Goal: Information Seeking & Learning: Learn about a topic

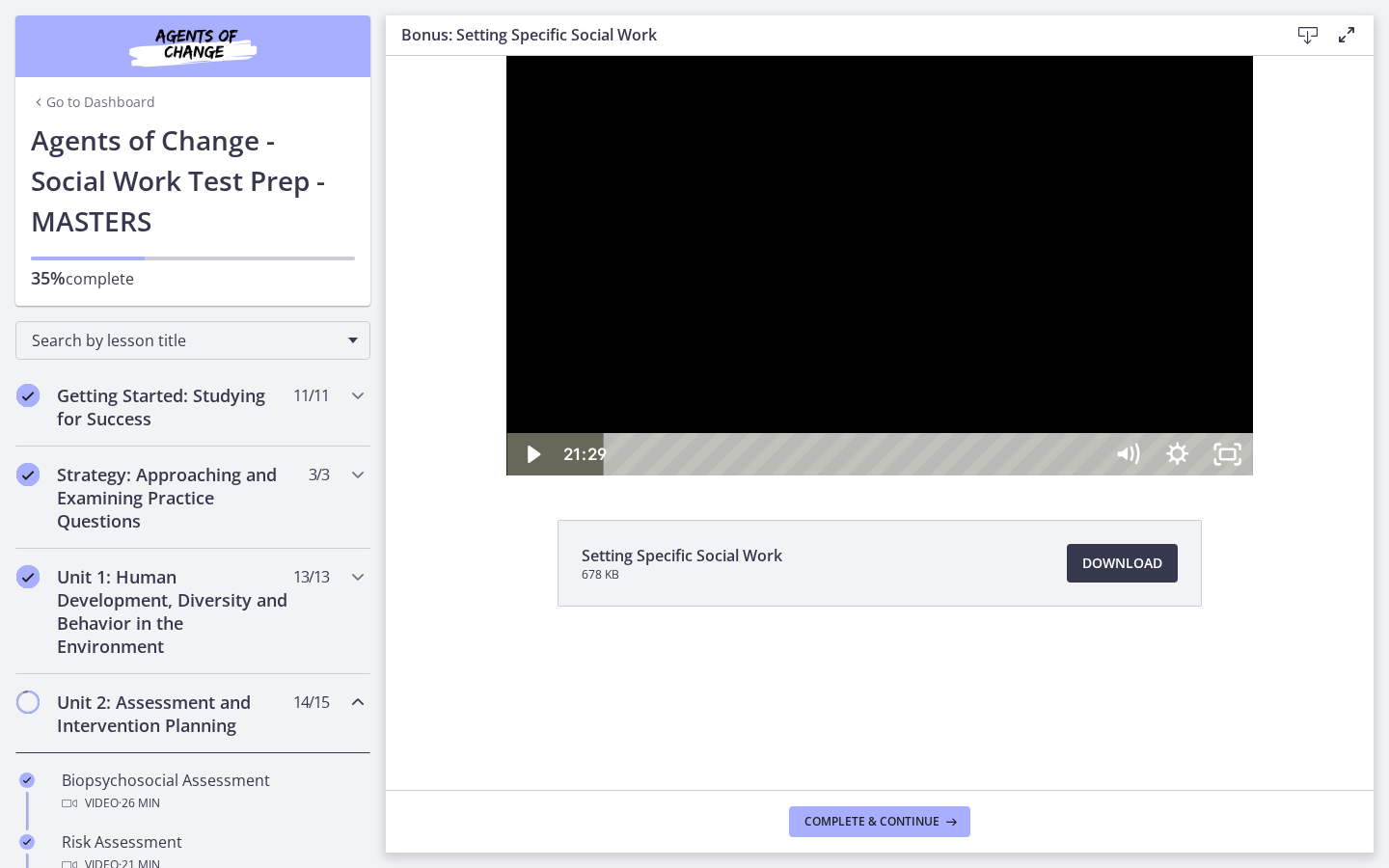
scroll to position [1598, 0]
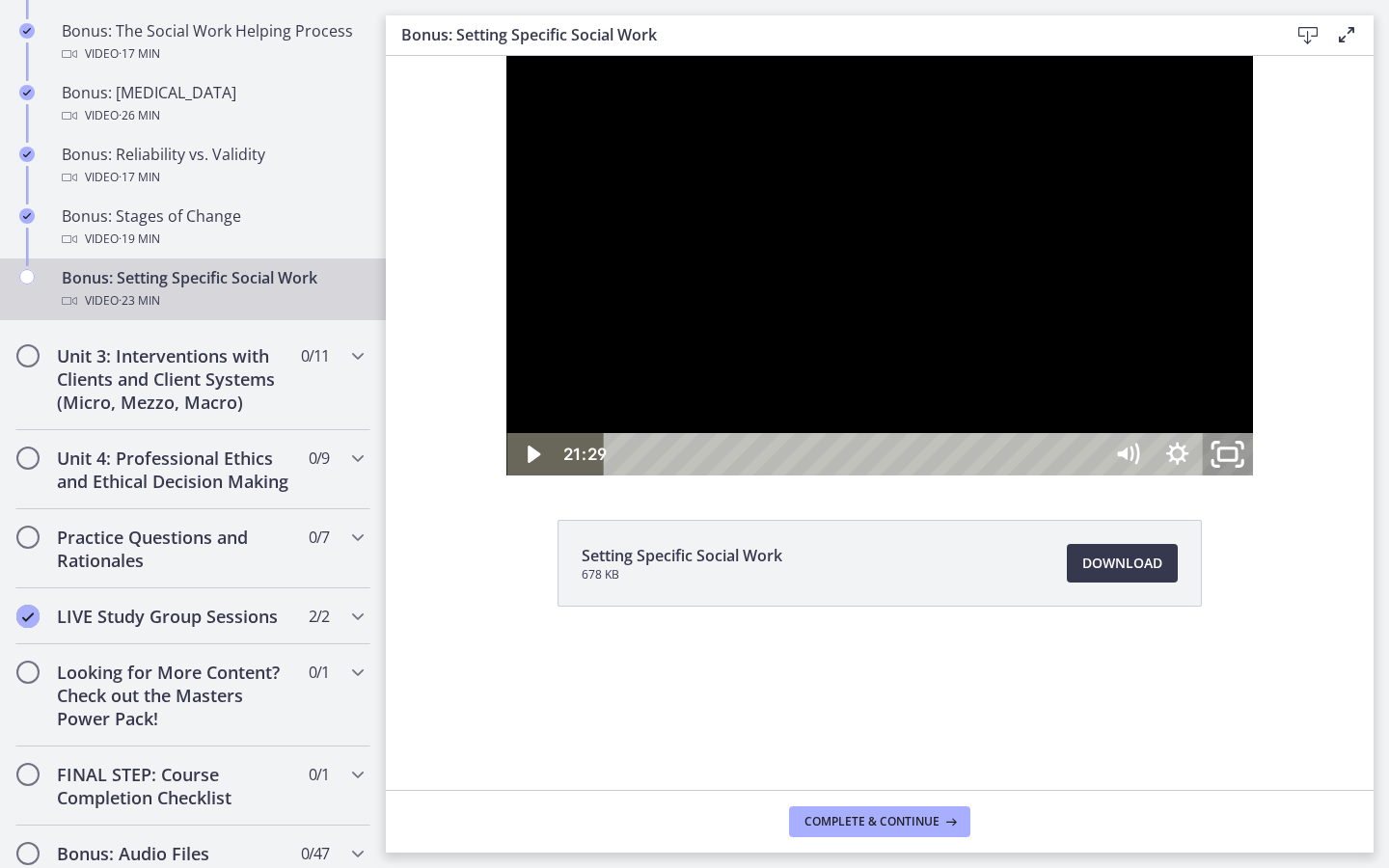
click at [1257, 481] on icon "Unfullscreen" at bounding box center [1228, 454] width 60 height 51
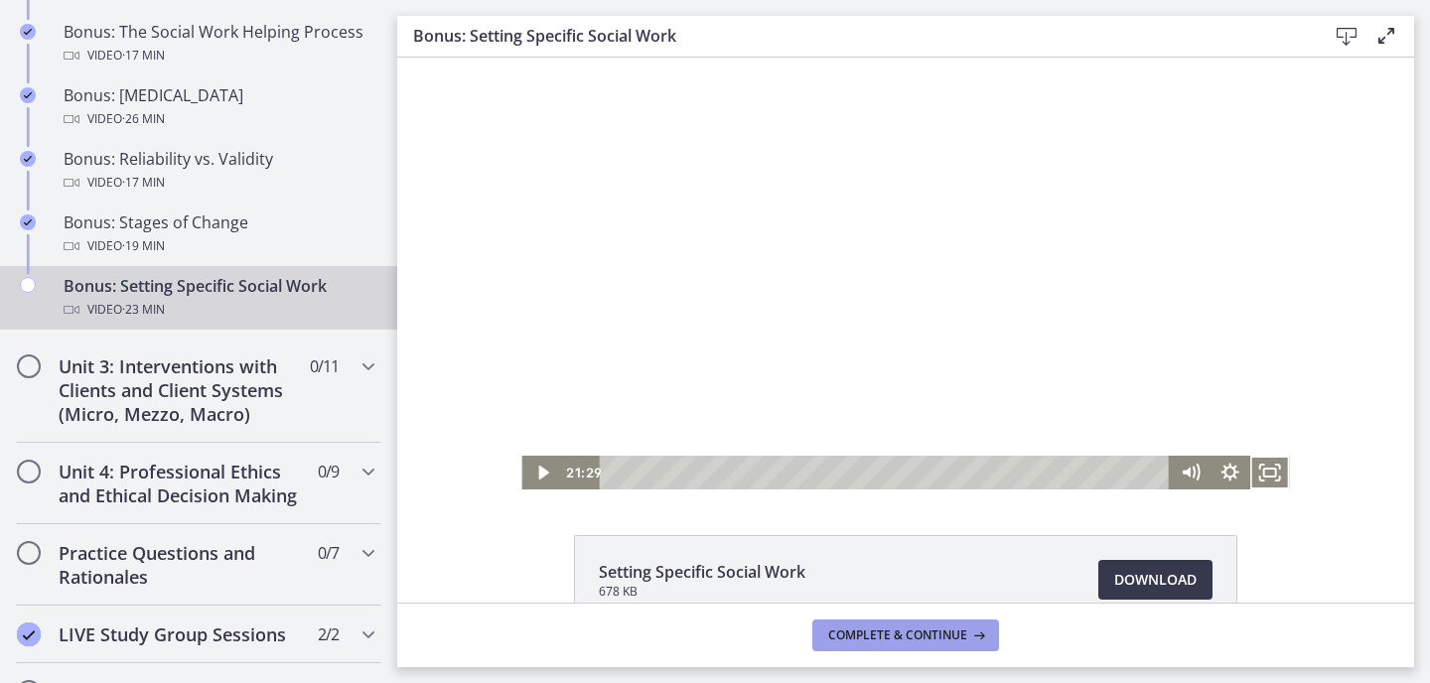
click at [866, 649] on button "Complete & continue" at bounding box center [905, 636] width 187 height 32
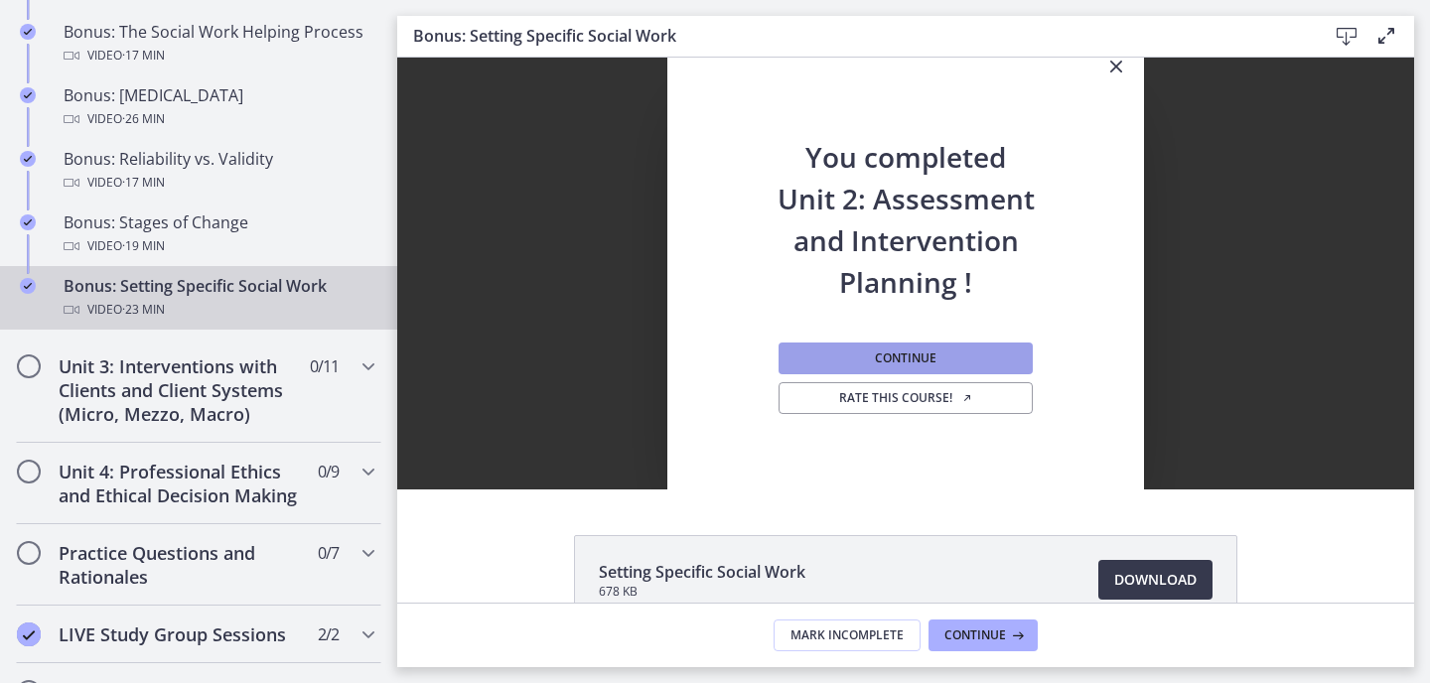
click at [911, 369] on button "Continue" at bounding box center [906, 359] width 254 height 32
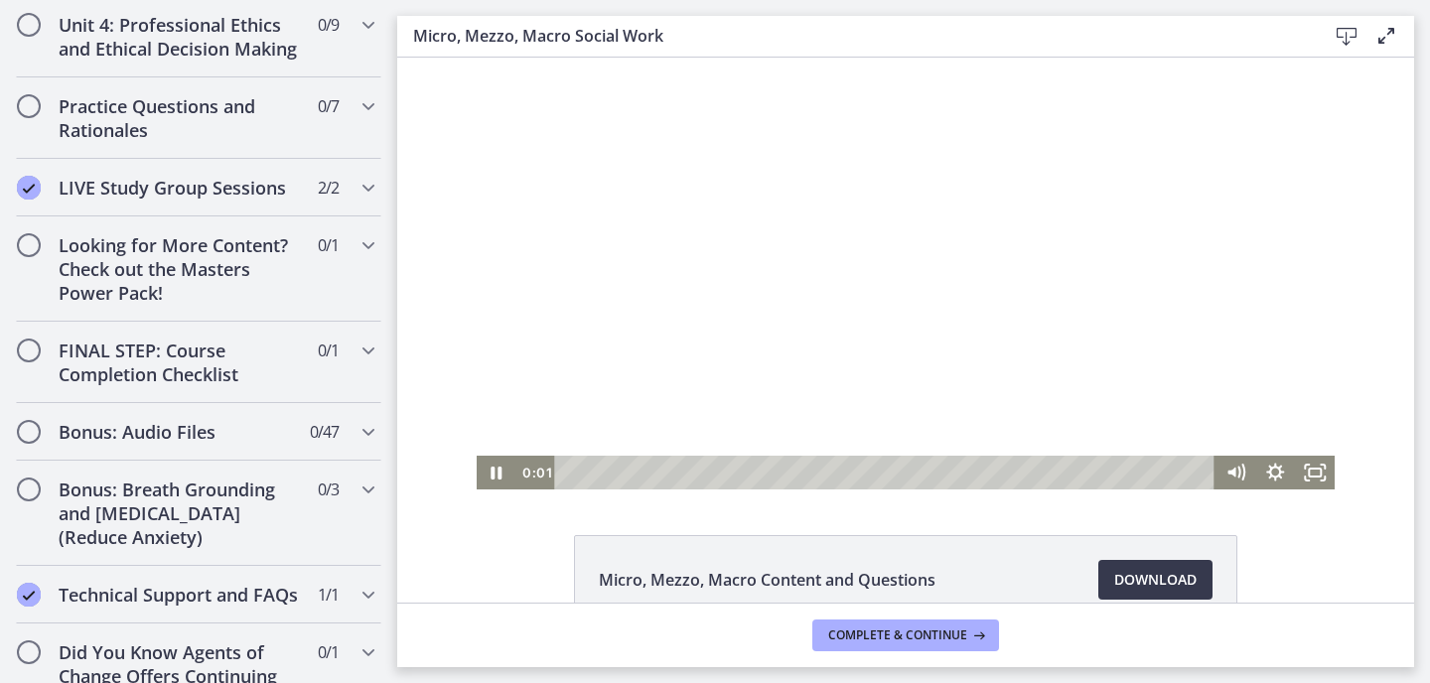
click at [666, 336] on div at bounding box center [906, 274] width 859 height 432
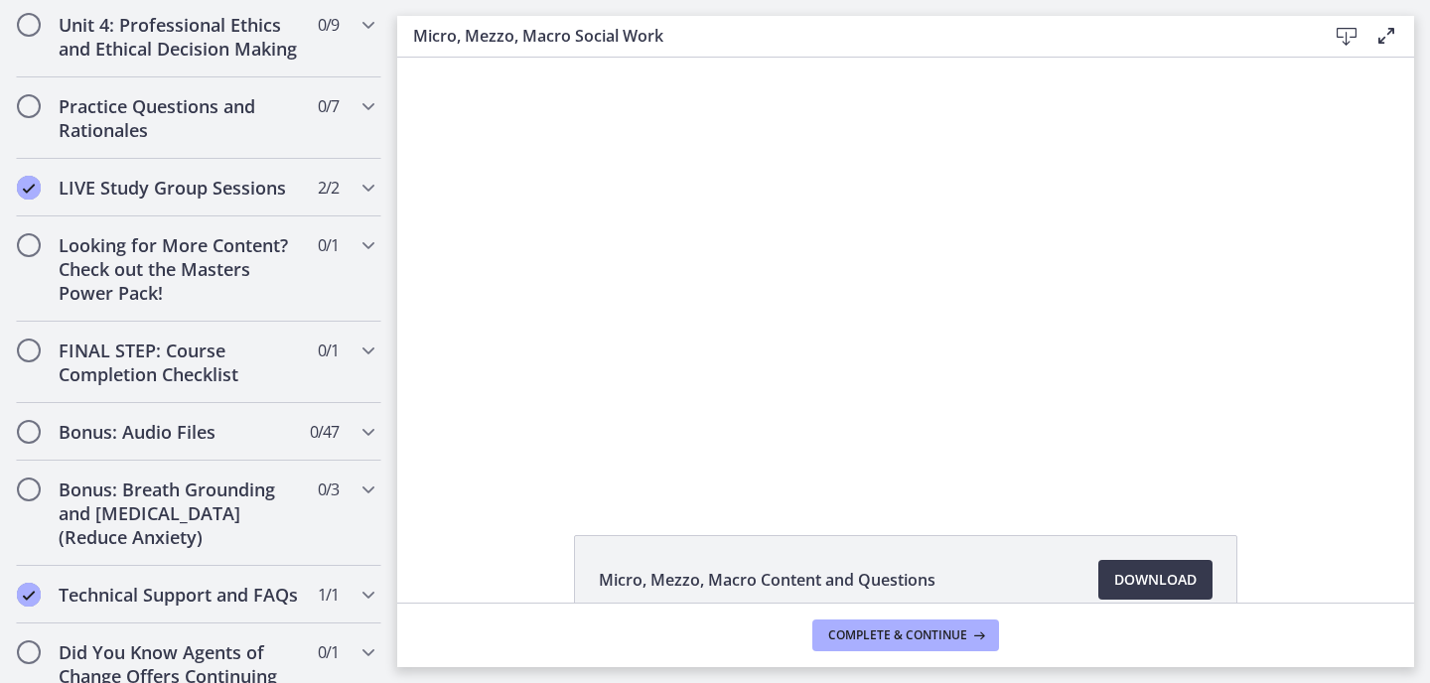
scroll to position [1692, 0]
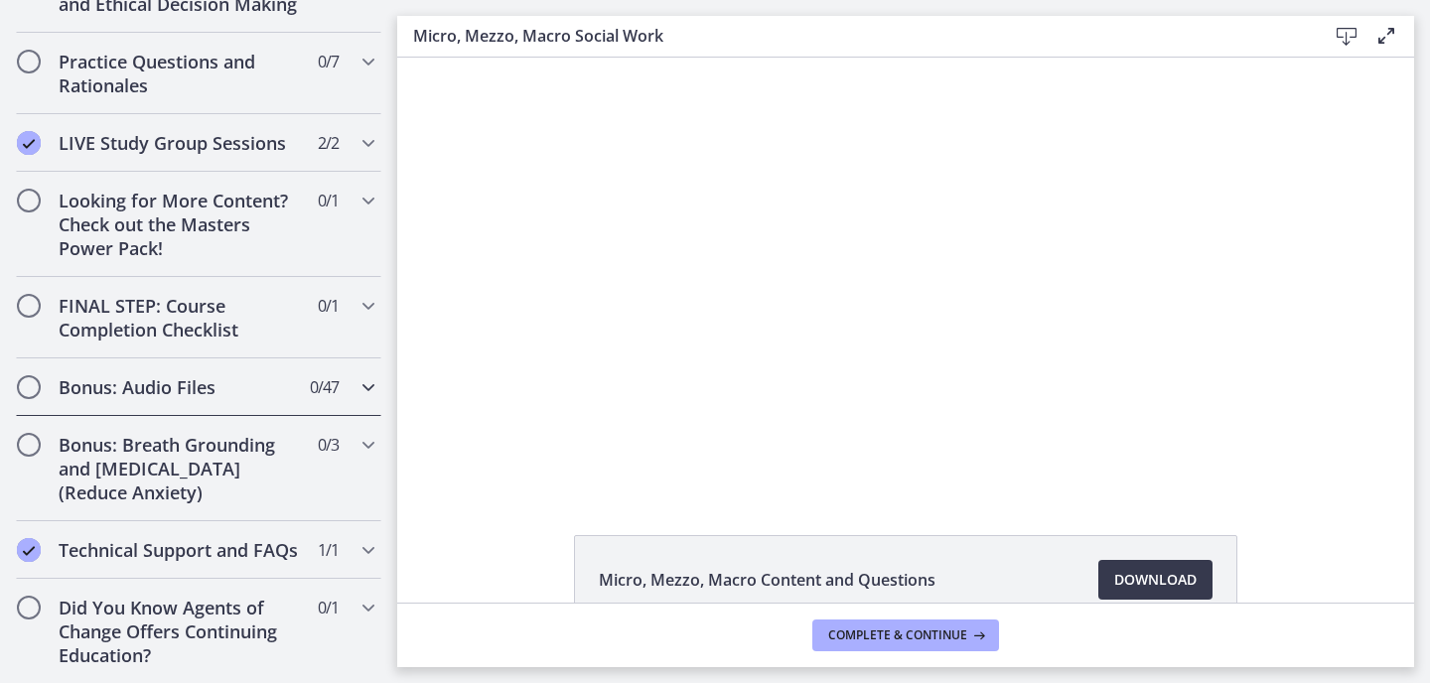
click at [189, 394] on h2 "Bonus: Audio Files" at bounding box center [180, 387] width 242 height 24
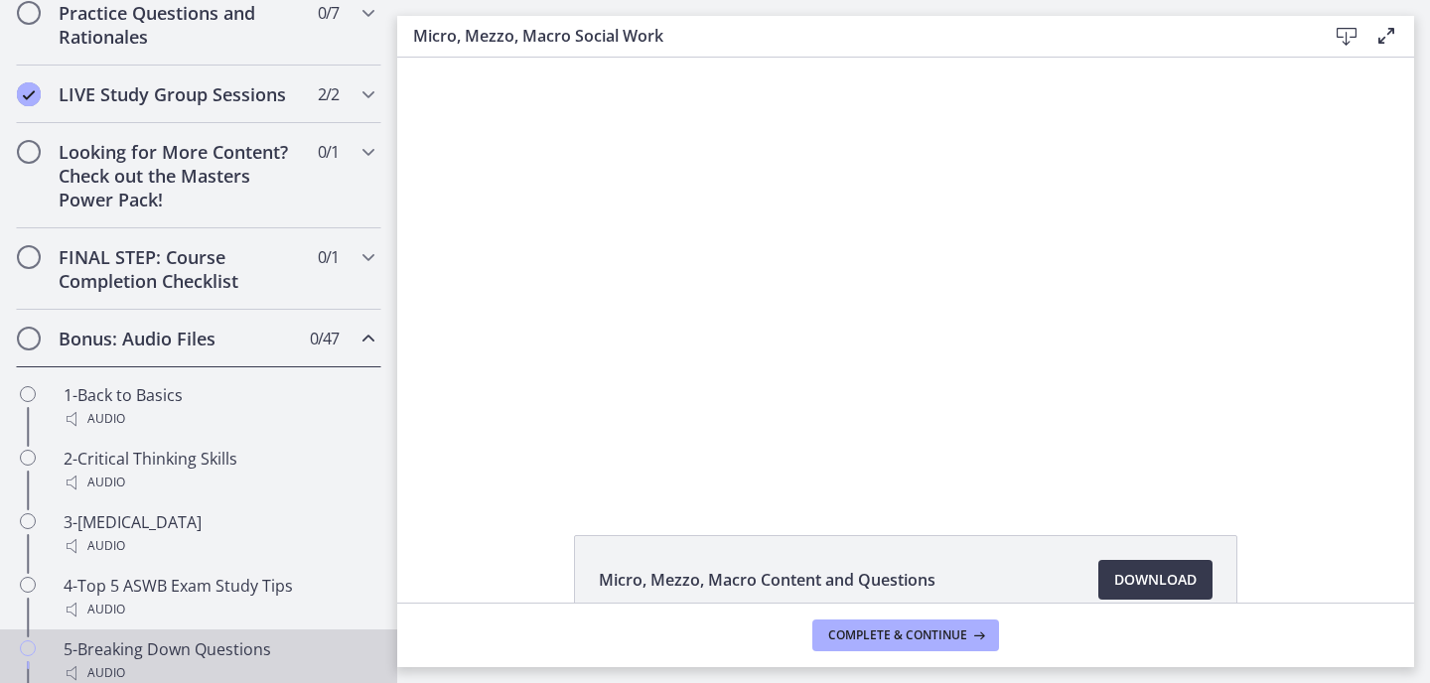
scroll to position [969, 0]
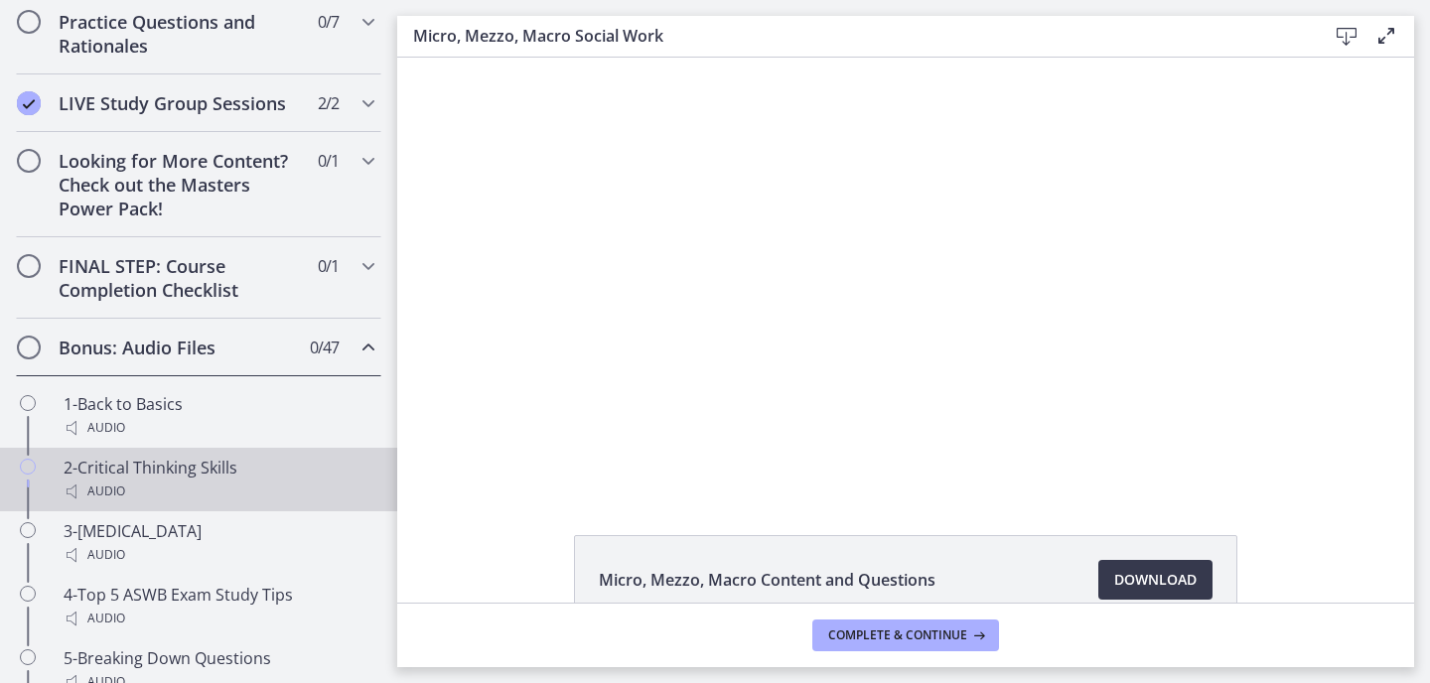
click at [181, 486] on div "Audio" at bounding box center [219, 492] width 310 height 24
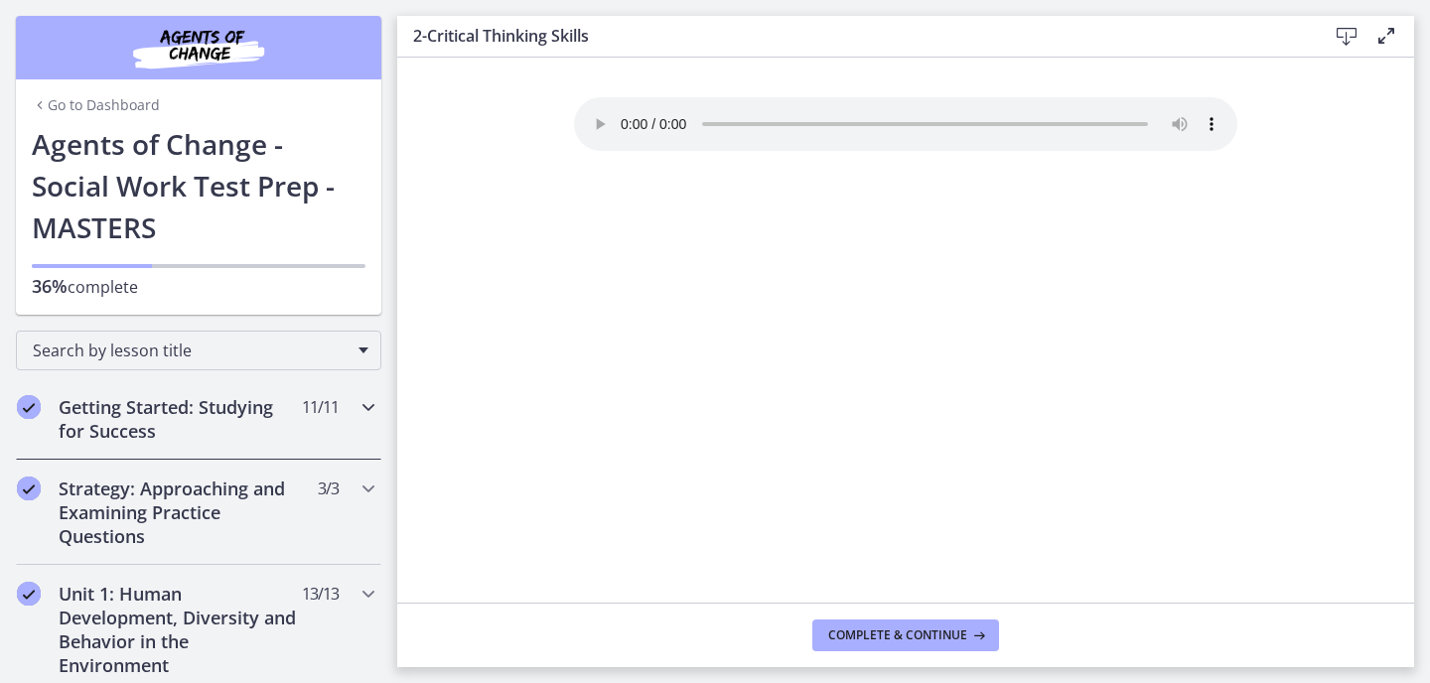
click at [187, 416] on h2 "Getting Started: Studying for Success" at bounding box center [180, 419] width 242 height 48
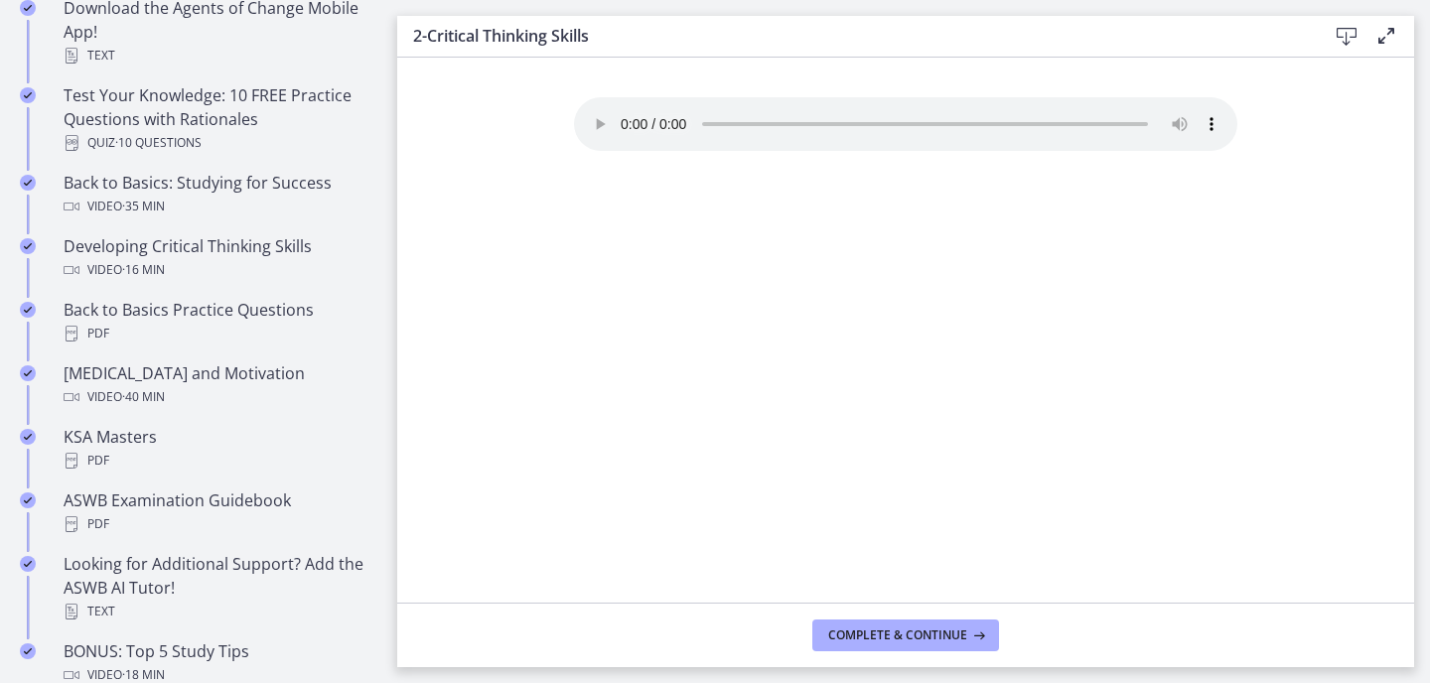
scroll to position [545, 0]
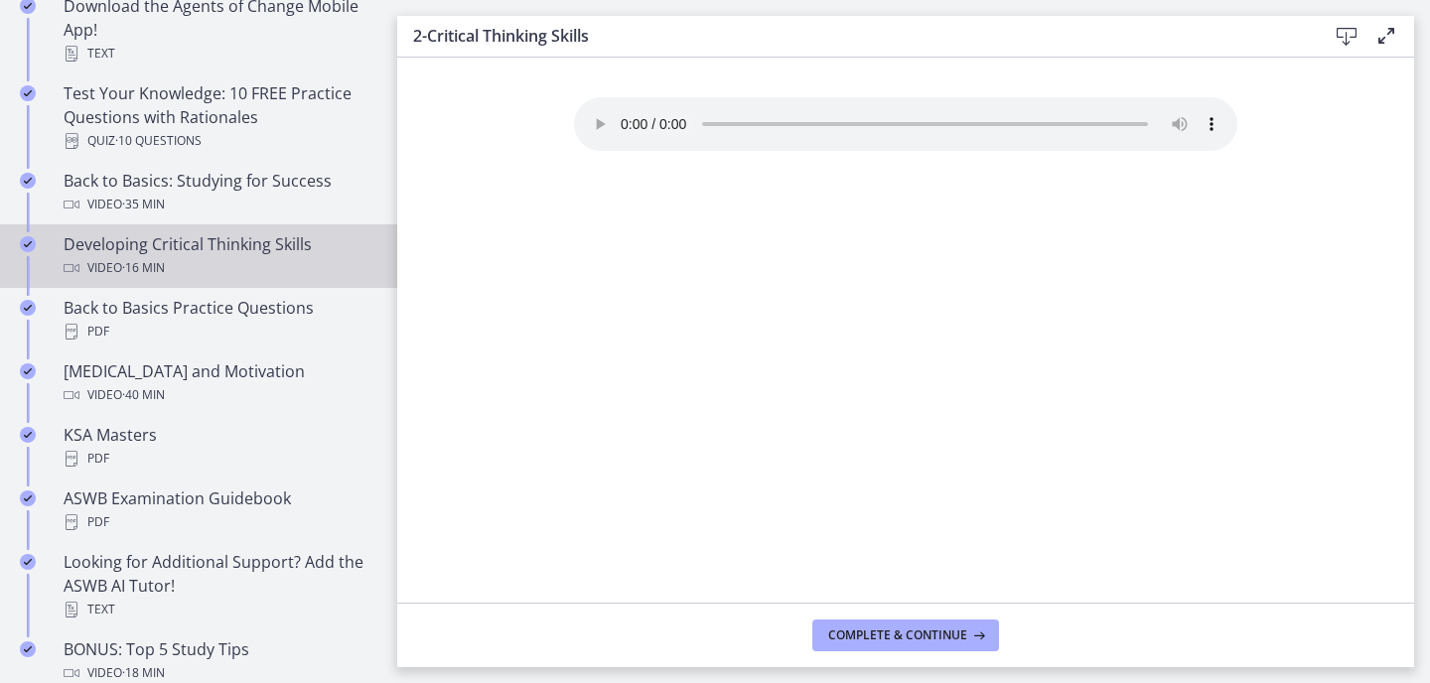
click at [188, 269] on div "Video · 16 min" at bounding box center [219, 268] width 310 height 24
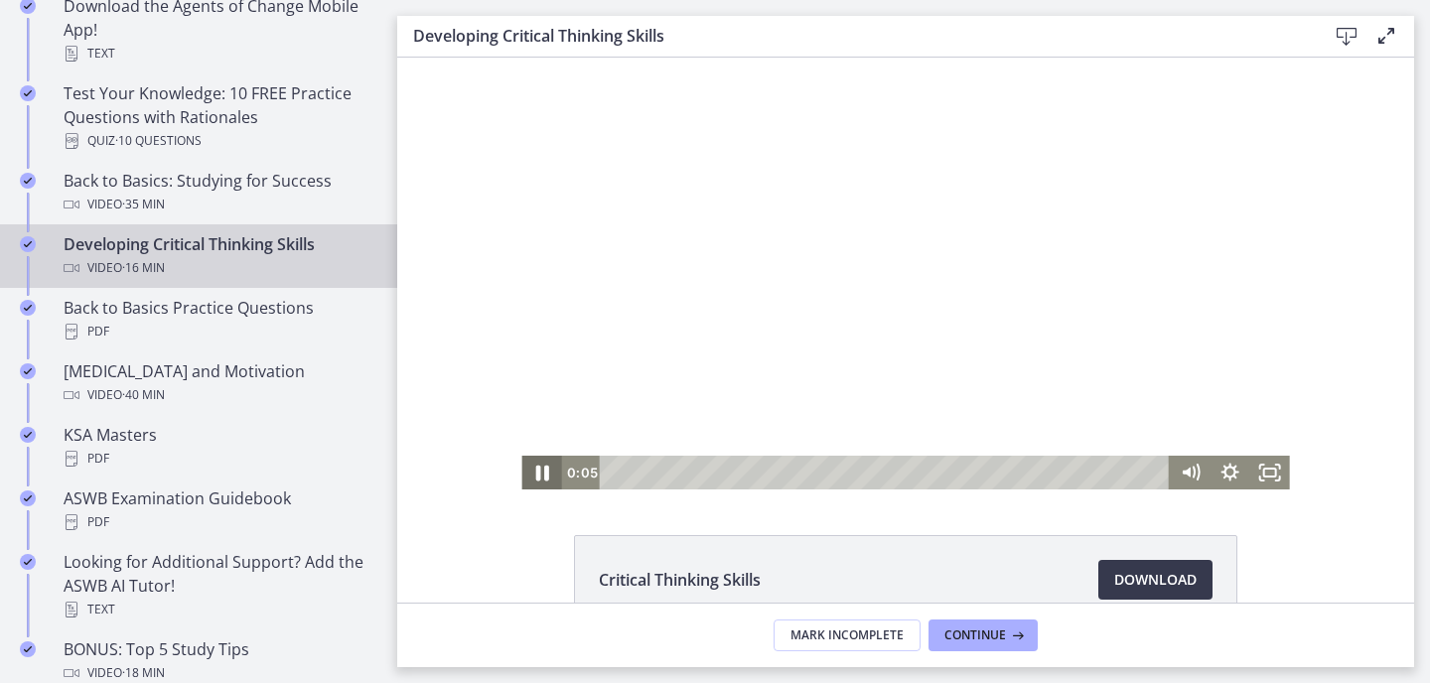
click at [546, 472] on icon "Pause" at bounding box center [541, 474] width 13 height 16
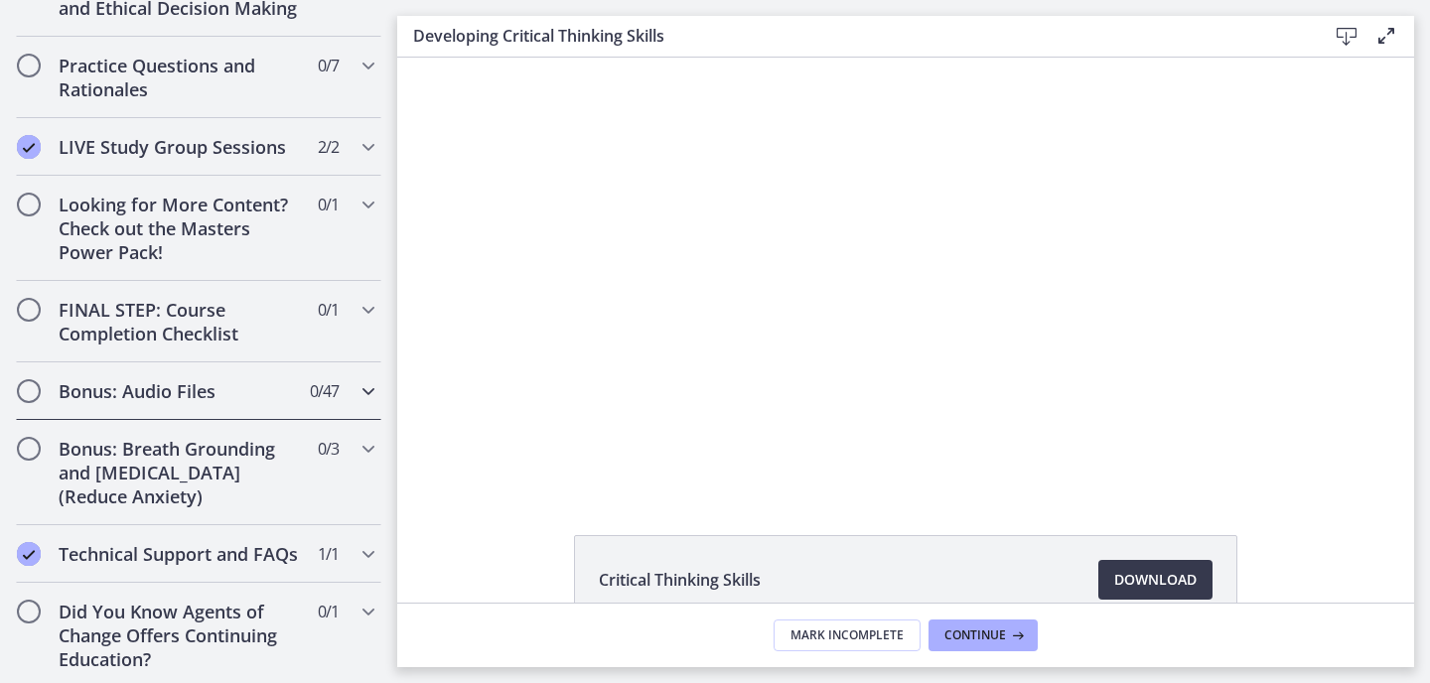
click at [212, 394] on h2 "Bonus: Audio Files" at bounding box center [180, 391] width 242 height 24
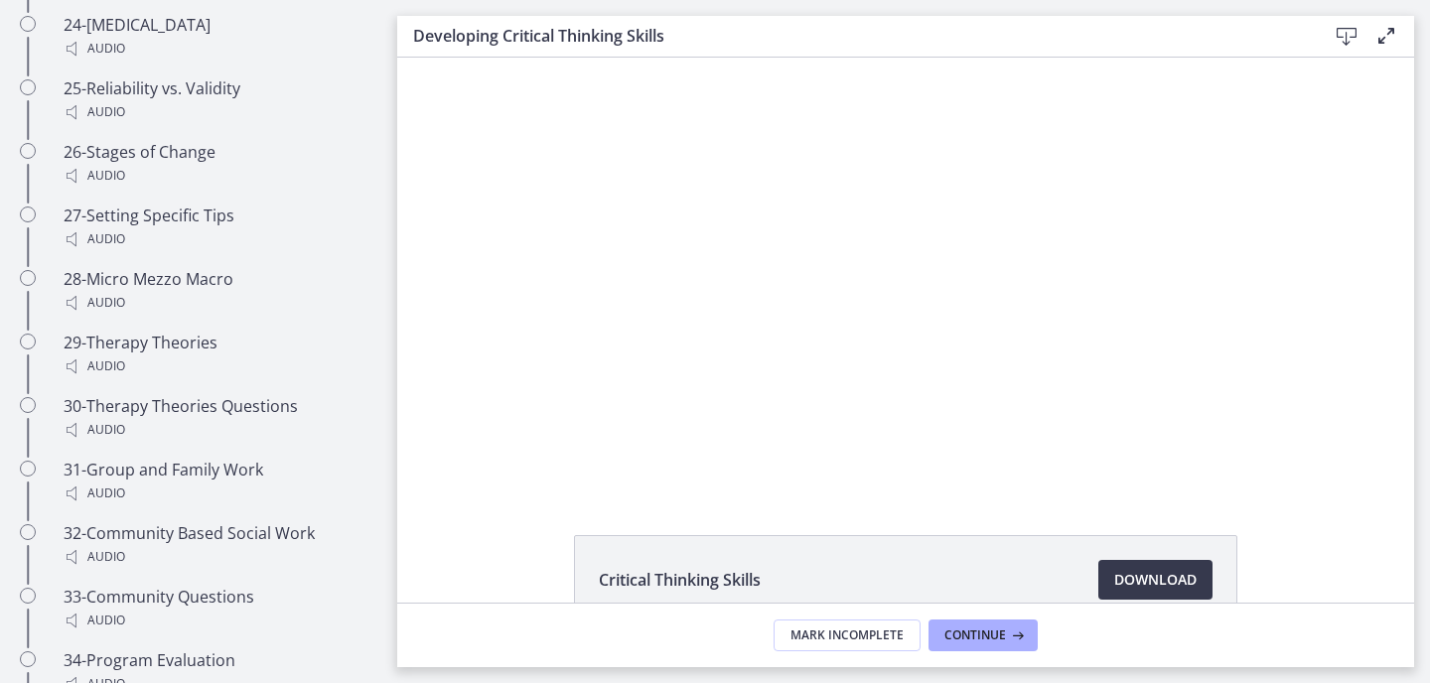
scroll to position [2887, 0]
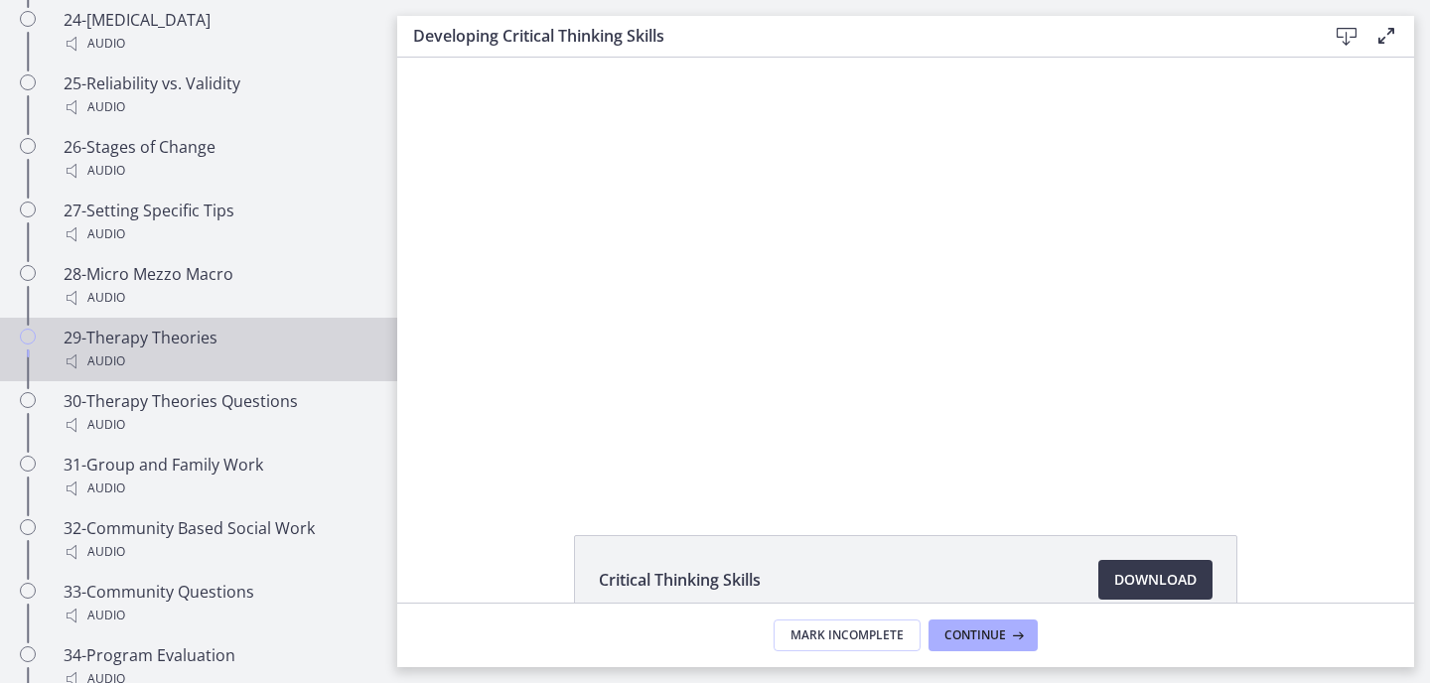
click at [26, 329] on icon "Chapters" at bounding box center [28, 337] width 16 height 16
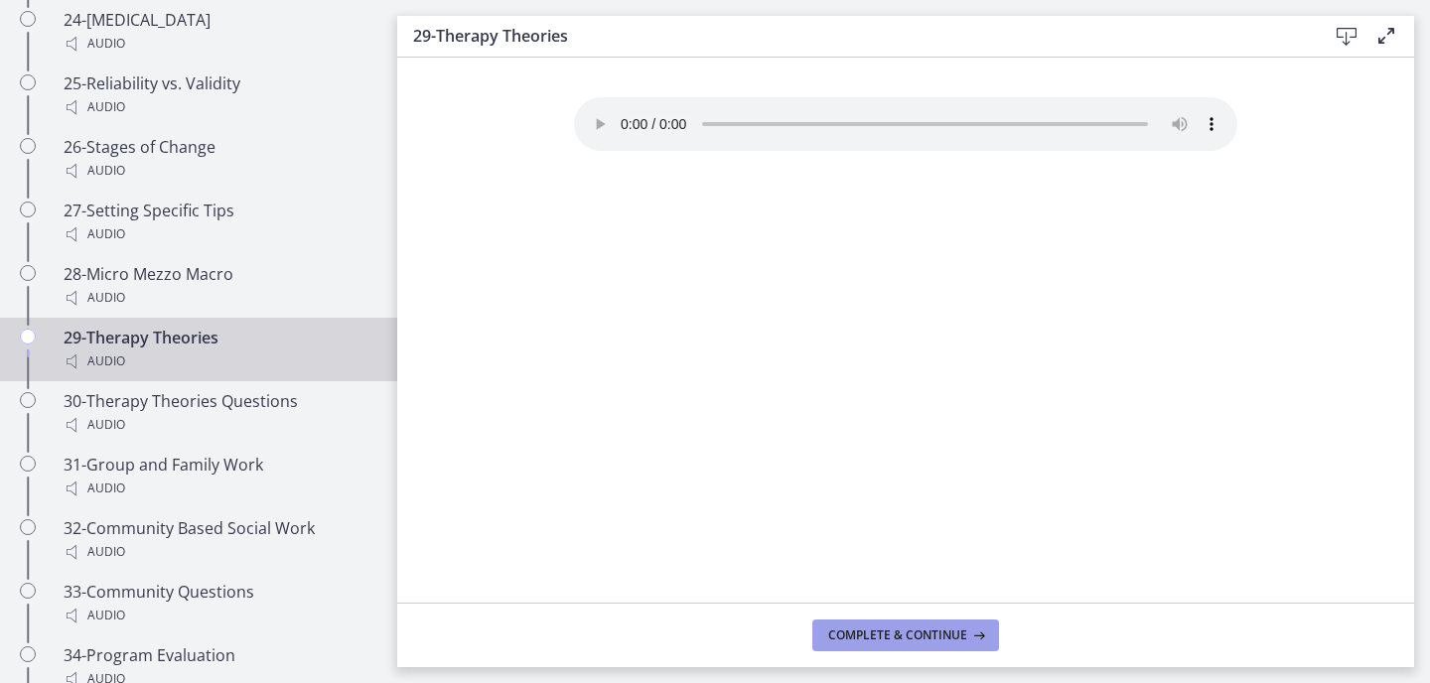
click at [891, 622] on button "Complete & continue" at bounding box center [905, 636] width 187 height 32
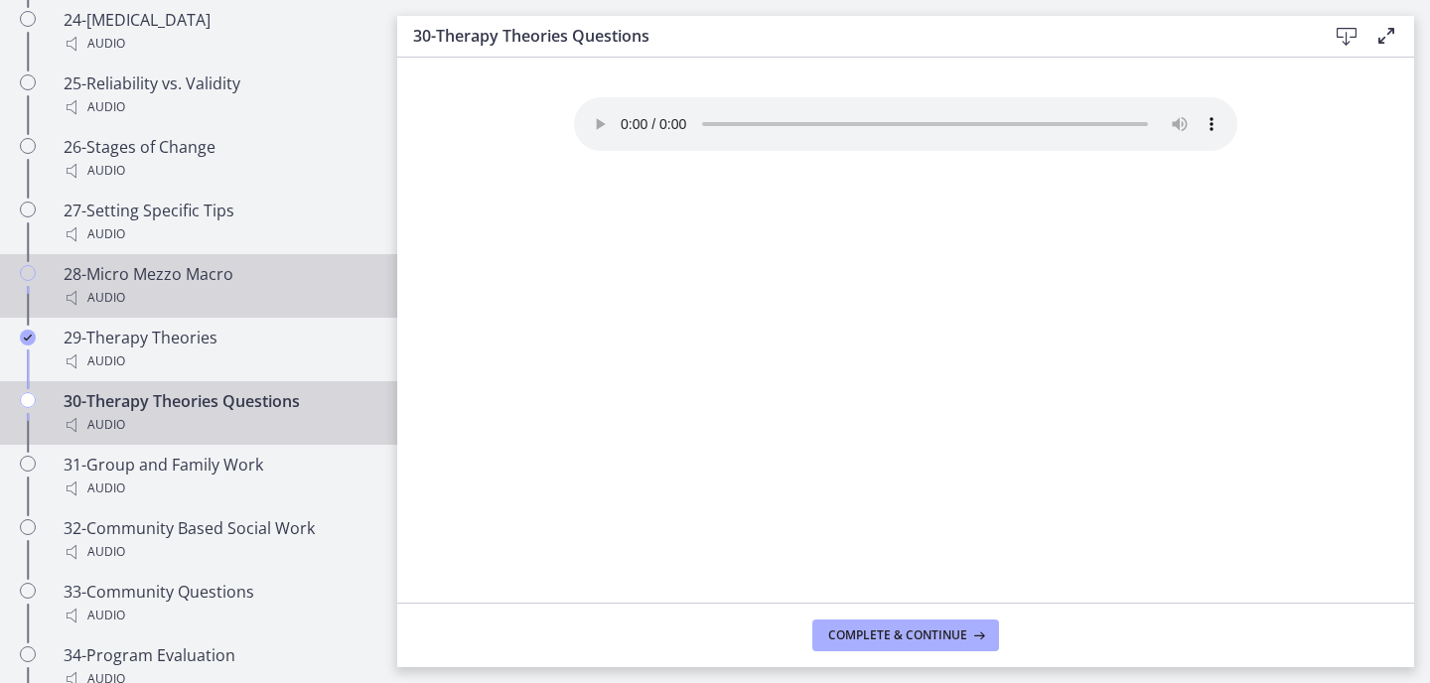
click at [219, 262] on div "28-Micro Mezzo Macro Audio" at bounding box center [219, 286] width 310 height 48
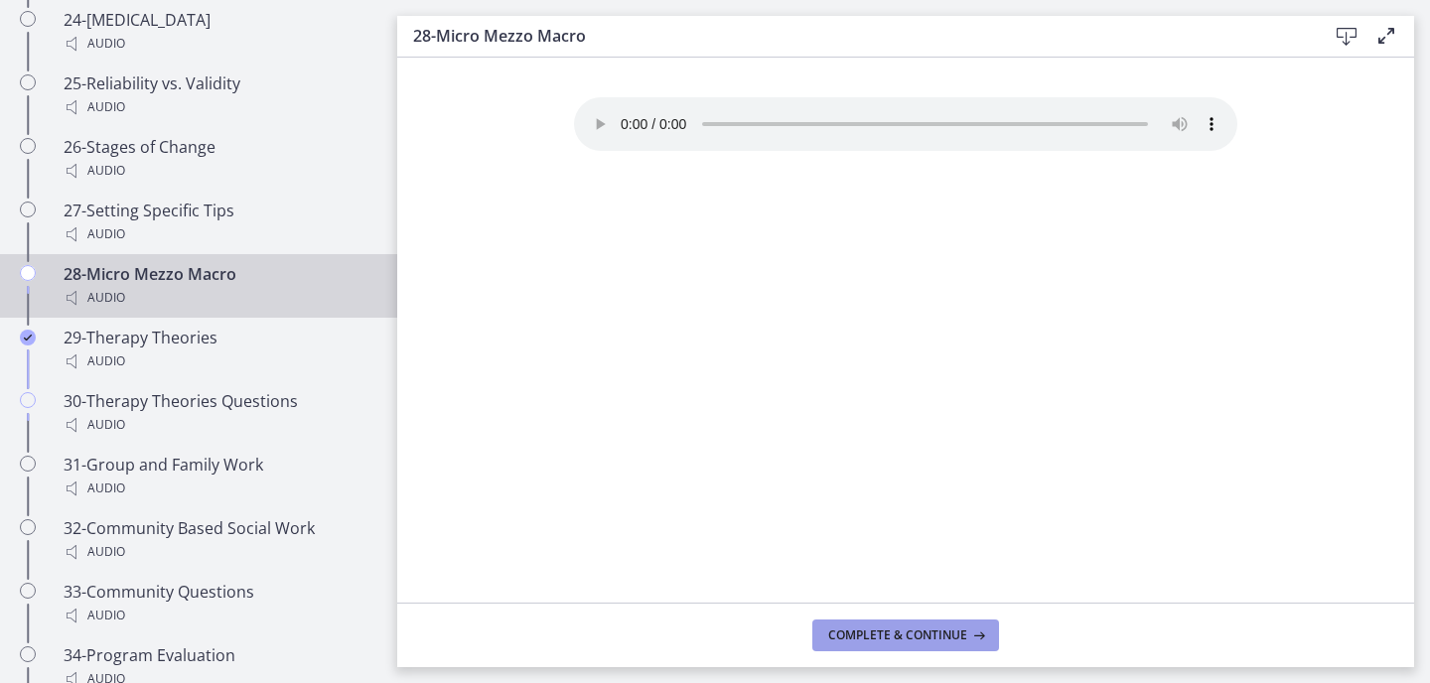
click at [894, 626] on button "Complete & continue" at bounding box center [905, 636] width 187 height 32
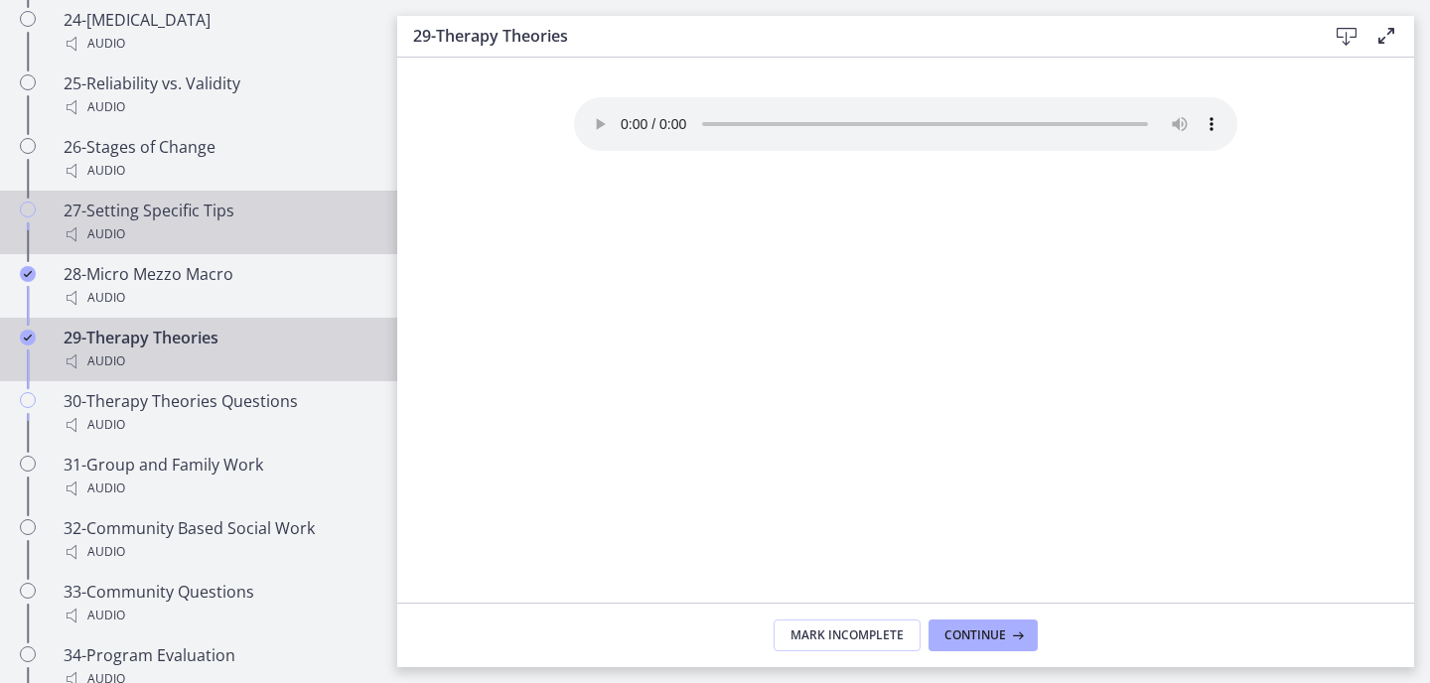
click at [194, 199] on div "27-Setting Specific Tips Audio" at bounding box center [219, 223] width 310 height 48
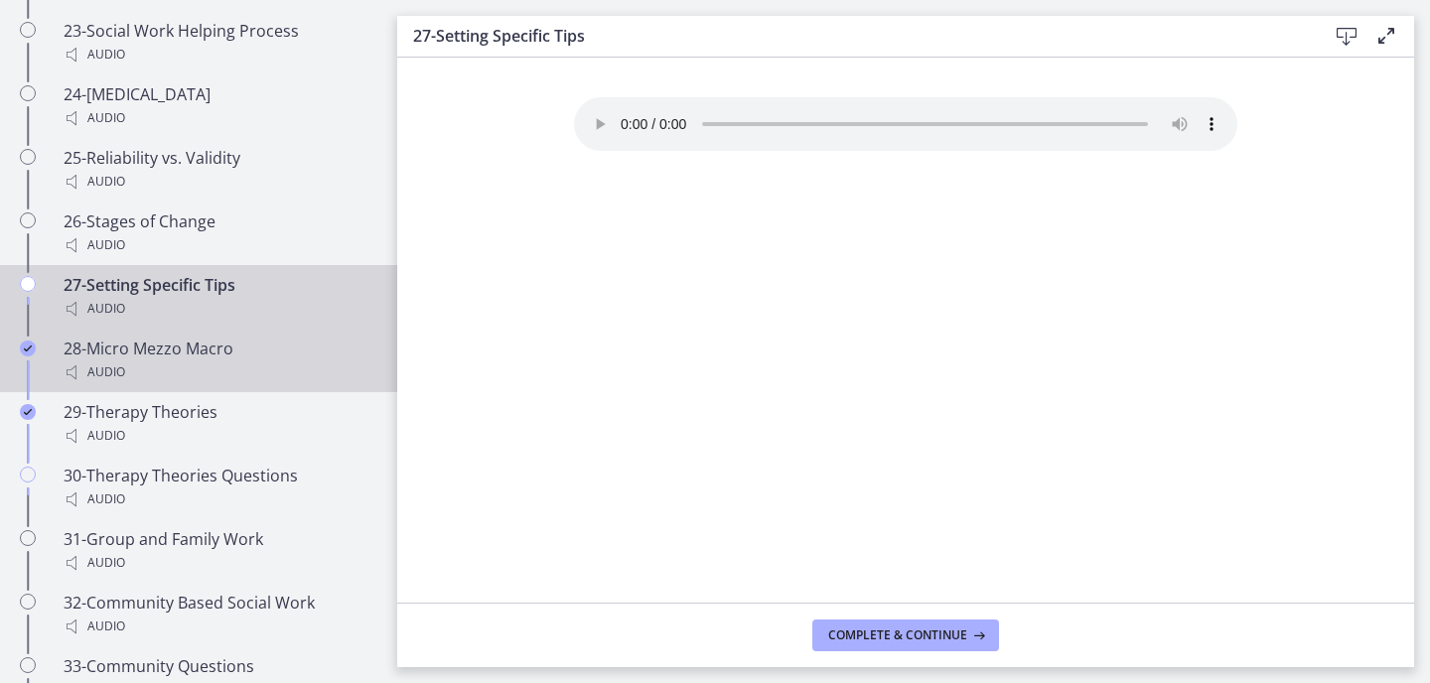
scroll to position [2812, 0]
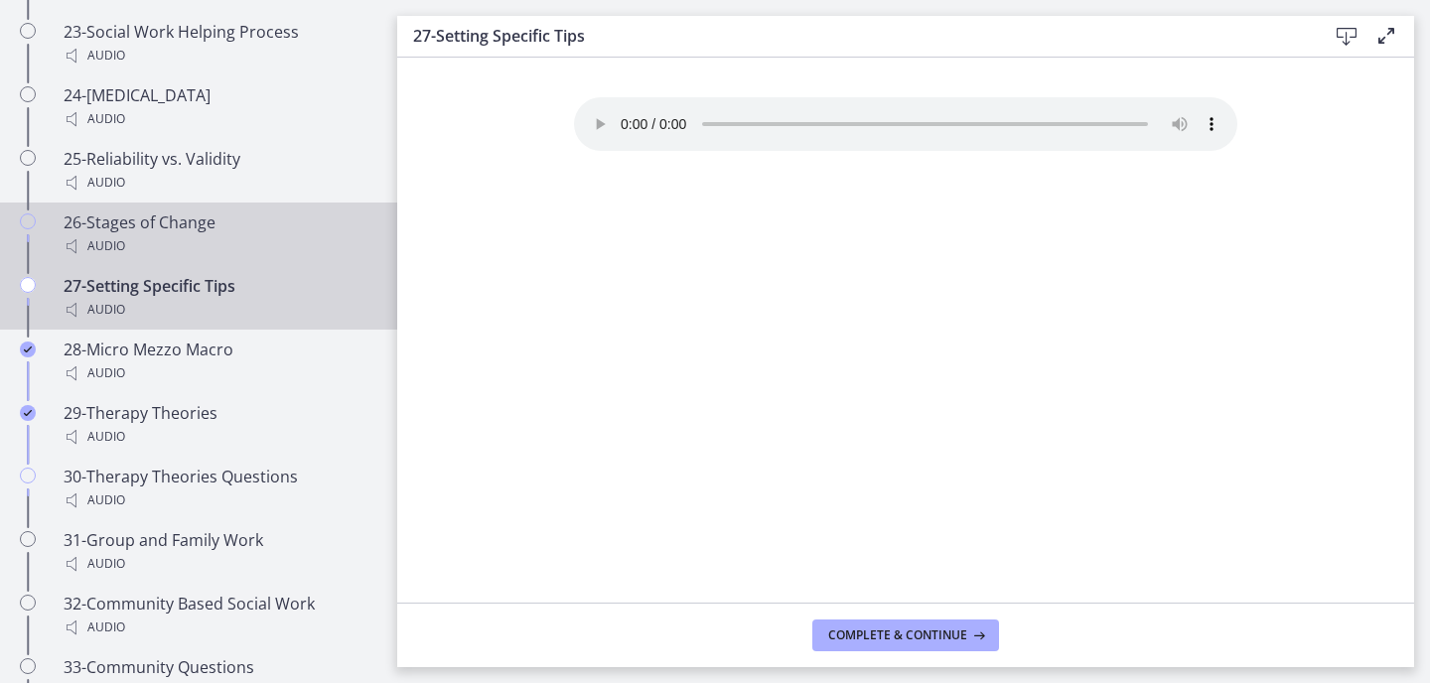
click at [230, 211] on div "26-Stages of Change Audio" at bounding box center [219, 235] width 310 height 48
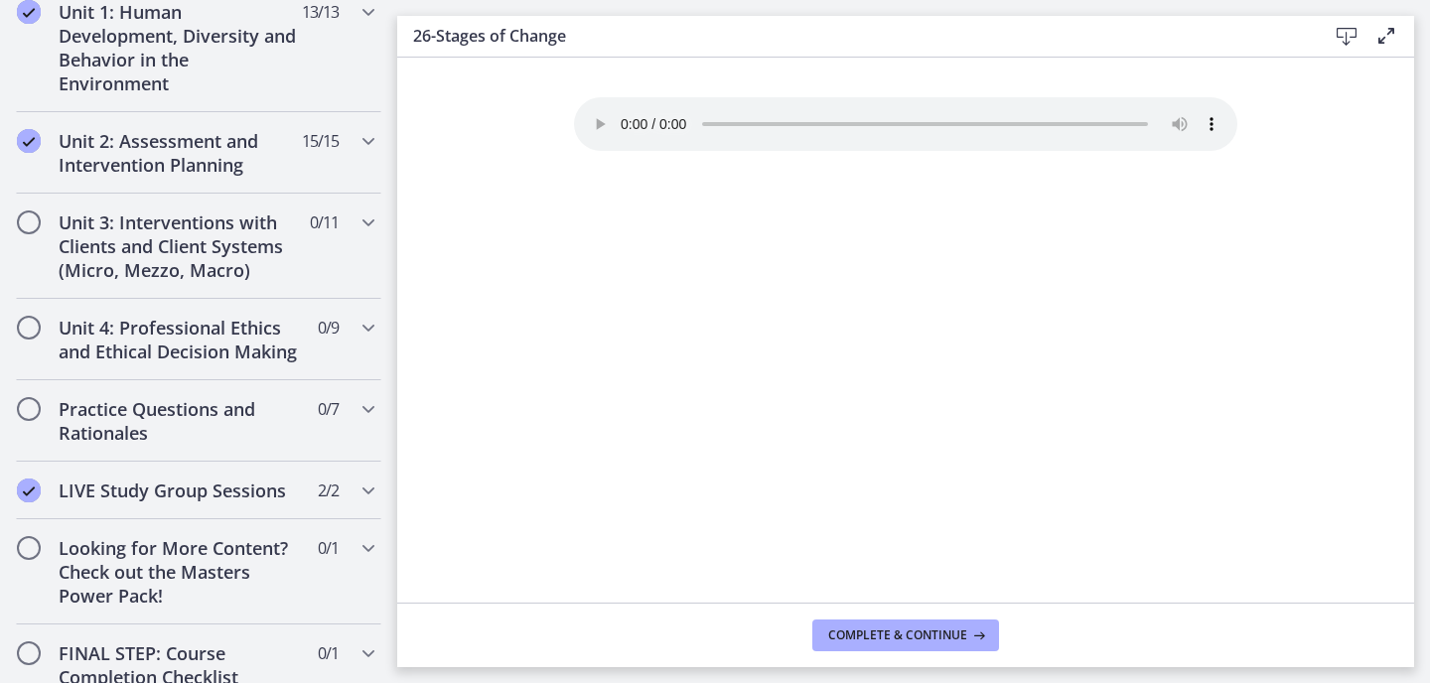
scroll to position [572, 0]
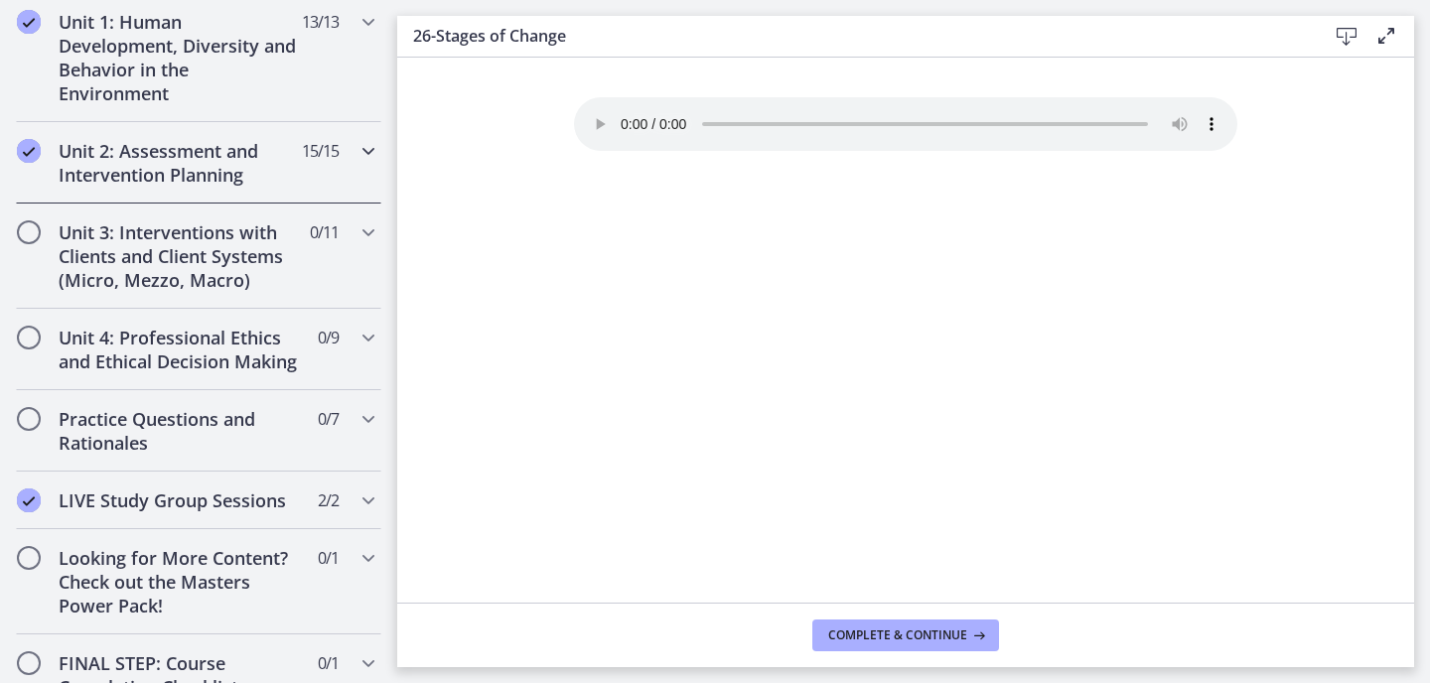
click at [186, 157] on h2 "Unit 2: Assessment and Intervention Planning" at bounding box center [180, 163] width 242 height 48
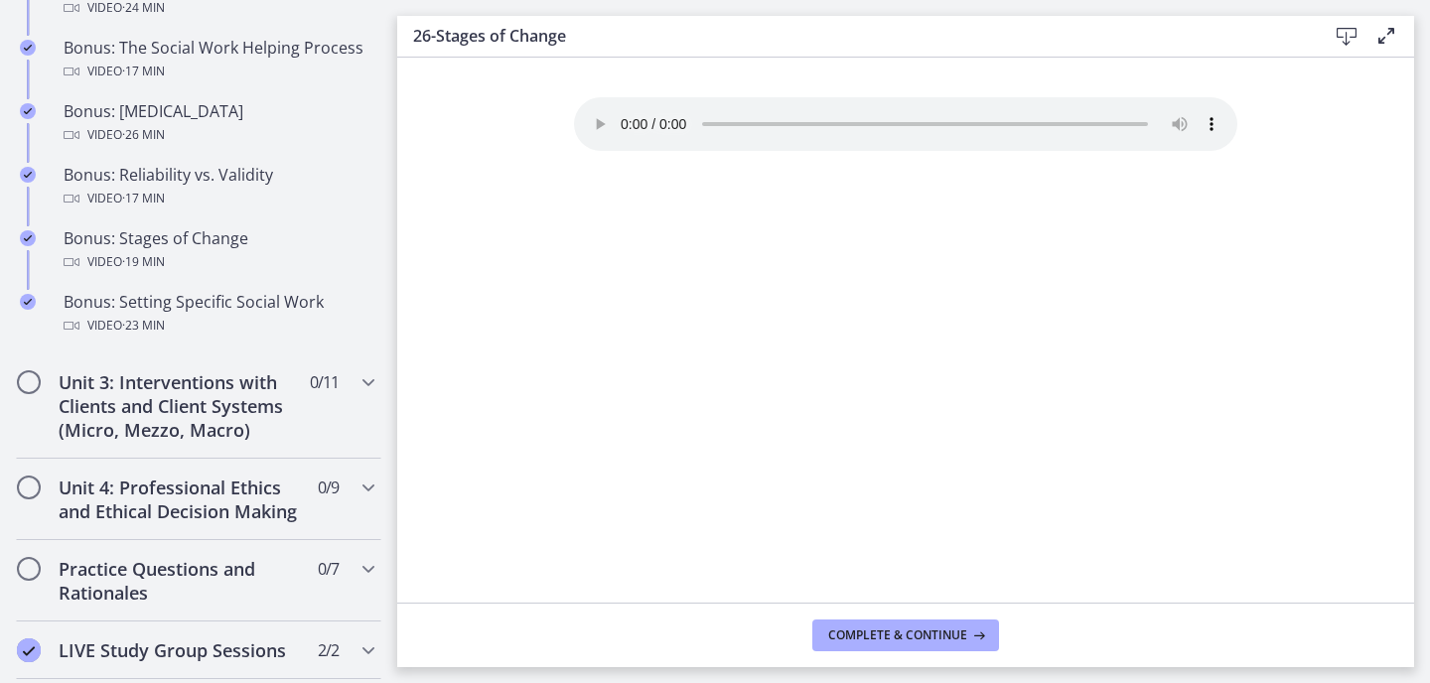
scroll to position [1614, 0]
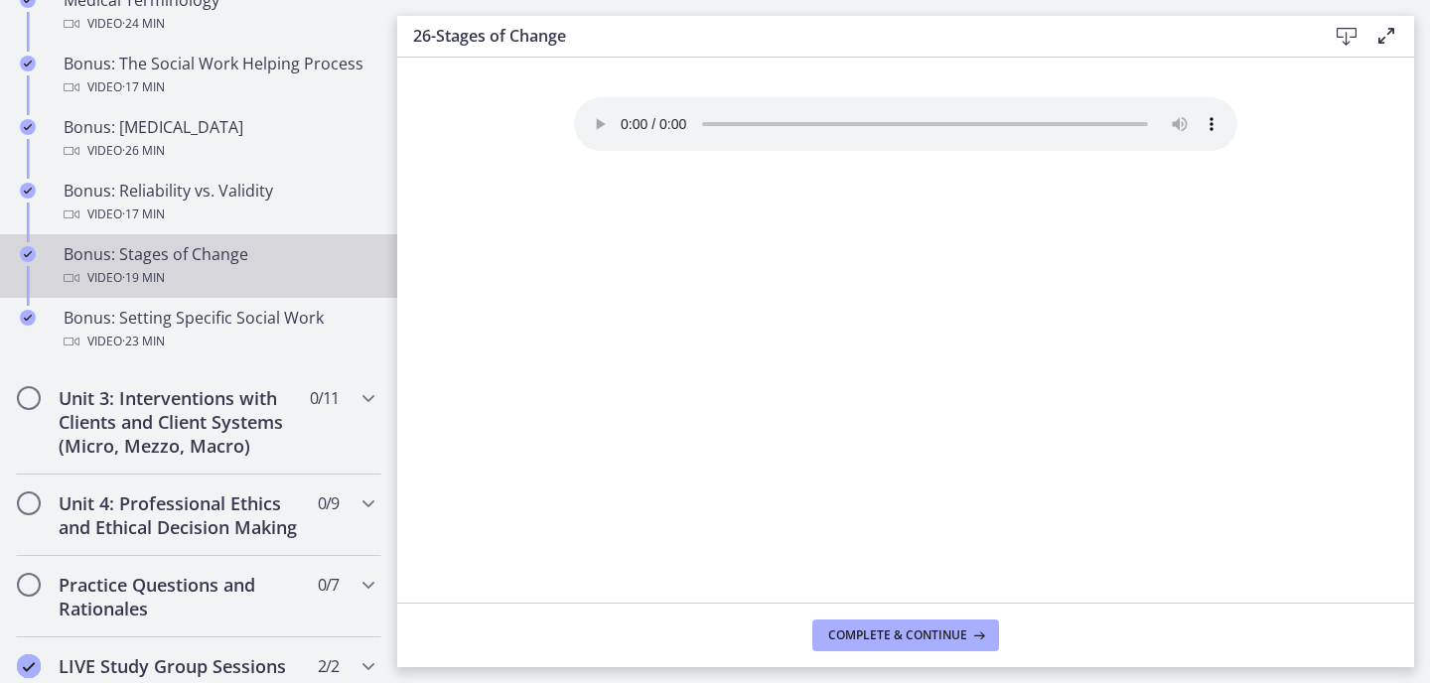
click at [168, 256] on div "Bonus: Stages of Change Video · 19 min" at bounding box center [219, 266] width 310 height 48
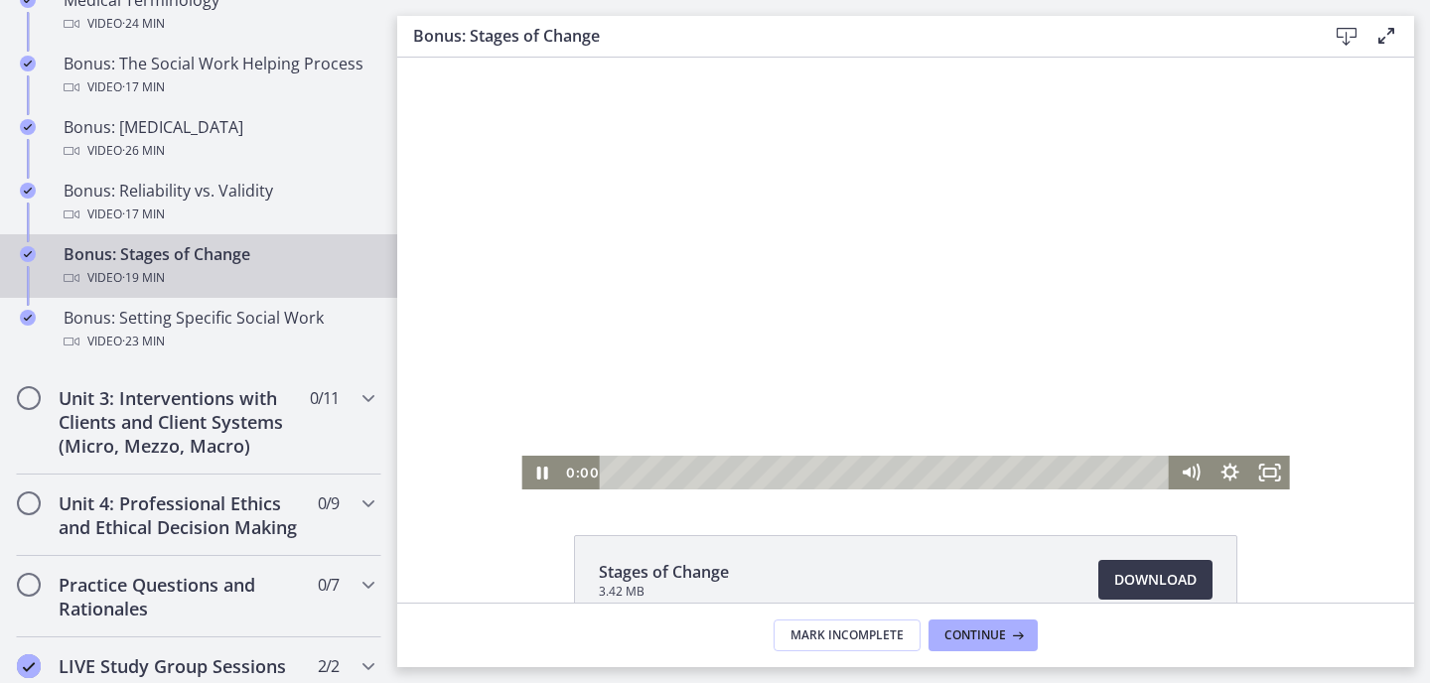
drag, startPoint x: 753, startPoint y: 474, endPoint x: 572, endPoint y: 474, distance: 180.8
click at [572, 474] on div "0:00 0:00" at bounding box center [865, 473] width 609 height 34
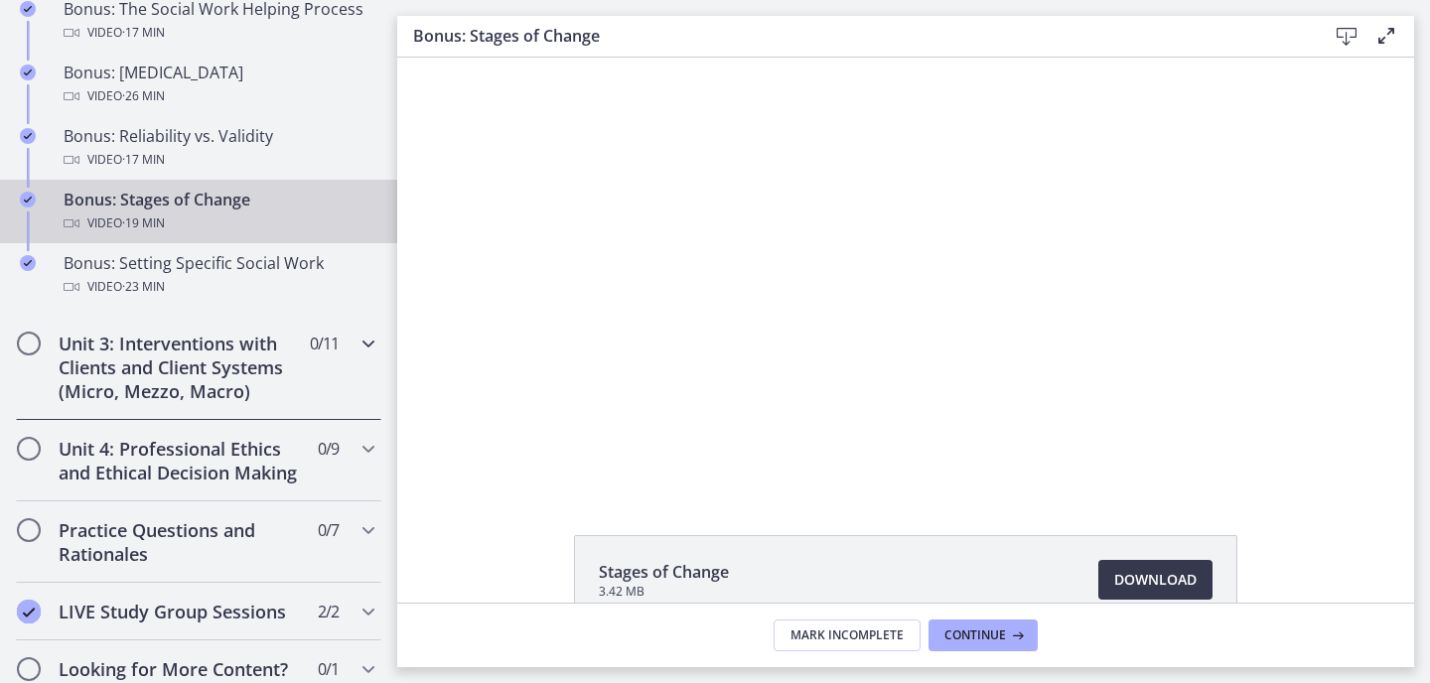
scroll to position [1670, 0]
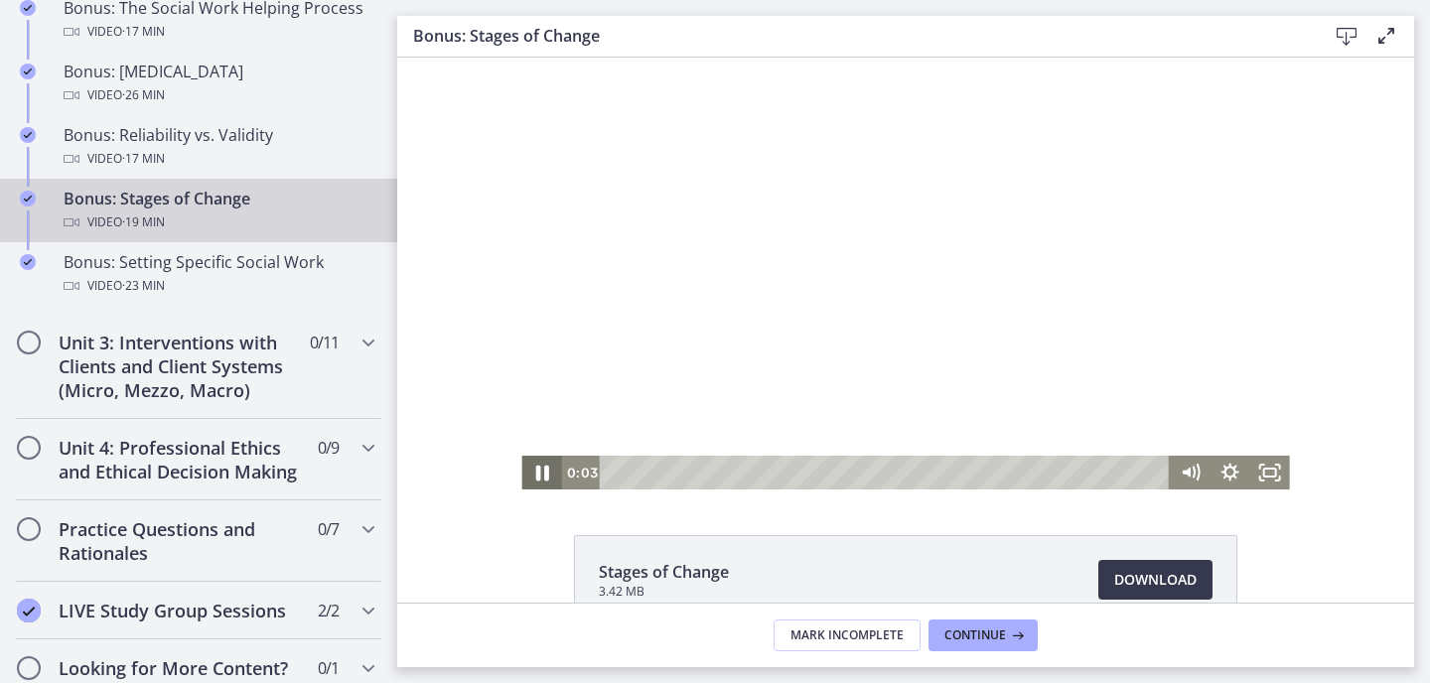
click at [539, 472] on icon "Pause" at bounding box center [541, 474] width 13 height 16
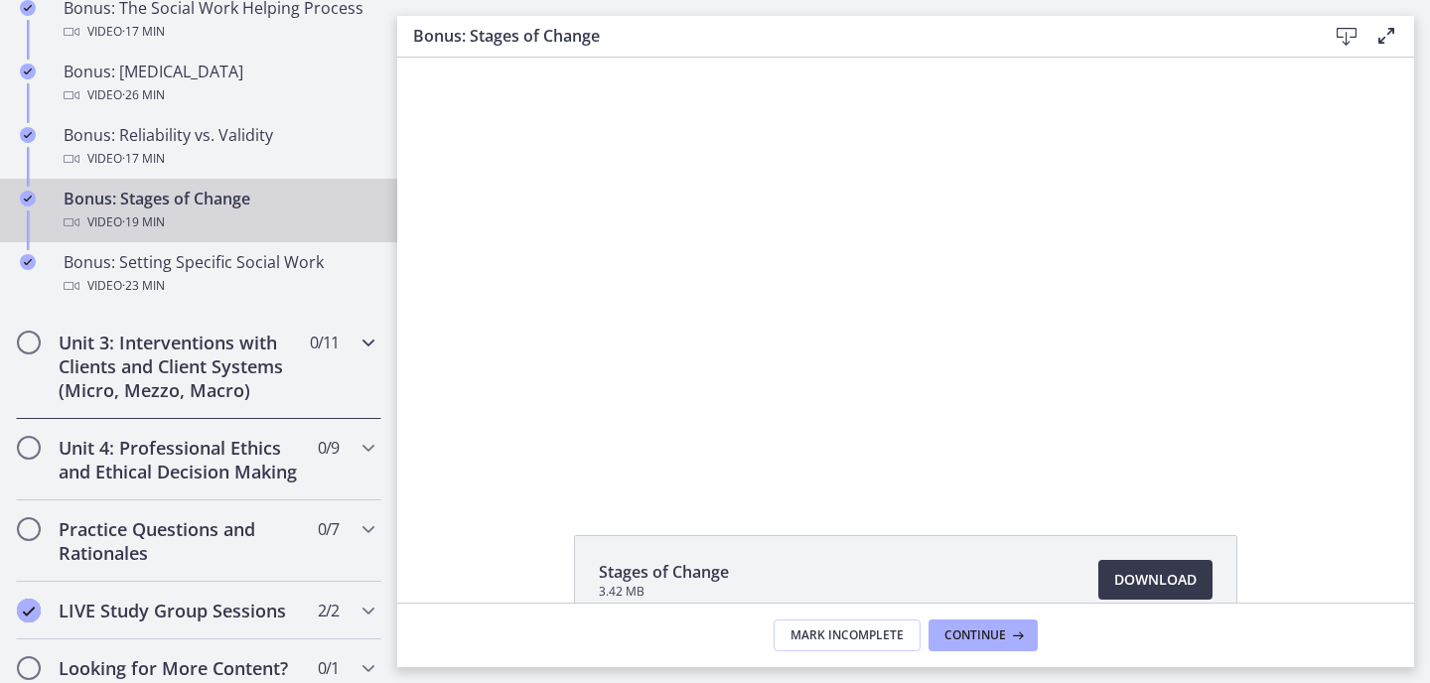
click at [186, 366] on h2 "Unit 3: Interventions with Clients and Client Systems (Micro, Mezzo, Macro)" at bounding box center [180, 367] width 242 height 72
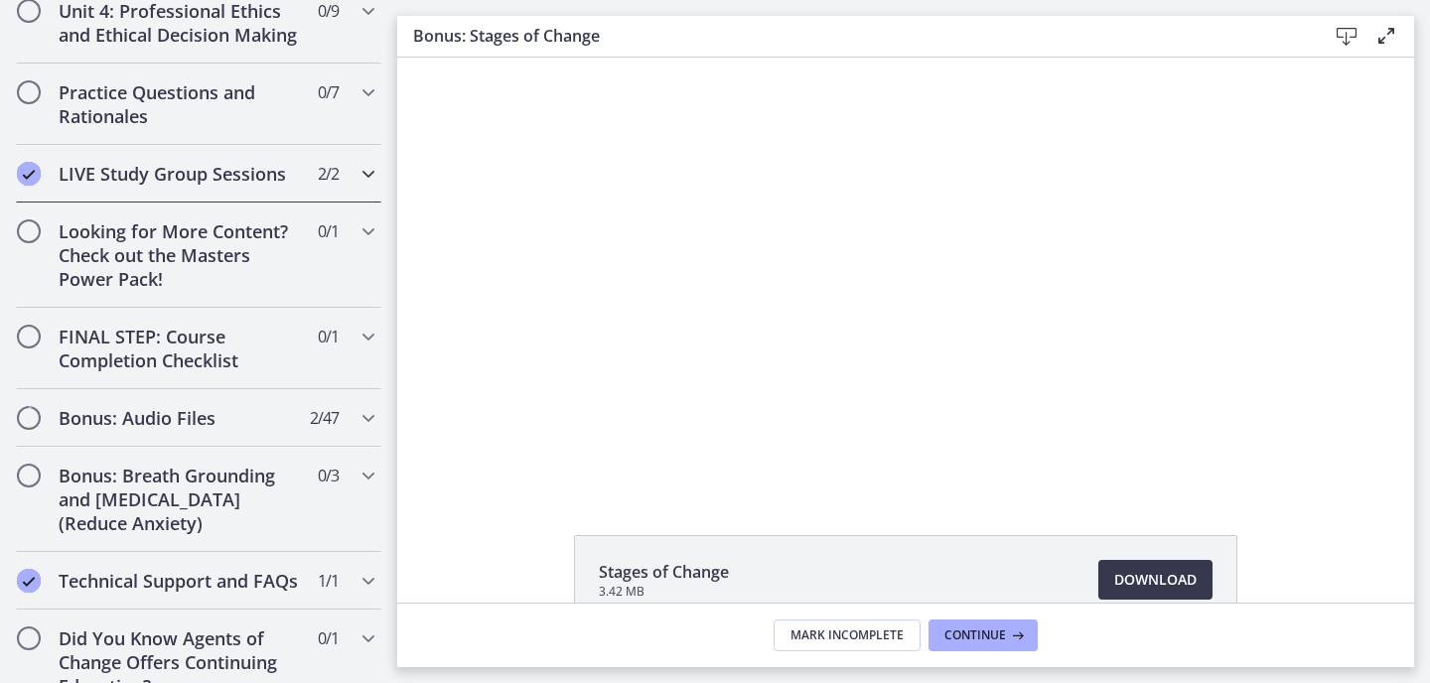
scroll to position [1692, 0]
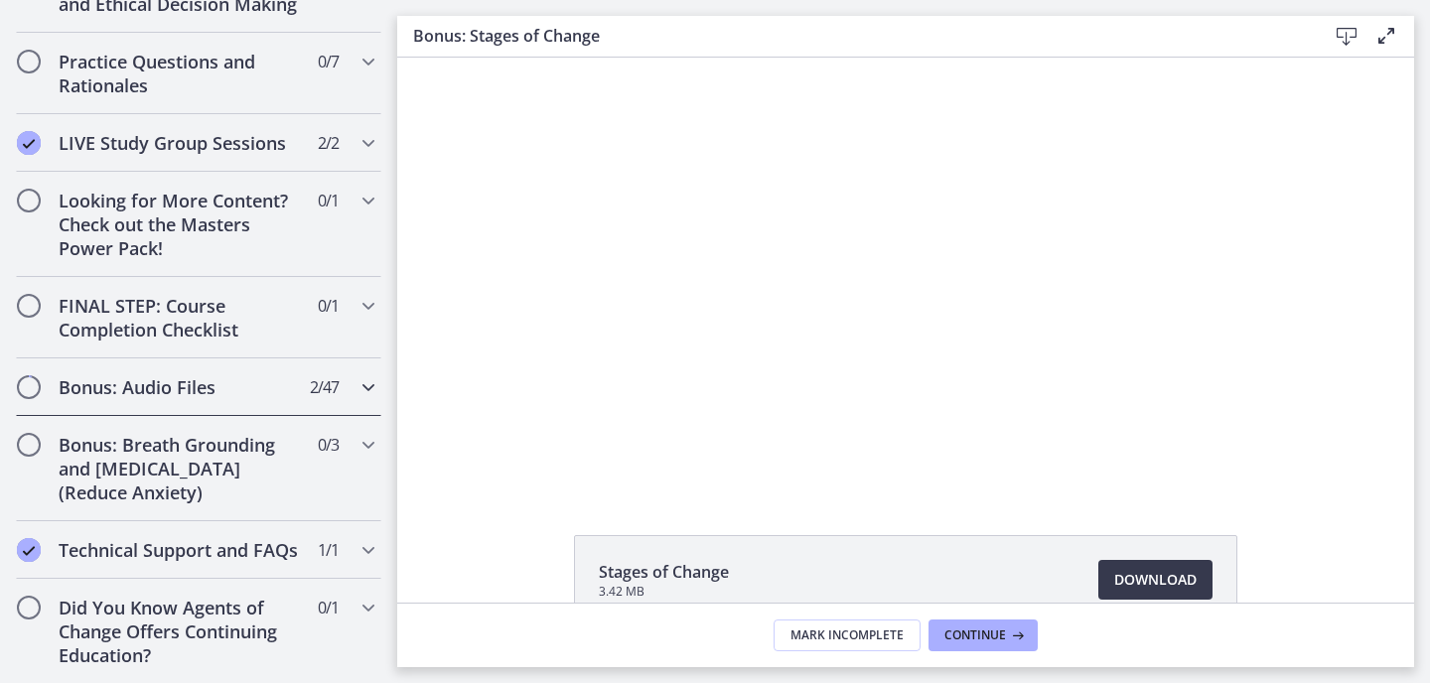
click at [195, 397] on h2 "Bonus: Audio Files" at bounding box center [180, 387] width 242 height 24
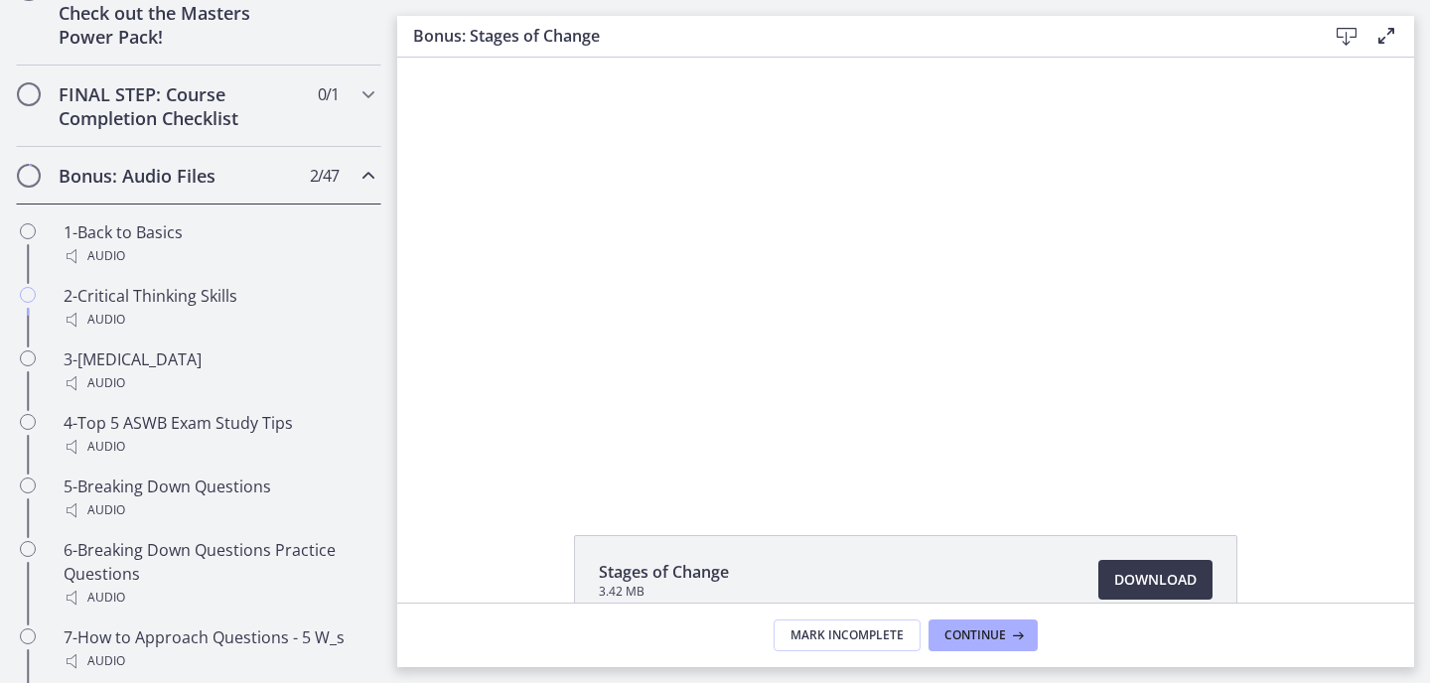
scroll to position [930, 0]
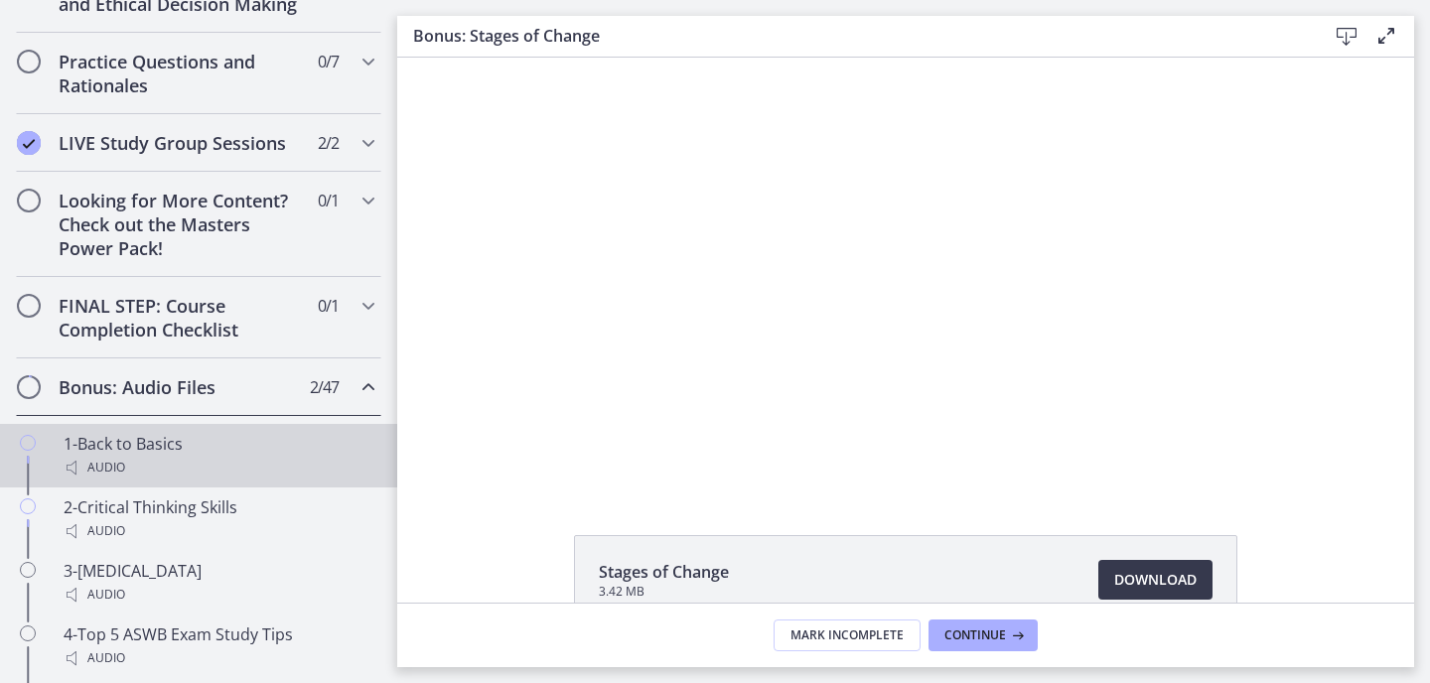
click at [33, 439] on icon "Chapters" at bounding box center [28, 443] width 16 height 16
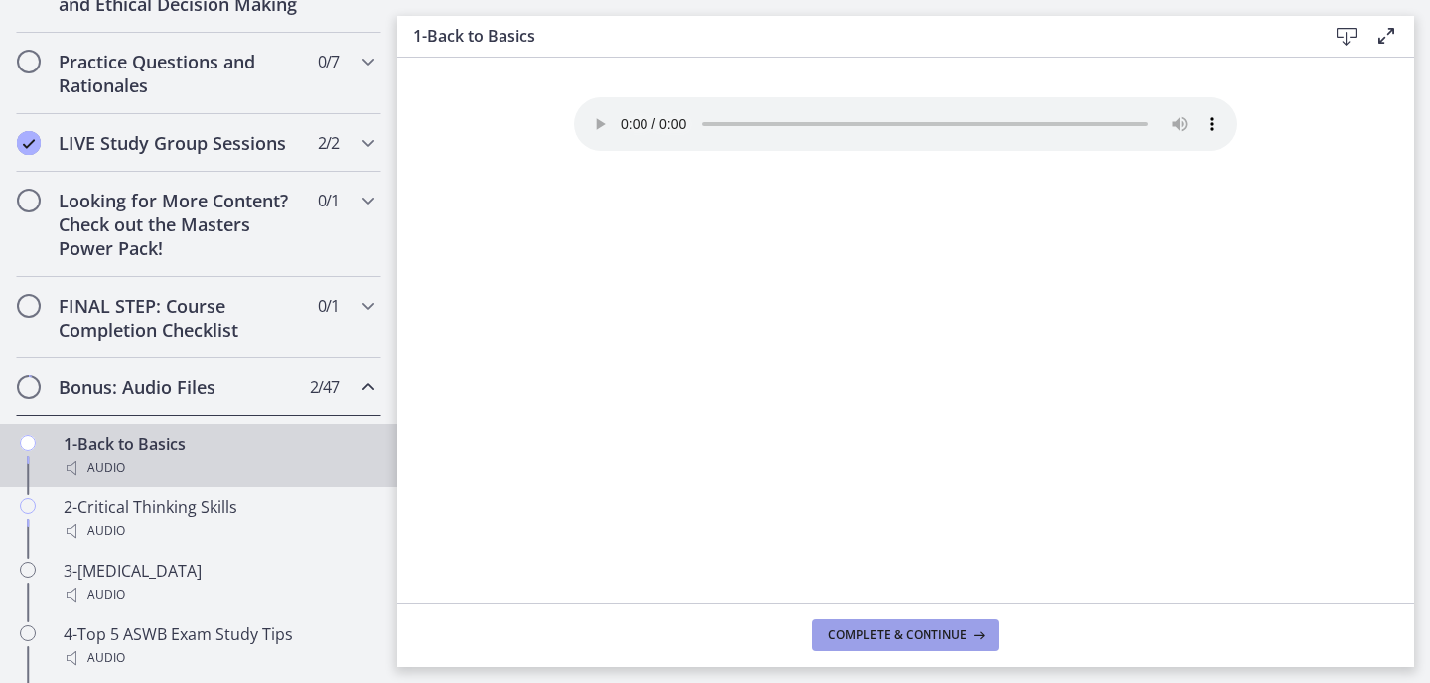
click at [900, 625] on button "Complete & continue" at bounding box center [905, 636] width 187 height 32
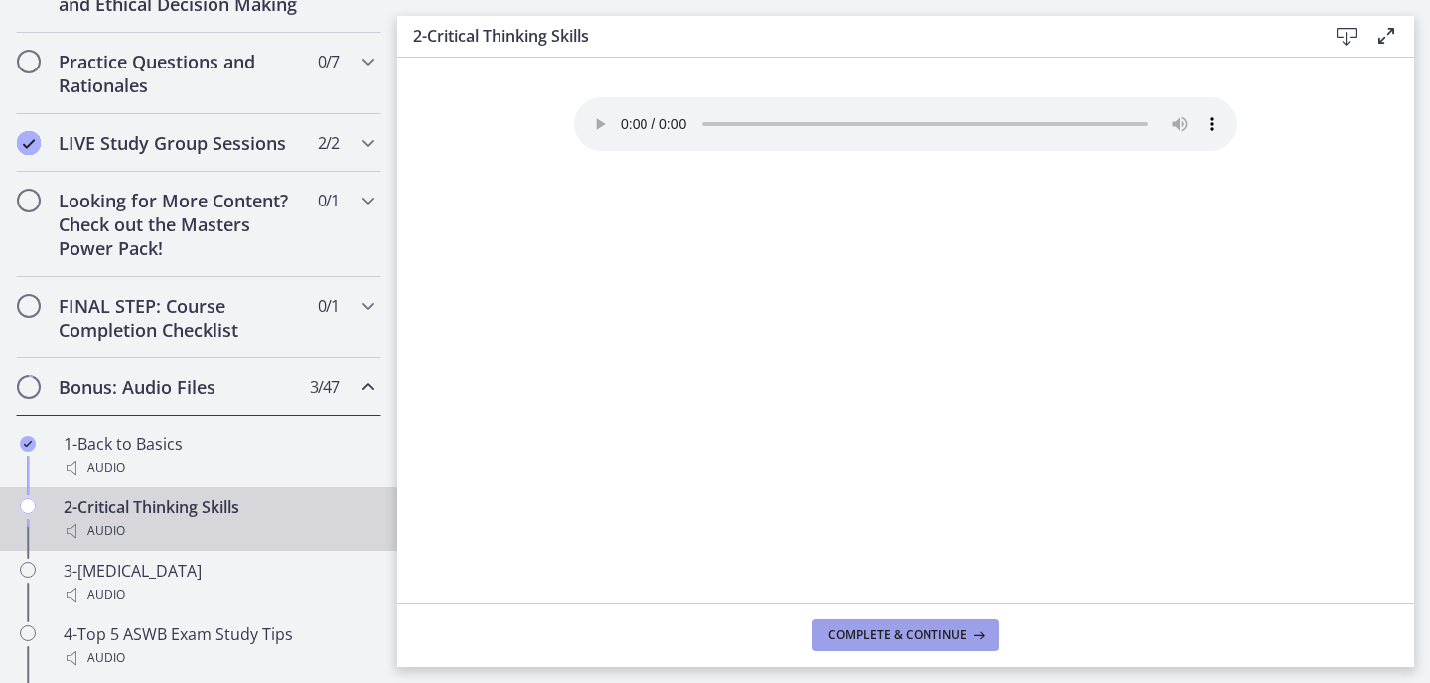
click at [895, 637] on span "Complete & continue" at bounding box center [897, 636] width 139 height 16
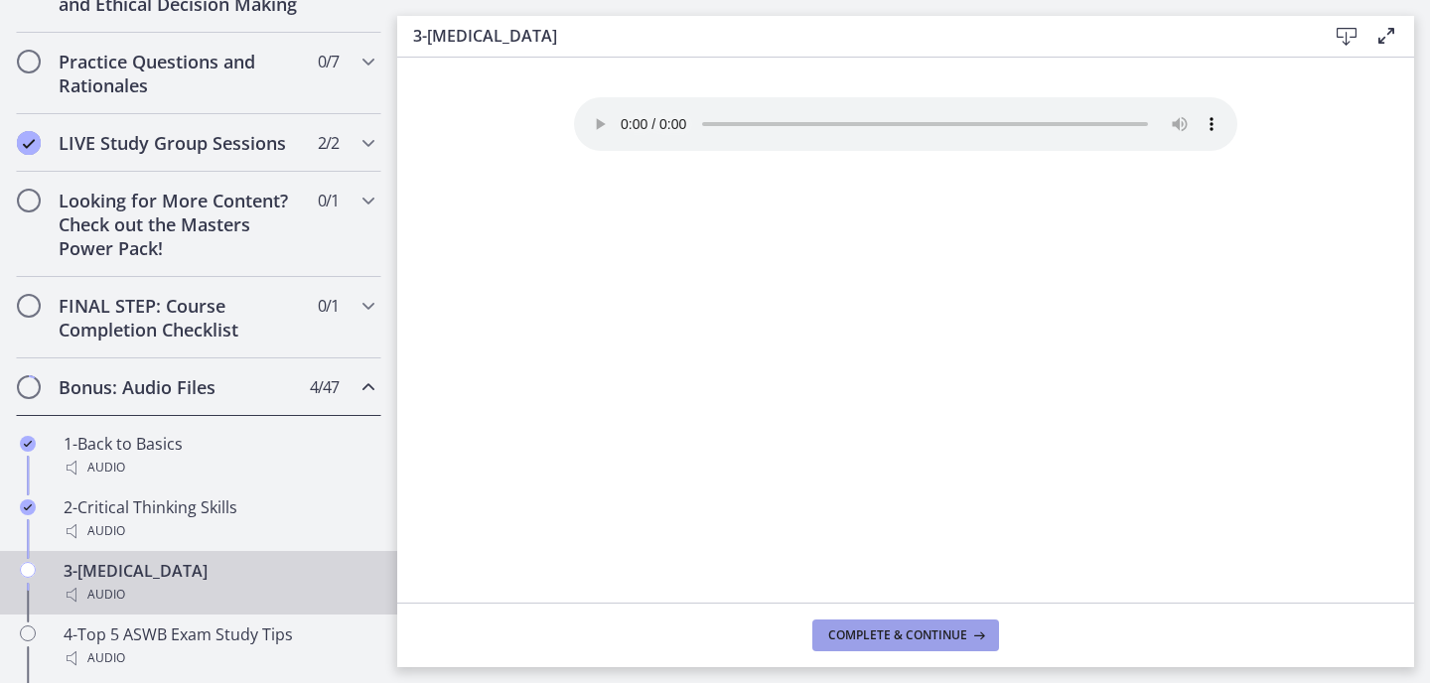
click at [860, 651] on button "Complete & continue" at bounding box center [905, 636] width 187 height 32
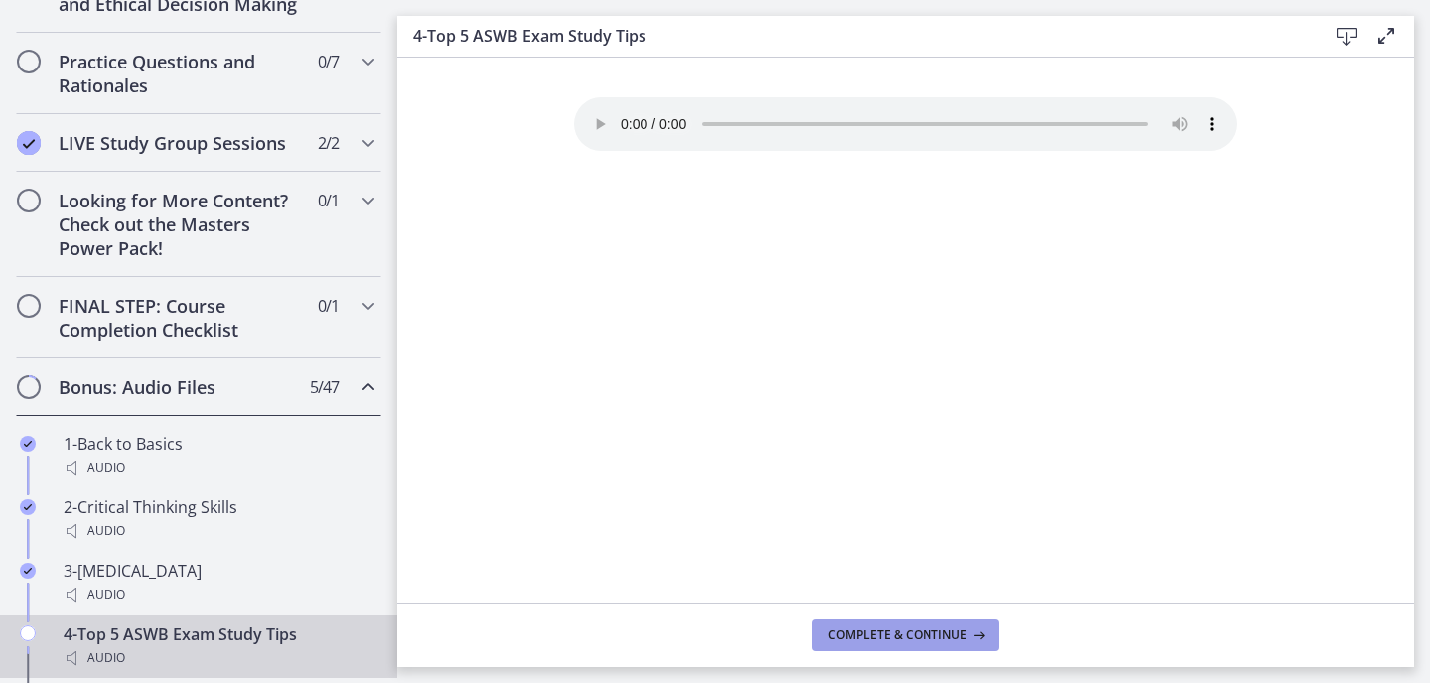
click at [875, 631] on span "Complete & continue" at bounding box center [897, 636] width 139 height 16
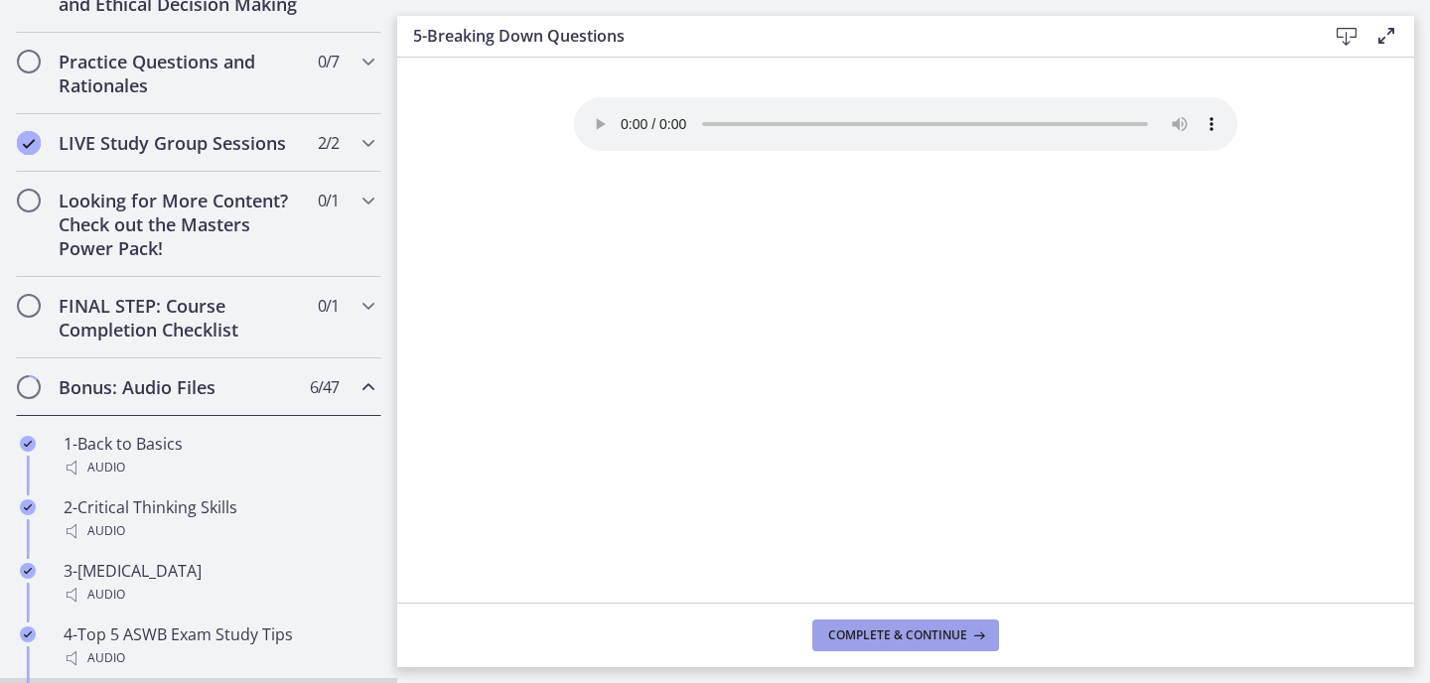
click at [875, 631] on span "Complete & continue" at bounding box center [897, 636] width 139 height 16
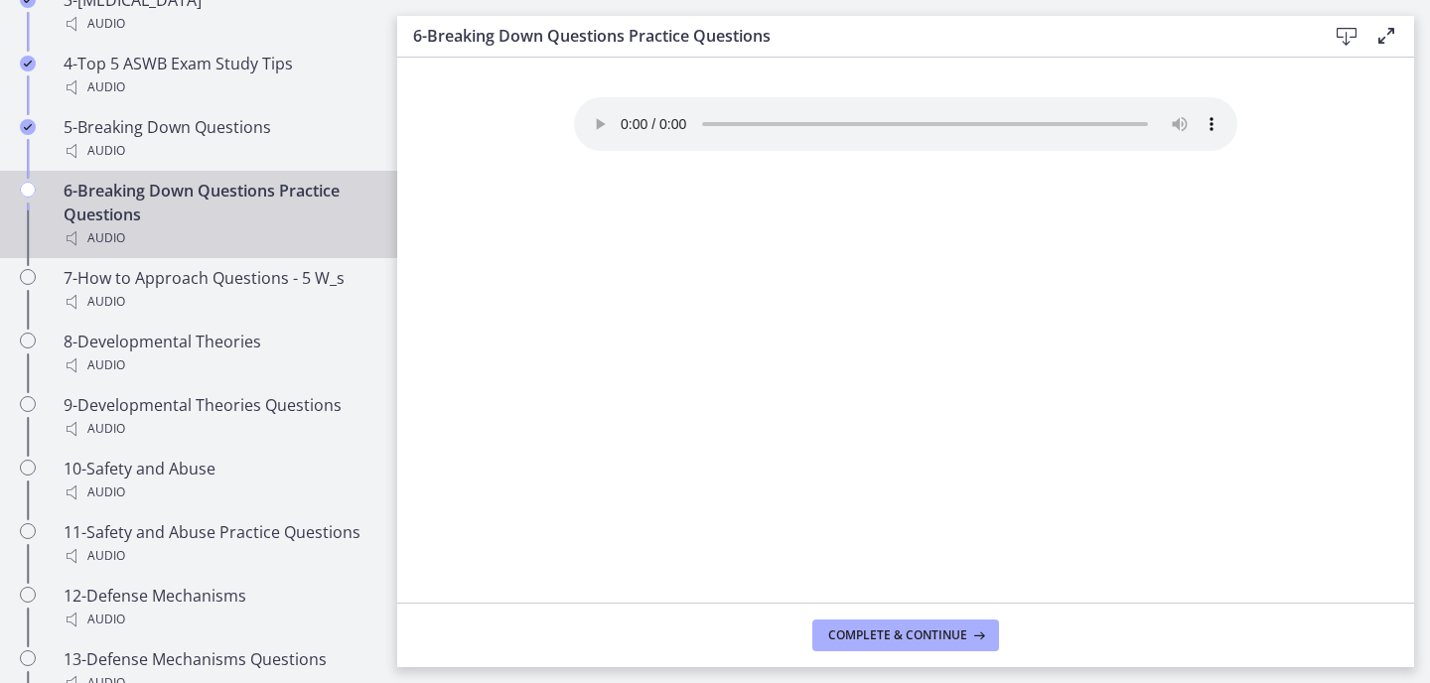
scroll to position [1527, 0]
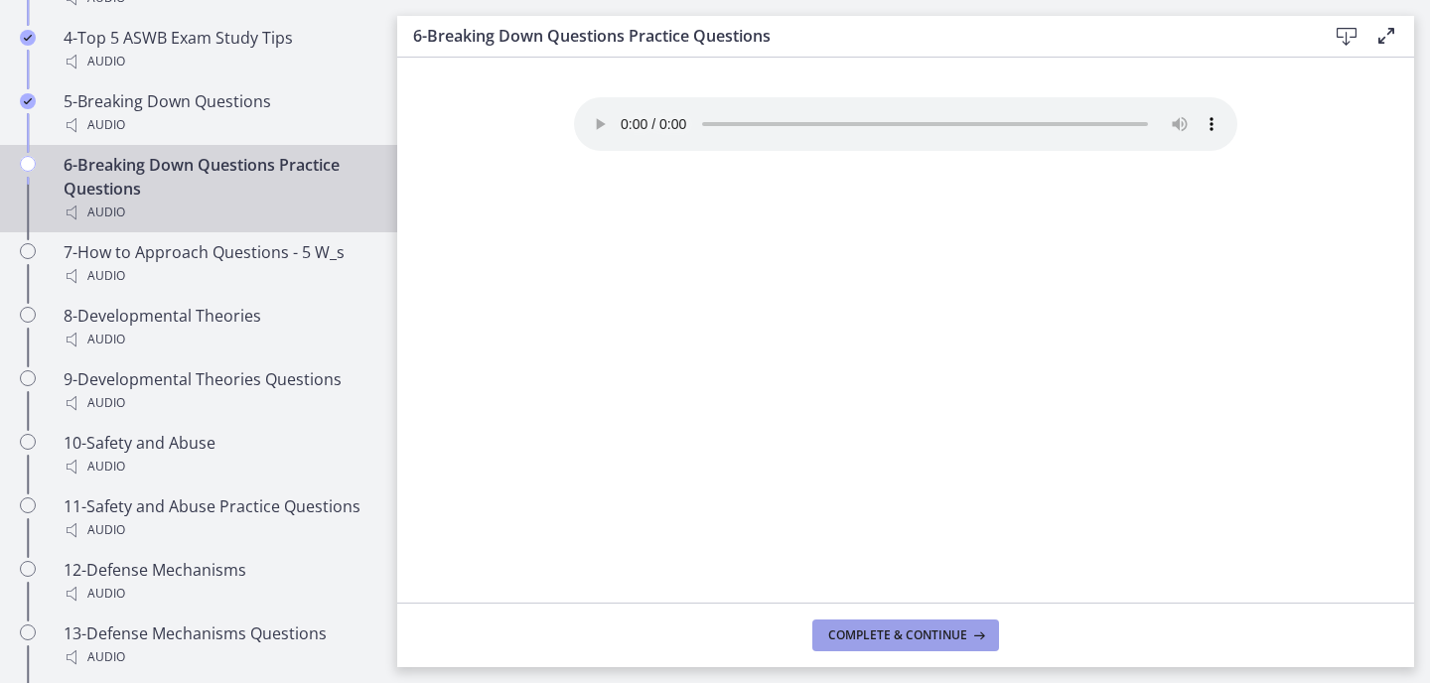
click at [917, 644] on button "Complete & continue" at bounding box center [905, 636] width 187 height 32
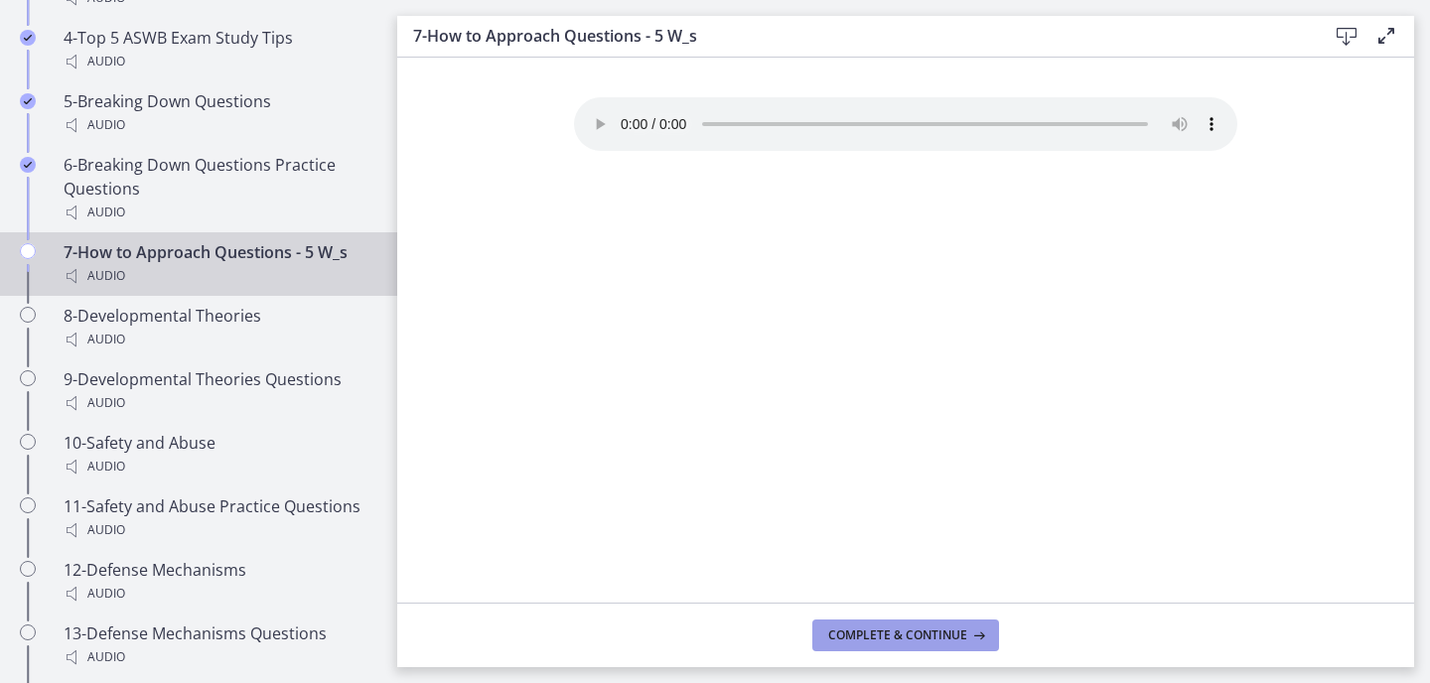
click at [917, 644] on button "Complete & continue" at bounding box center [905, 636] width 187 height 32
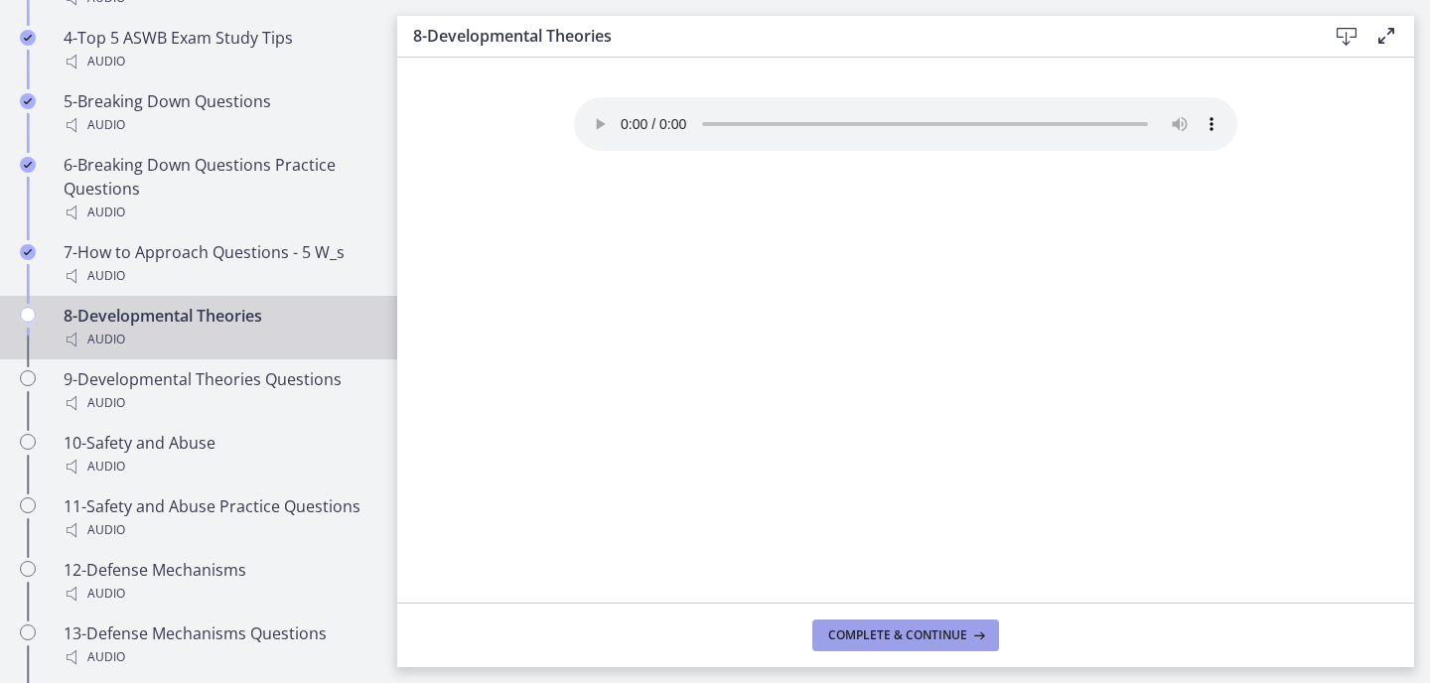
click at [917, 644] on button "Complete & continue" at bounding box center [905, 636] width 187 height 32
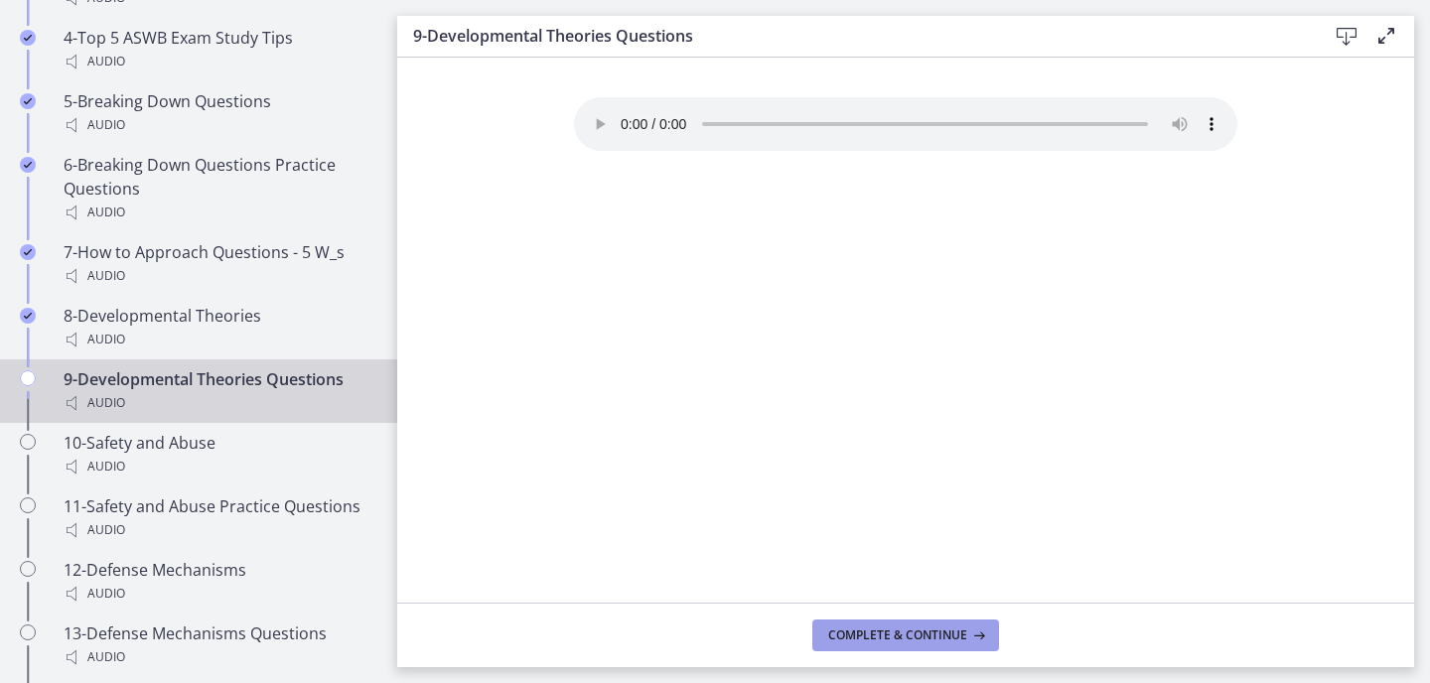
click at [917, 644] on button "Complete & continue" at bounding box center [905, 636] width 187 height 32
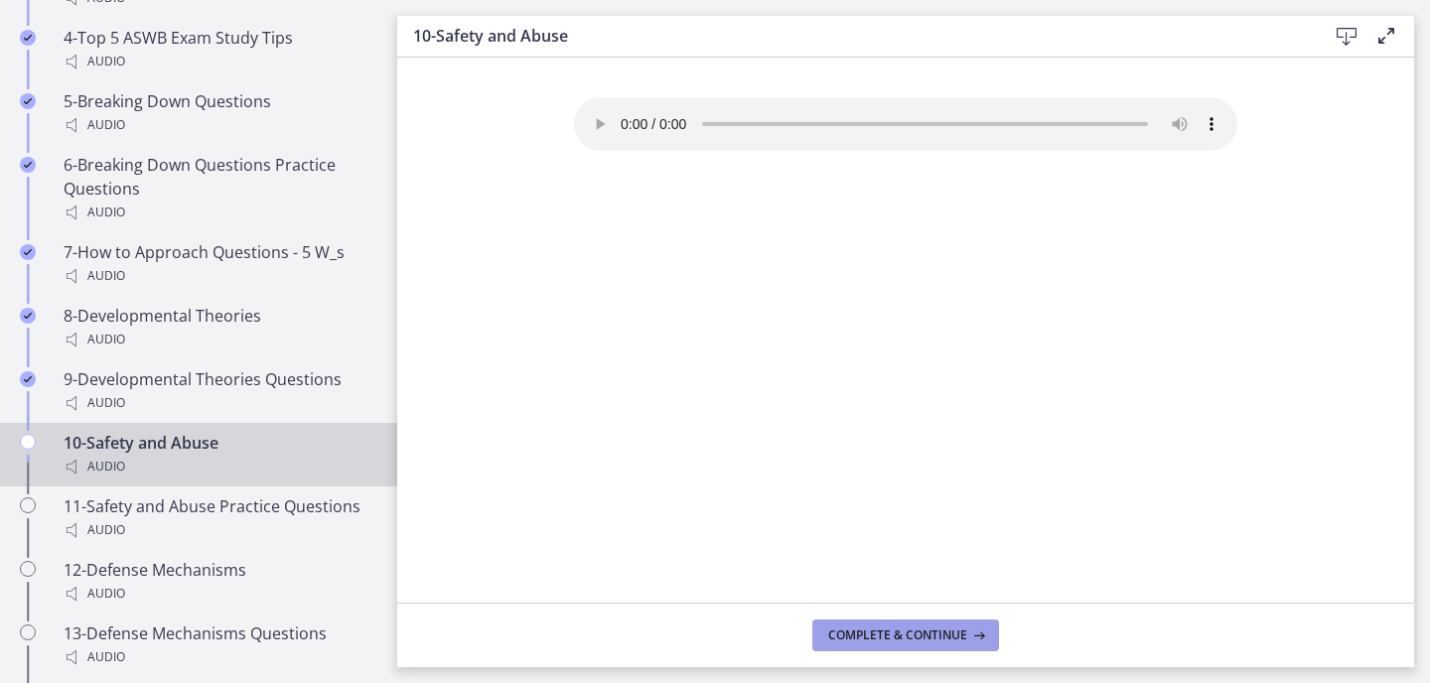
click at [917, 644] on button "Complete & continue" at bounding box center [905, 636] width 187 height 32
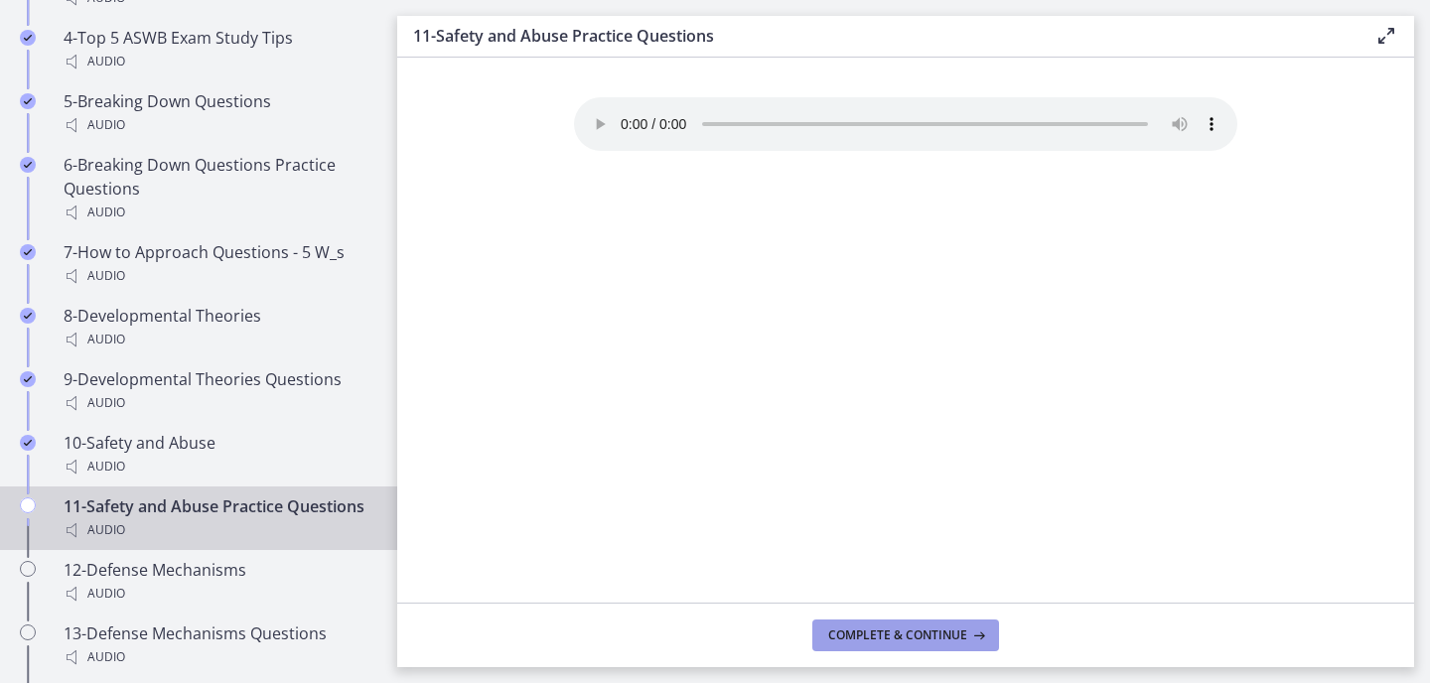
click at [917, 644] on button "Complete & continue" at bounding box center [905, 636] width 187 height 32
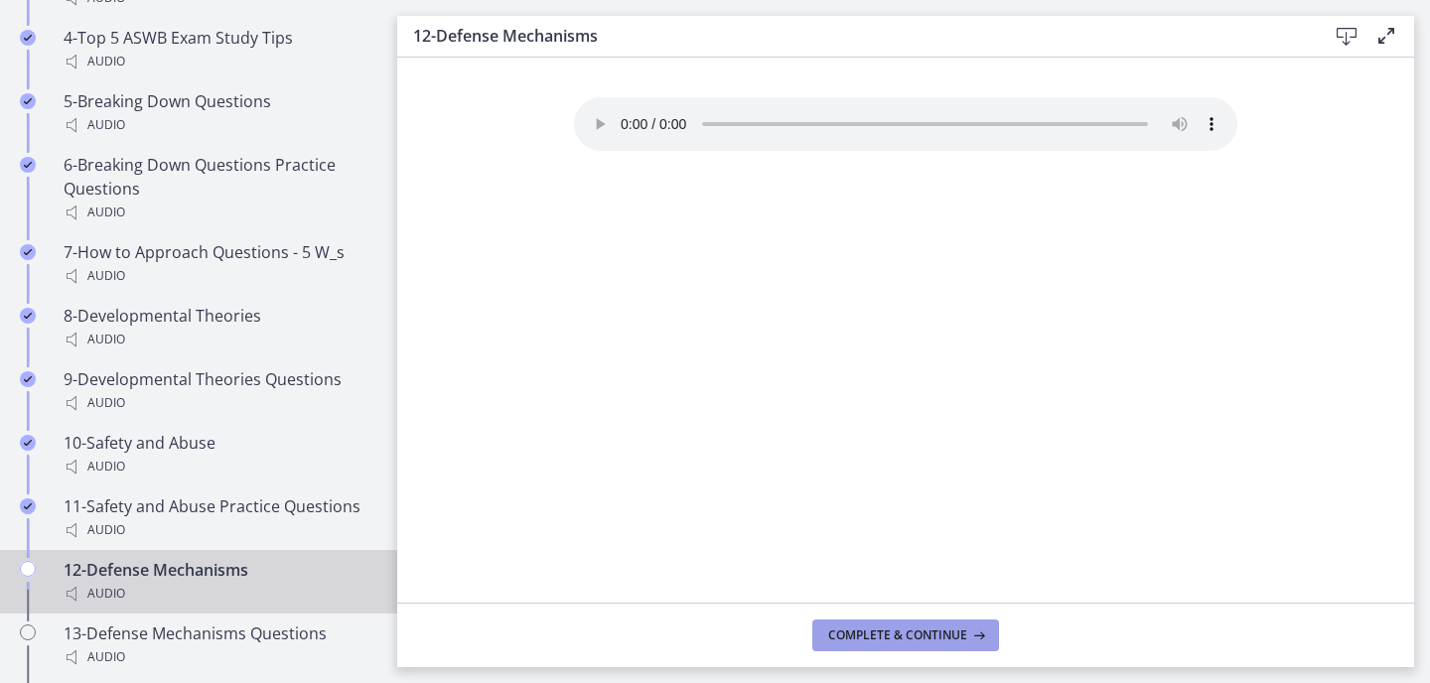
click at [917, 644] on button "Complete & continue" at bounding box center [905, 636] width 187 height 32
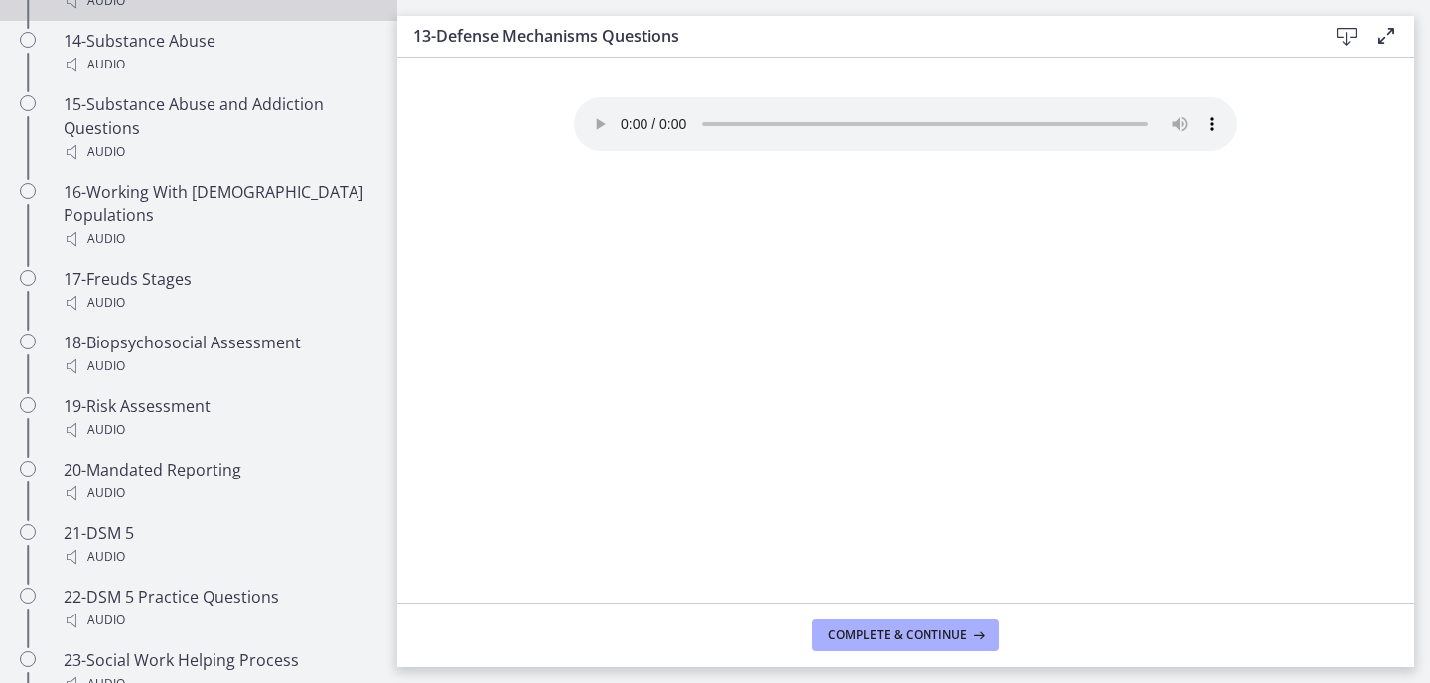
scroll to position [2240, 0]
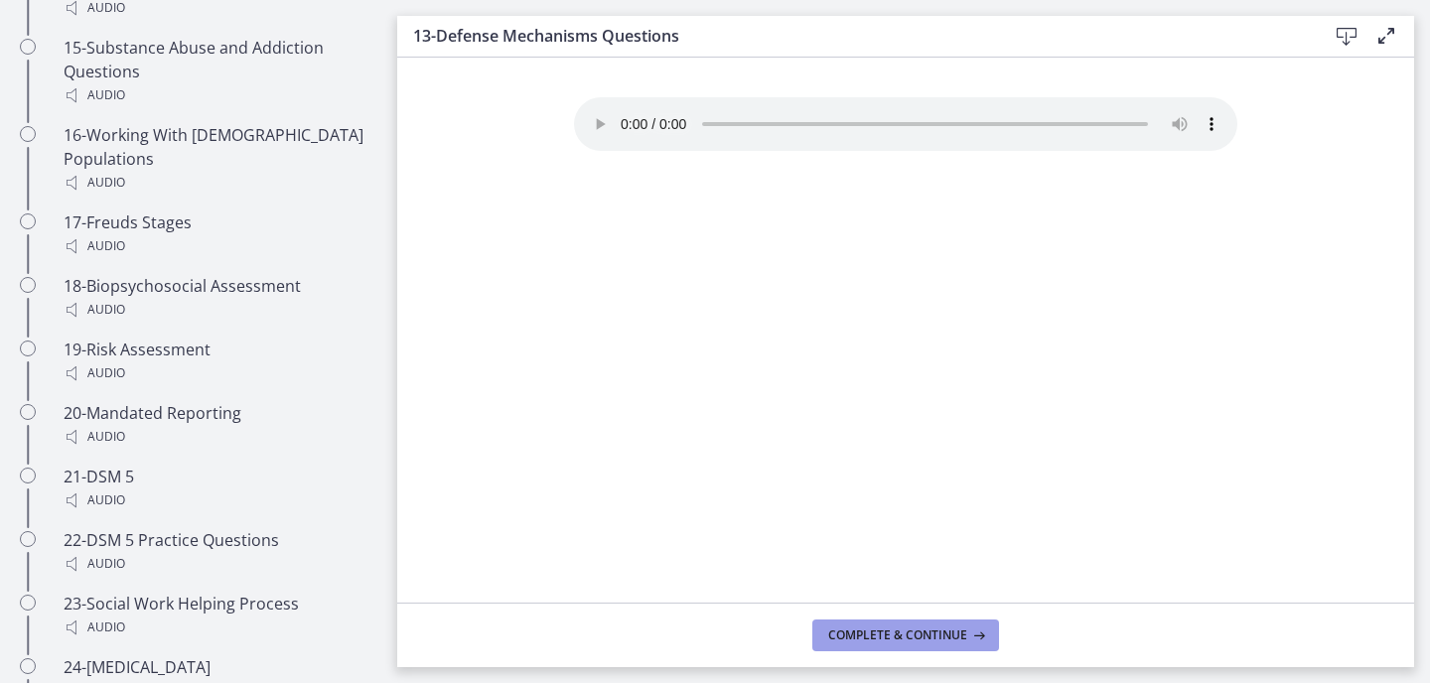
click at [883, 633] on span "Complete & continue" at bounding box center [897, 636] width 139 height 16
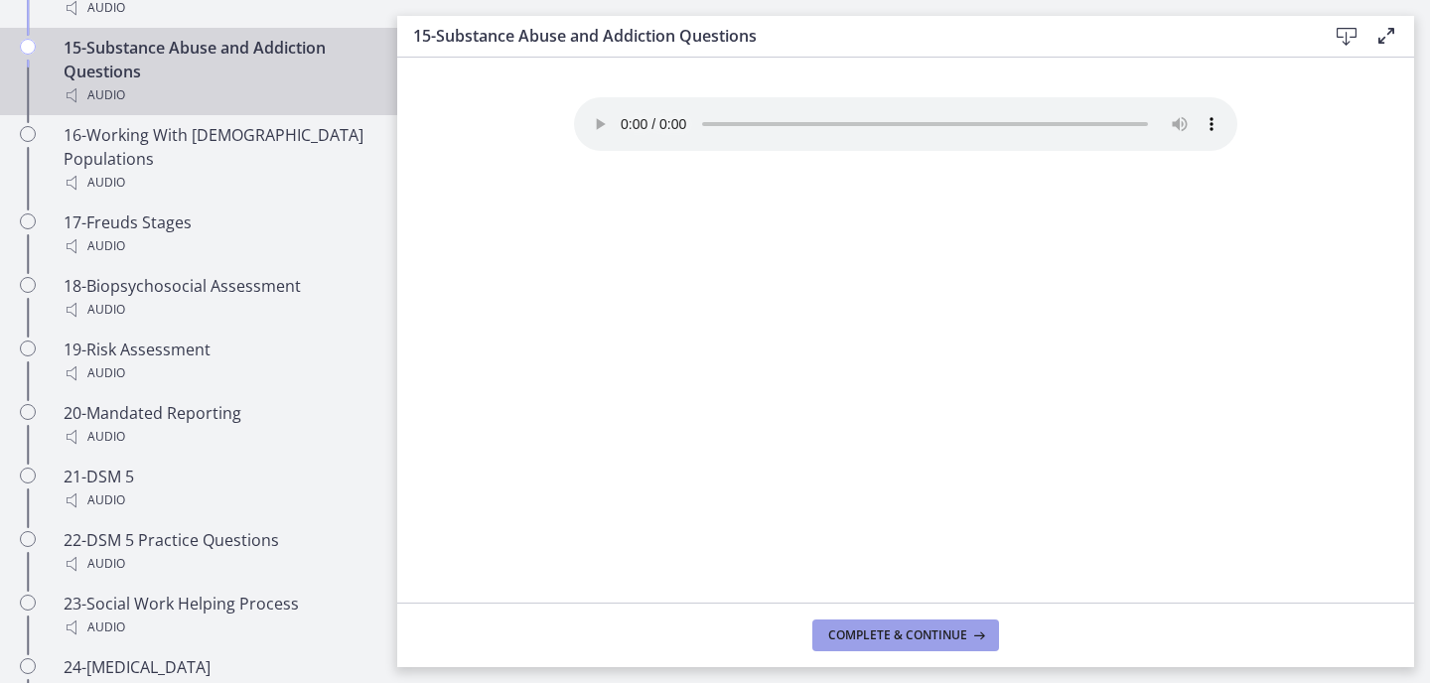
click at [883, 634] on span "Complete & continue" at bounding box center [897, 636] width 139 height 16
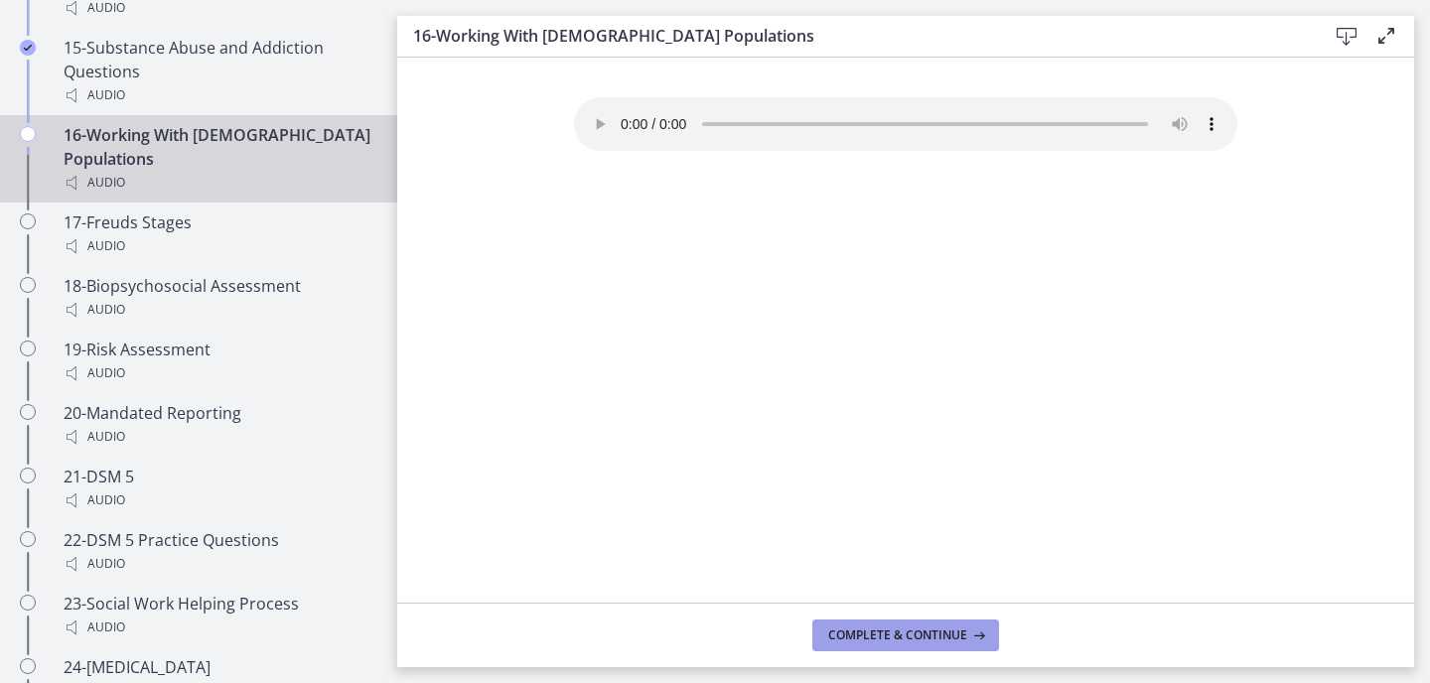
click at [884, 636] on span "Complete & continue" at bounding box center [897, 636] width 139 height 16
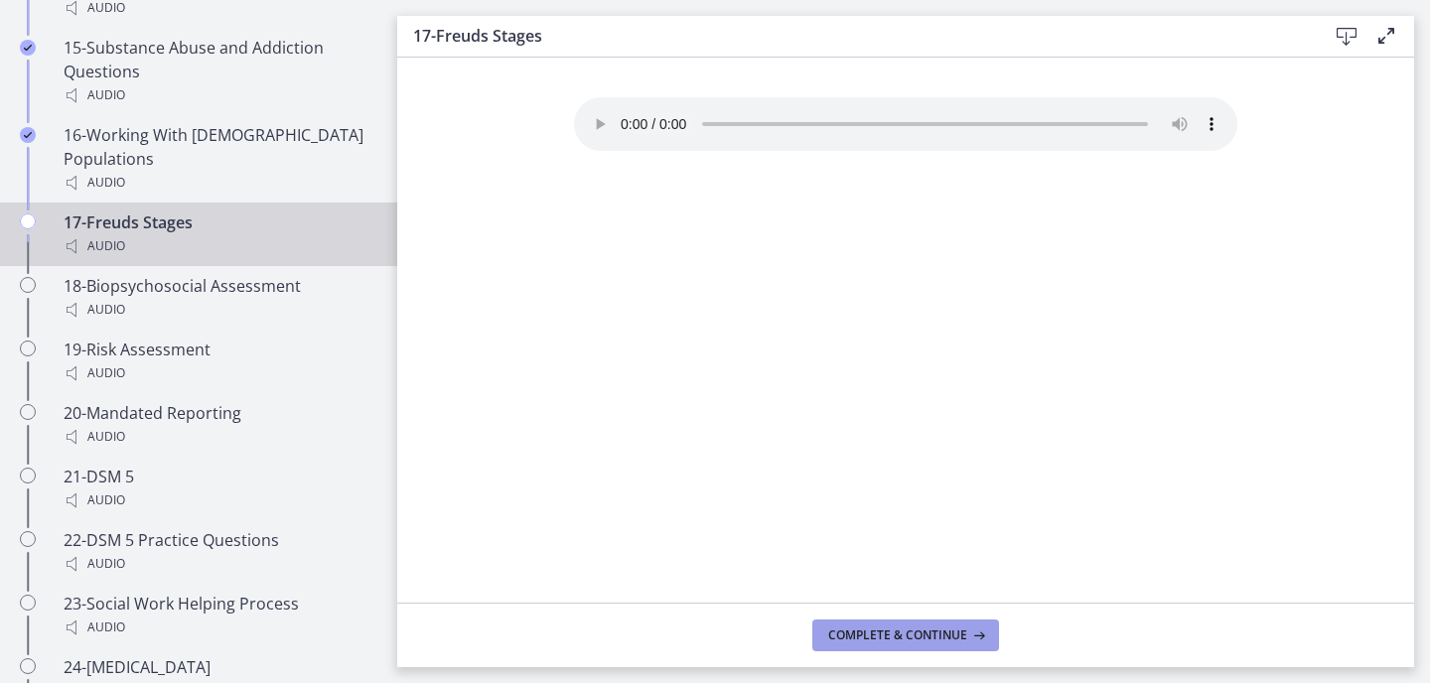
click at [885, 636] on span "Complete & continue" at bounding box center [897, 636] width 139 height 16
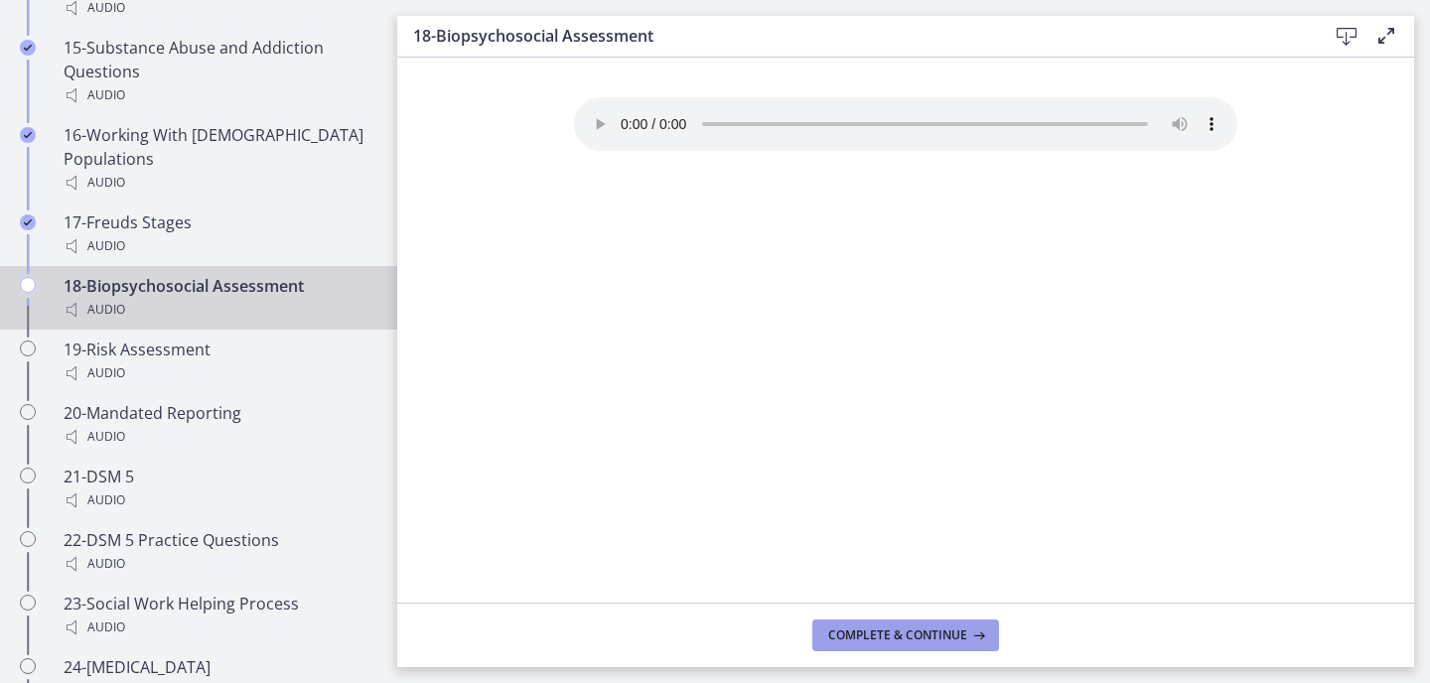
click at [885, 637] on span "Complete & continue" at bounding box center [897, 636] width 139 height 16
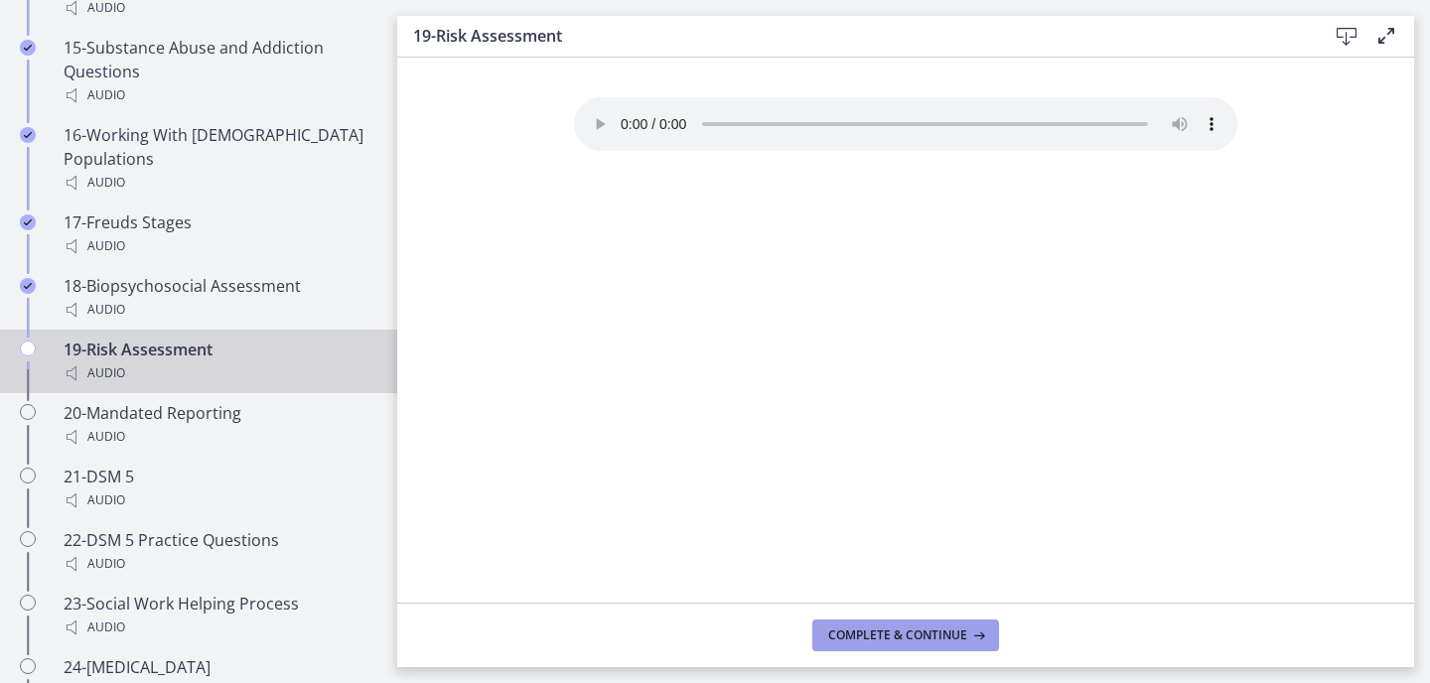
click at [885, 637] on span "Complete & continue" at bounding box center [897, 636] width 139 height 16
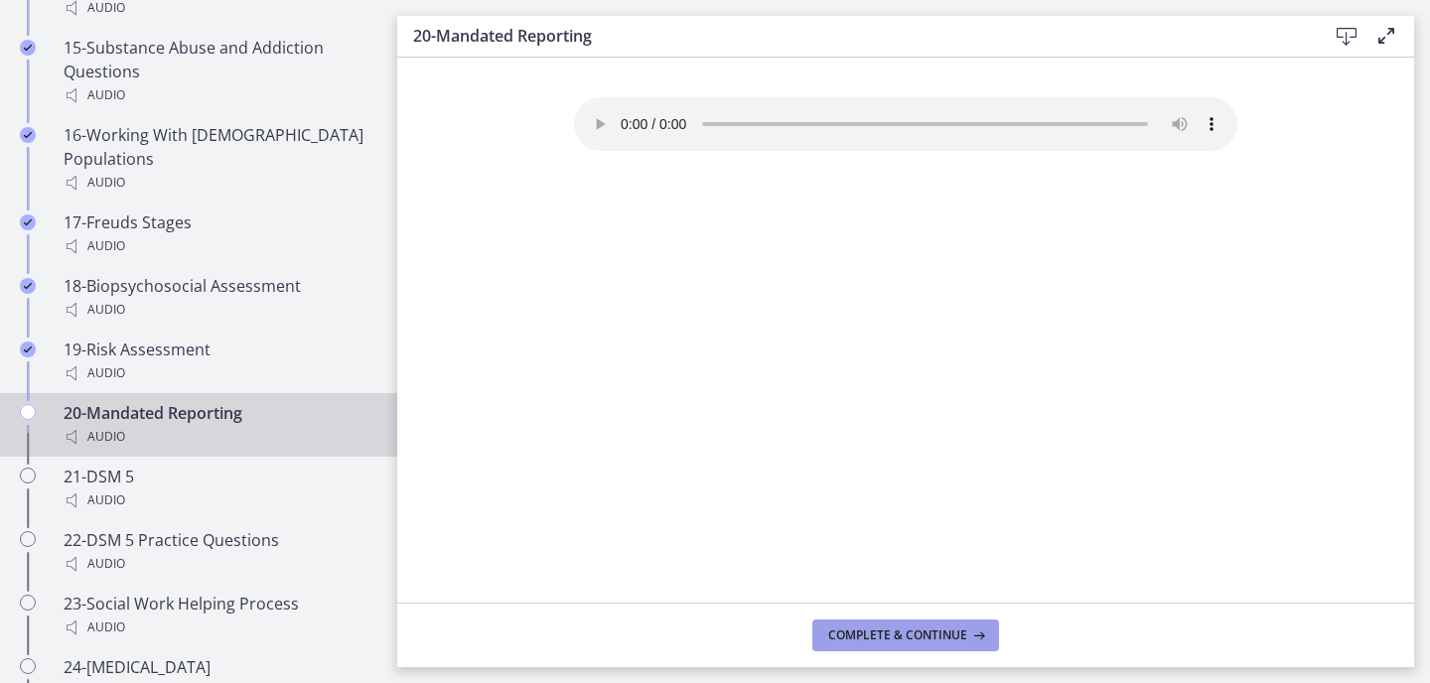
click at [885, 637] on span "Complete & continue" at bounding box center [897, 636] width 139 height 16
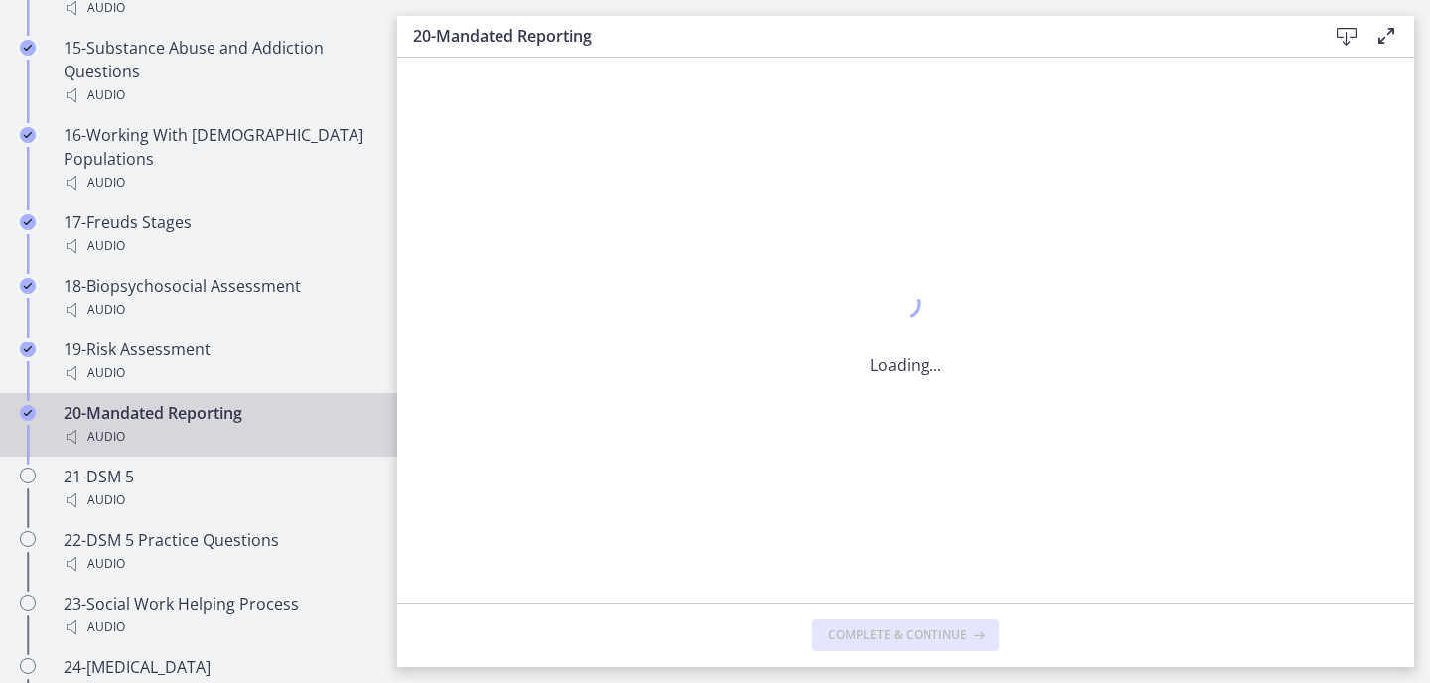
click at [885, 637] on span "Complete & continue" at bounding box center [897, 636] width 139 height 16
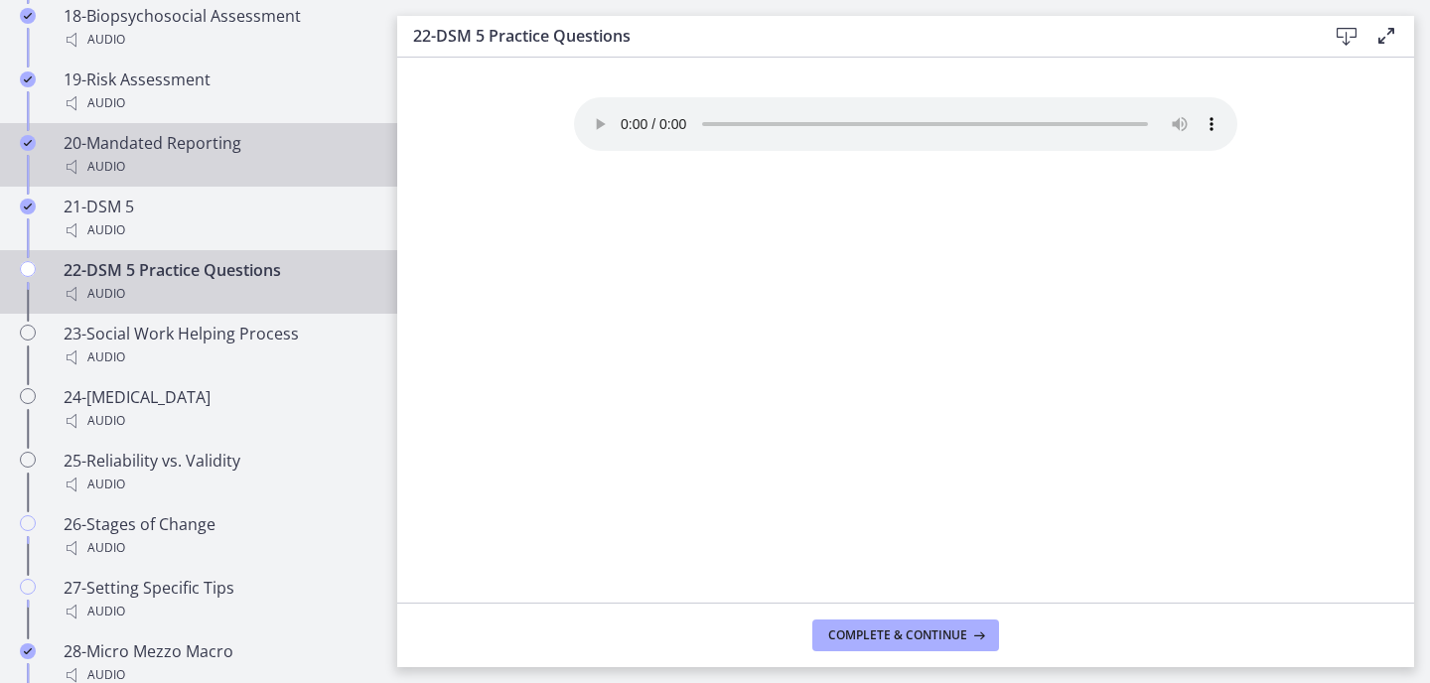
scroll to position [2540, 0]
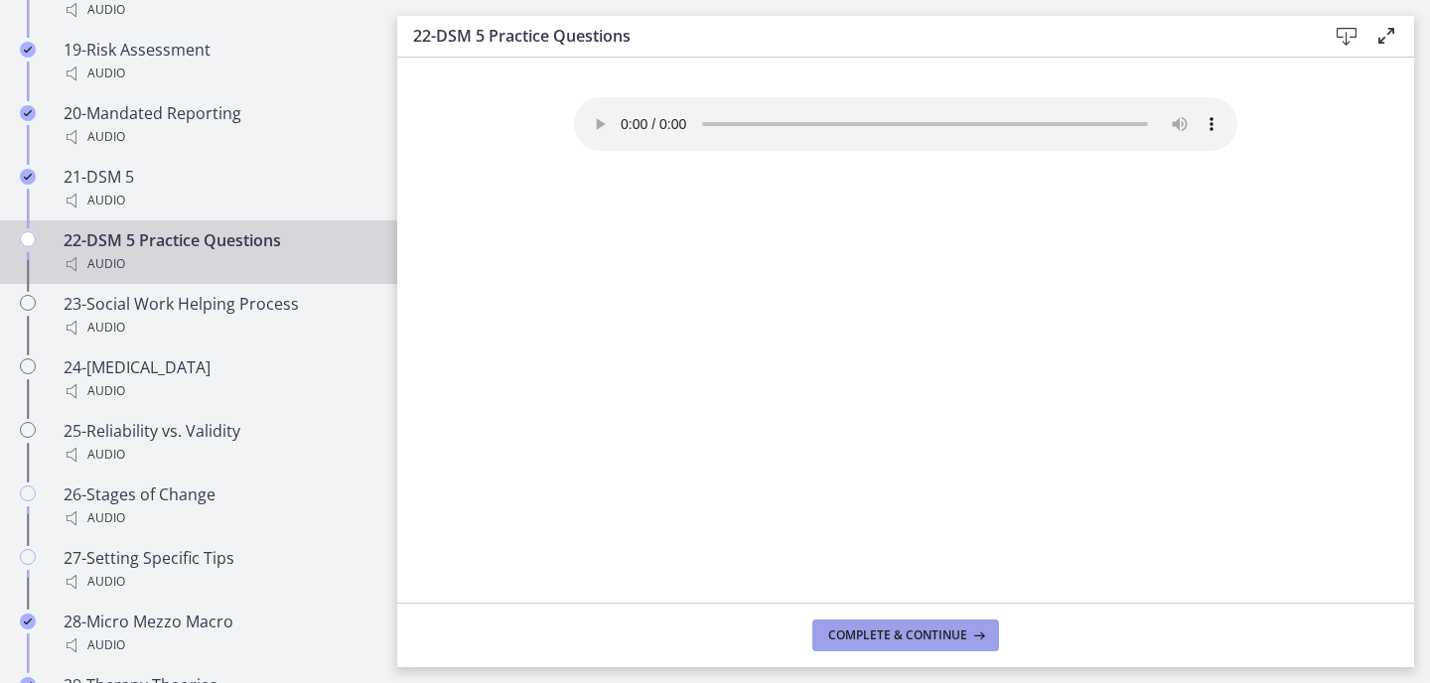
click at [936, 639] on span "Complete & continue" at bounding box center [897, 636] width 139 height 16
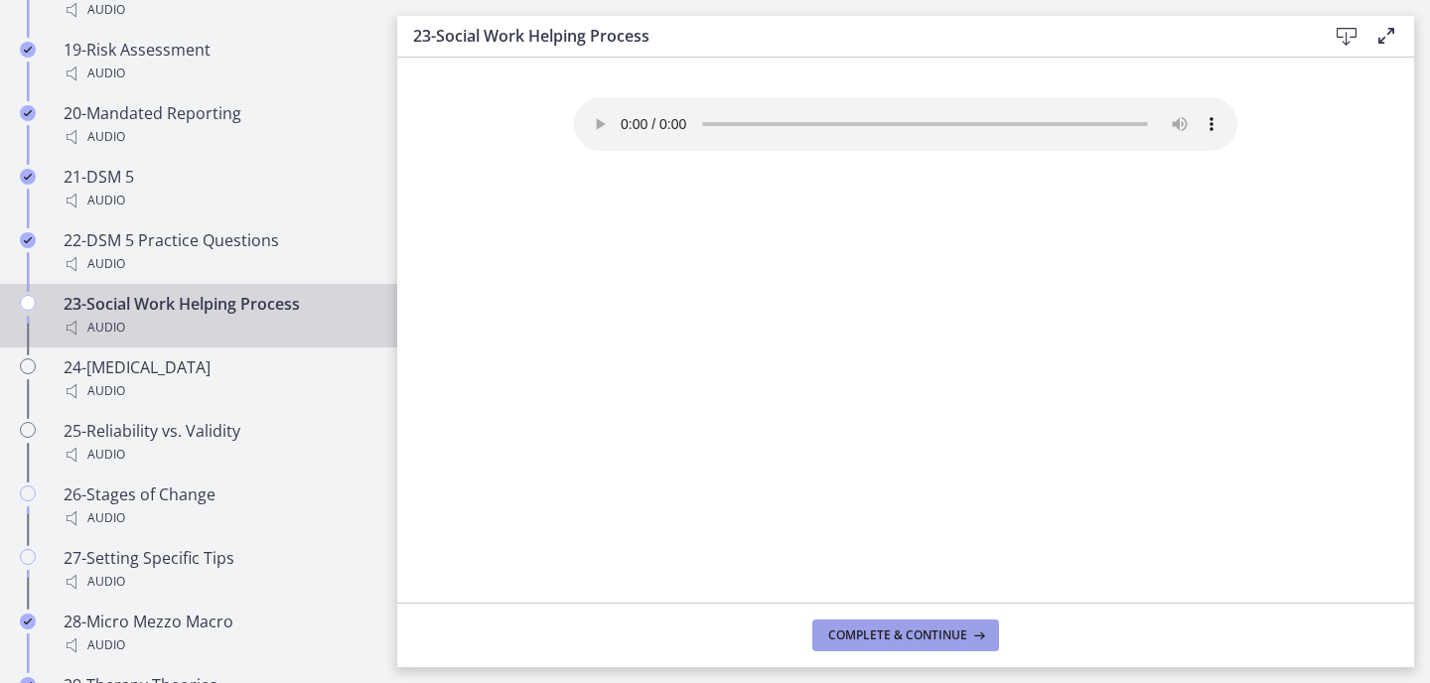
click at [936, 639] on span "Complete & continue" at bounding box center [897, 636] width 139 height 16
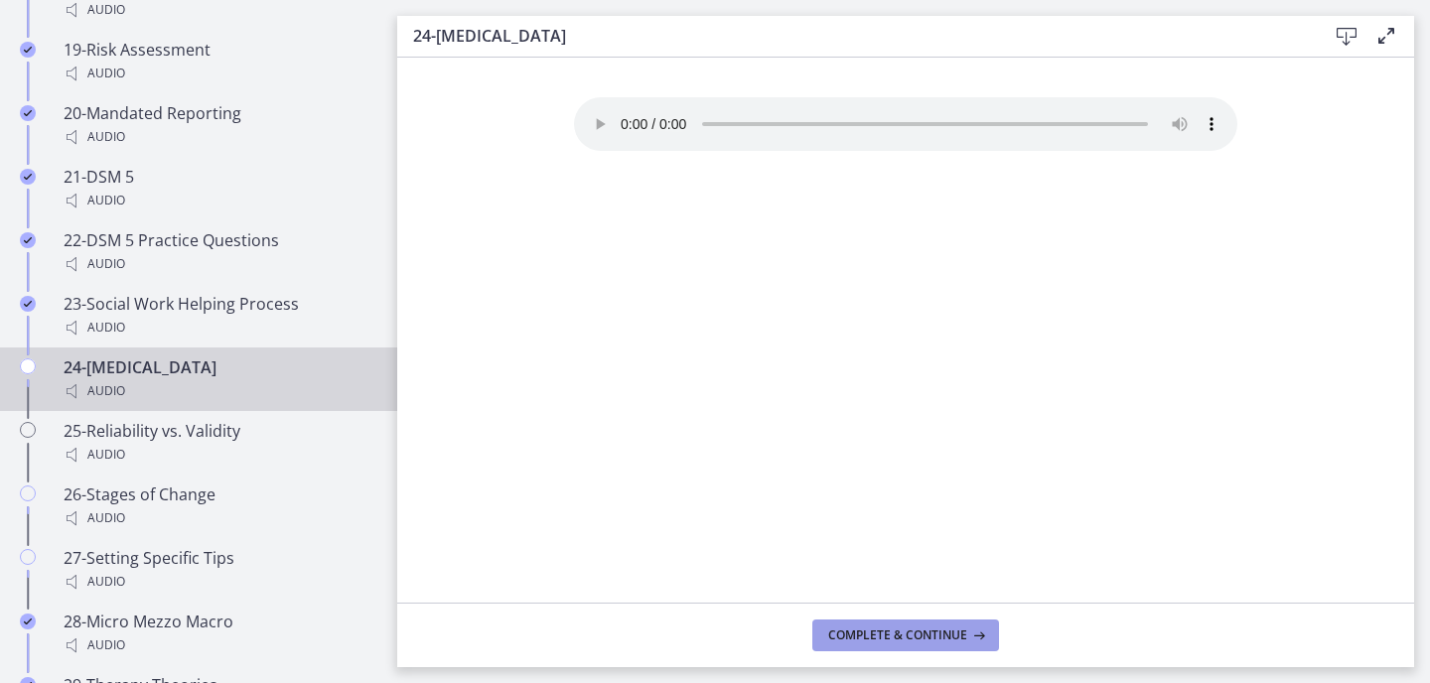
click at [937, 640] on span "Complete & continue" at bounding box center [897, 636] width 139 height 16
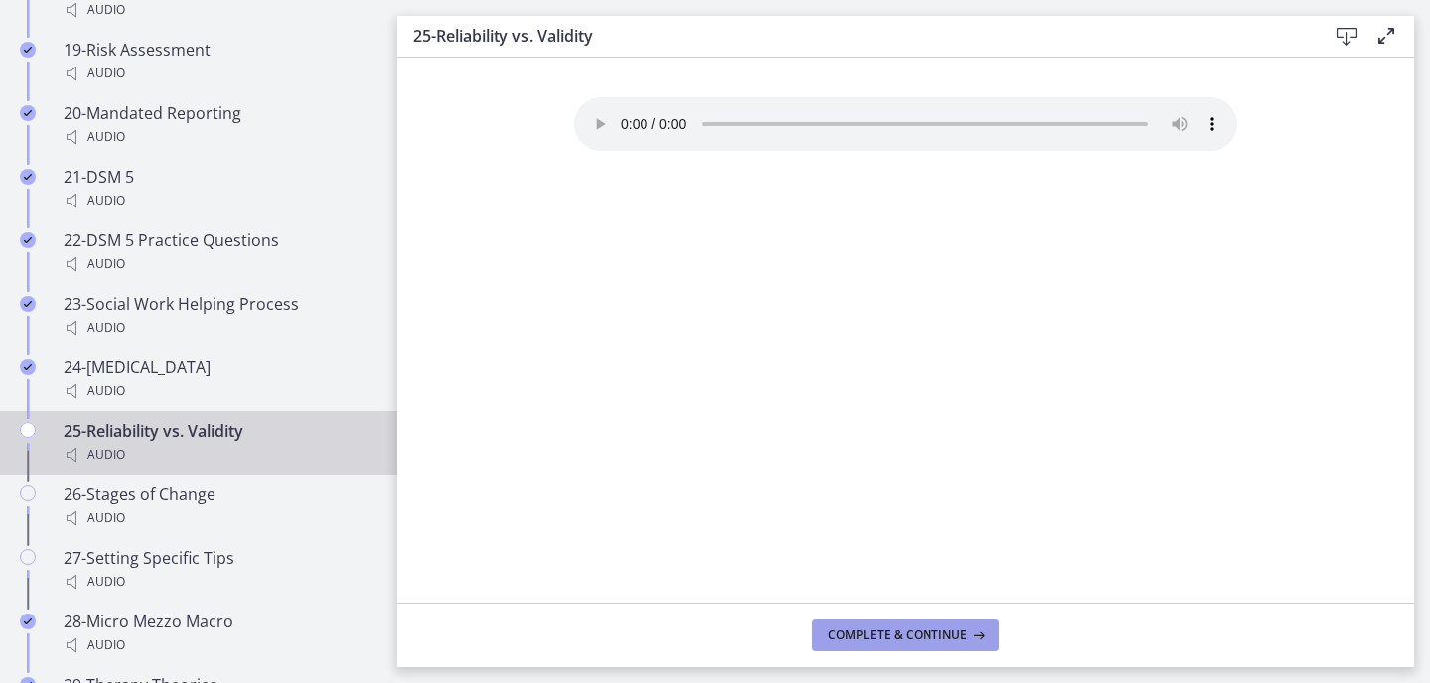
click at [938, 641] on span "Complete & continue" at bounding box center [897, 636] width 139 height 16
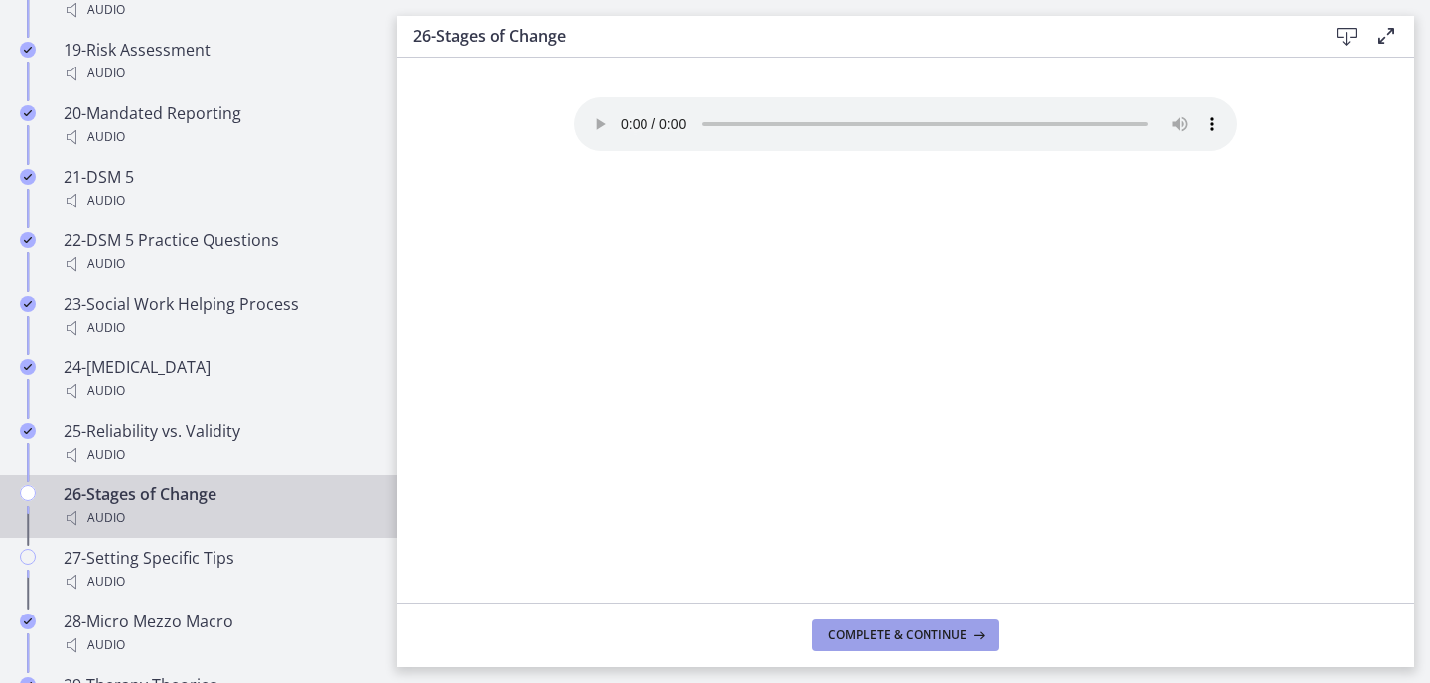
click at [939, 641] on span "Complete & continue" at bounding box center [897, 636] width 139 height 16
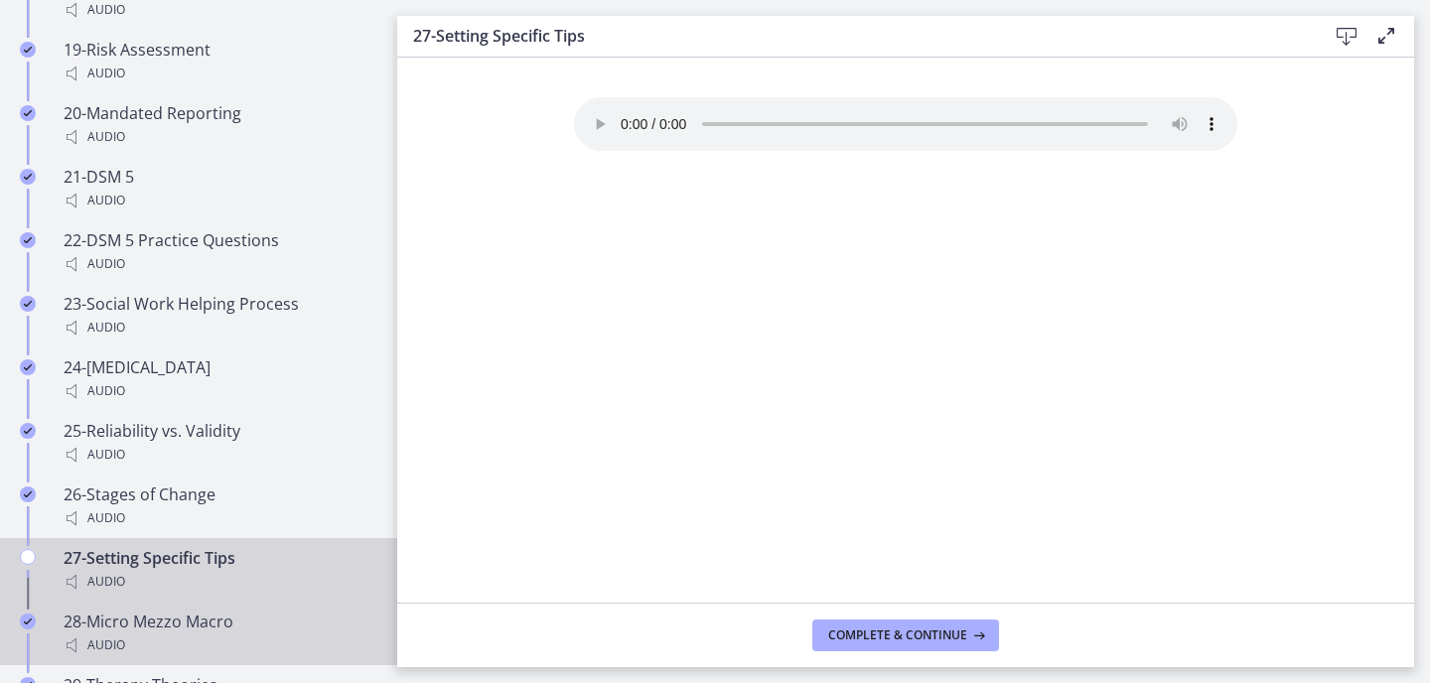
click at [29, 614] on icon "Completed" at bounding box center [28, 622] width 16 height 16
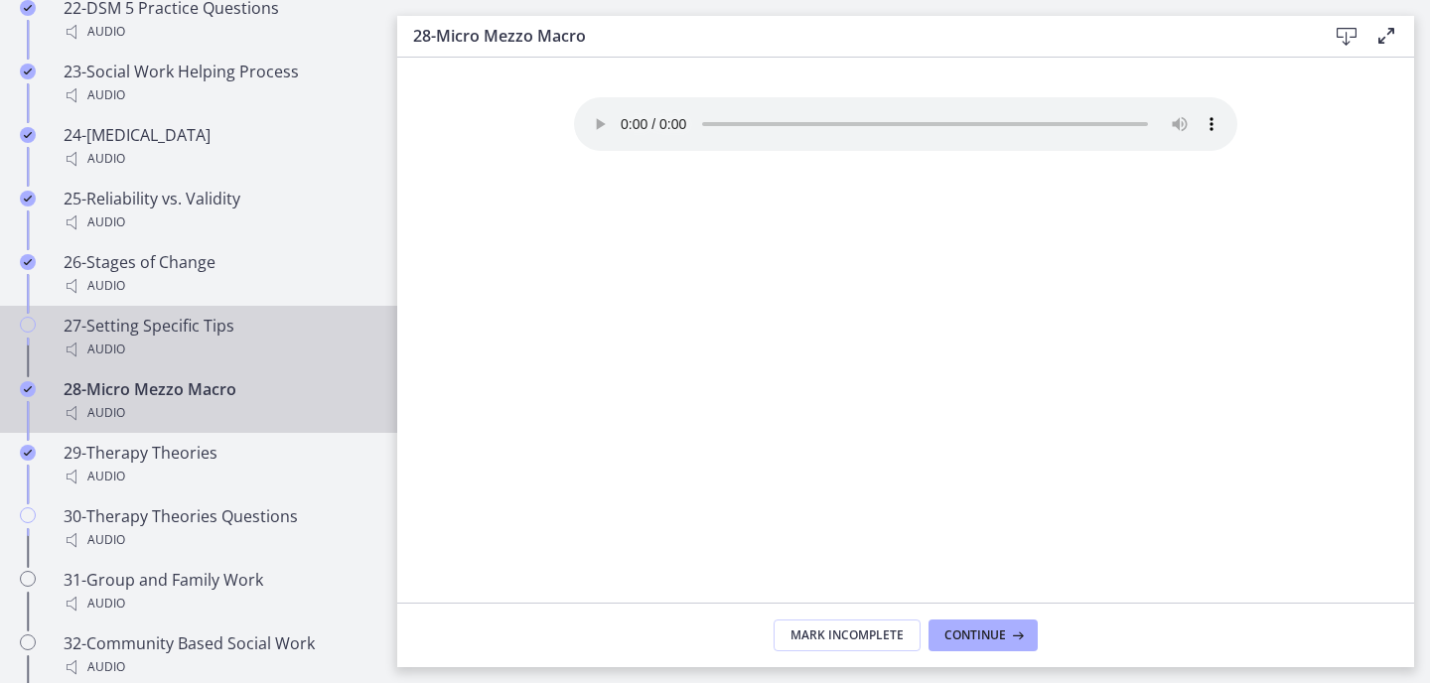
scroll to position [2785, 0]
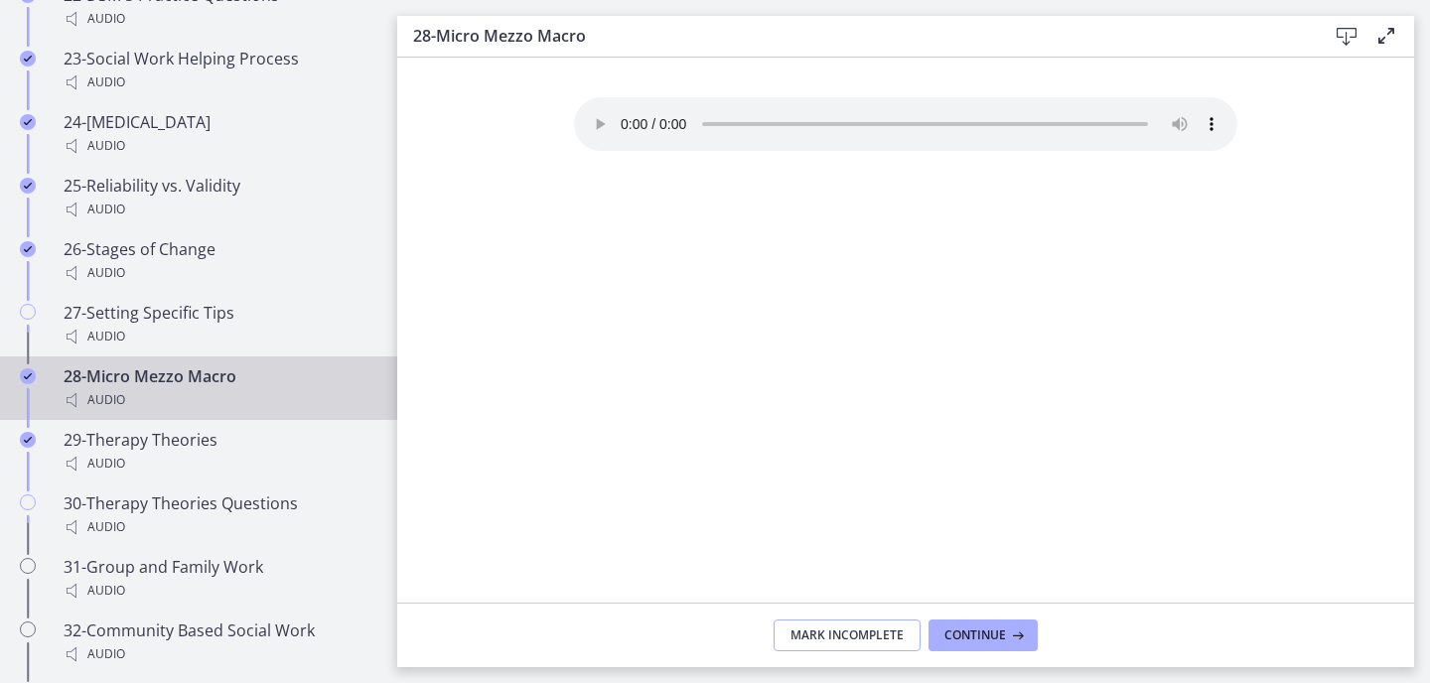
click at [815, 635] on span "Mark Incomplete" at bounding box center [847, 636] width 113 height 16
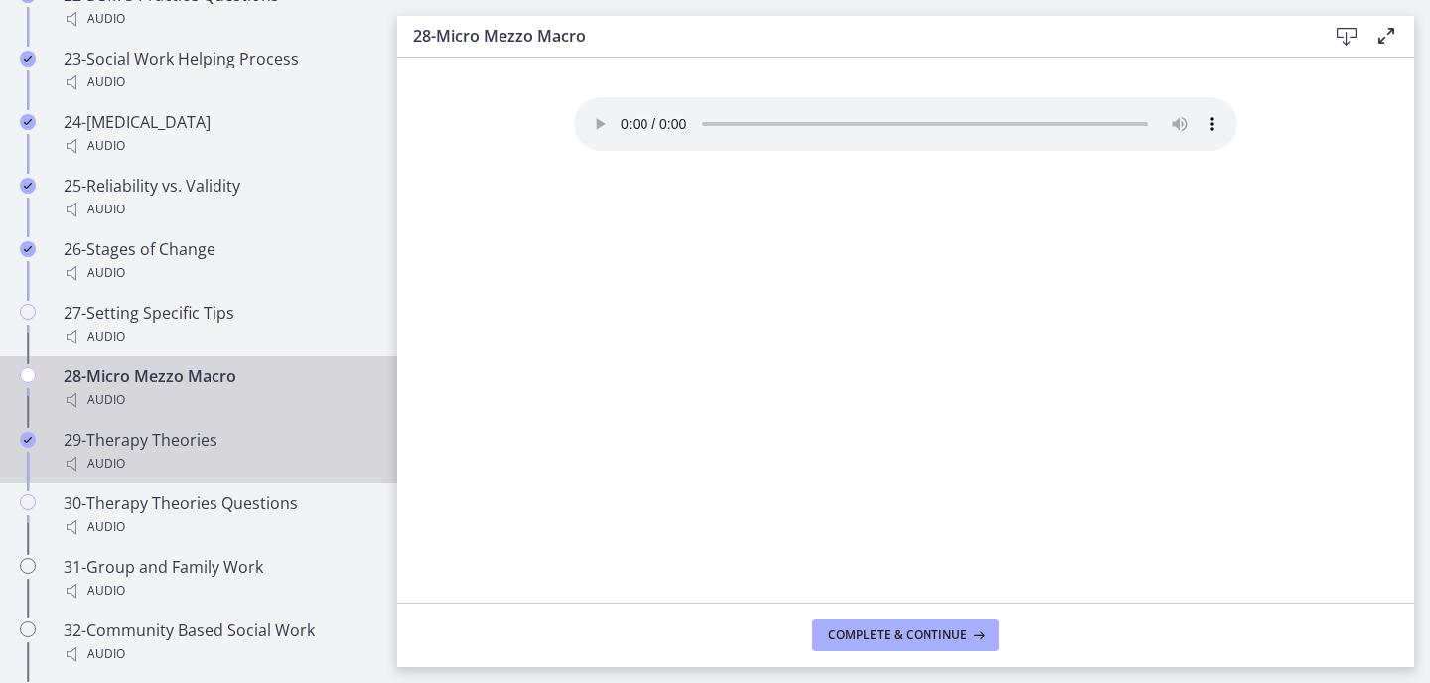
click at [48, 420] on link "29-Therapy Theories Audio" at bounding box center [198, 452] width 397 height 64
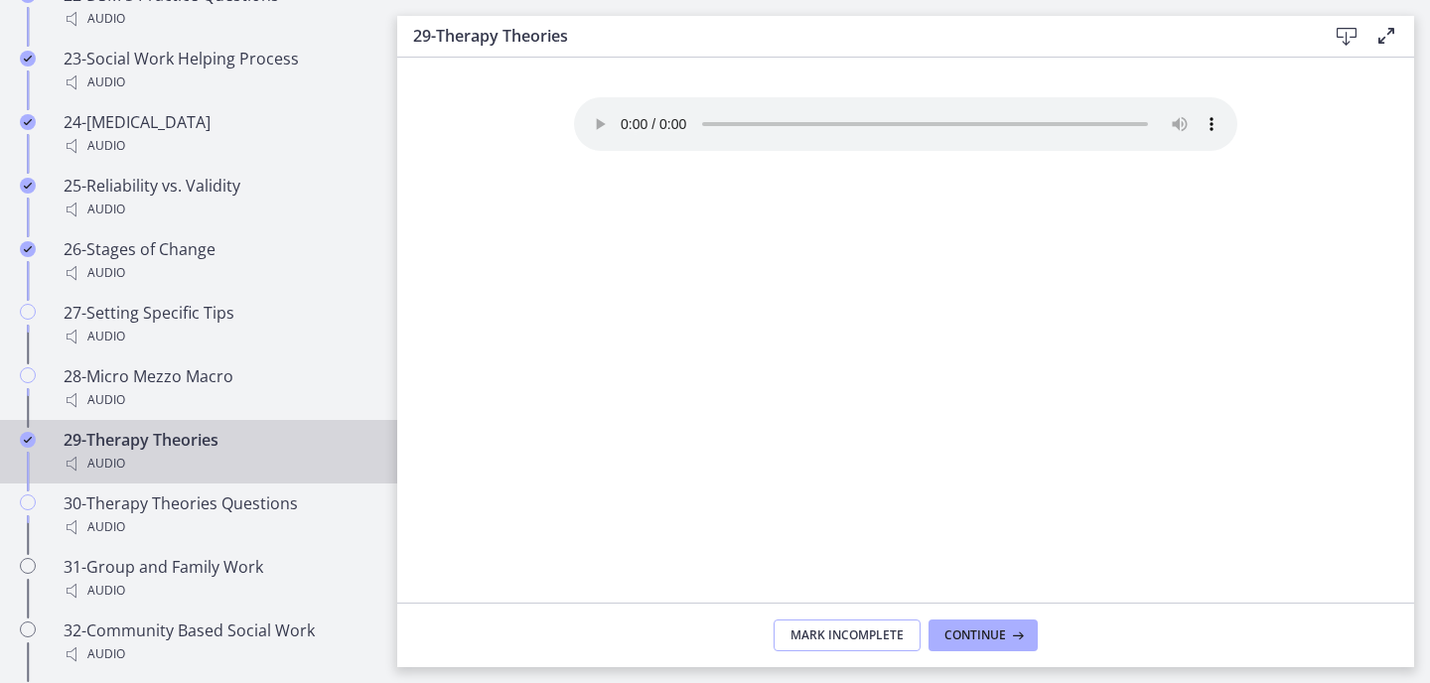
click at [845, 636] on span "Mark Incomplete" at bounding box center [847, 636] width 113 height 16
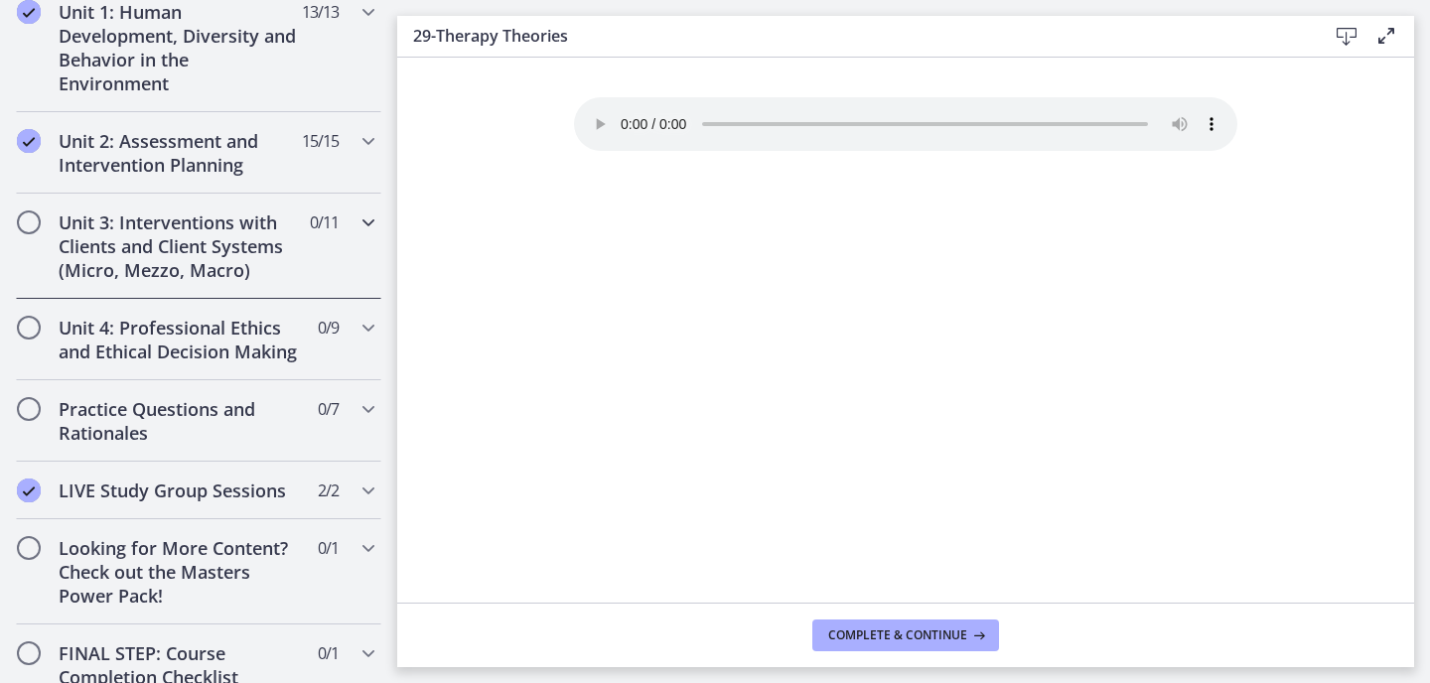
scroll to position [568, 0]
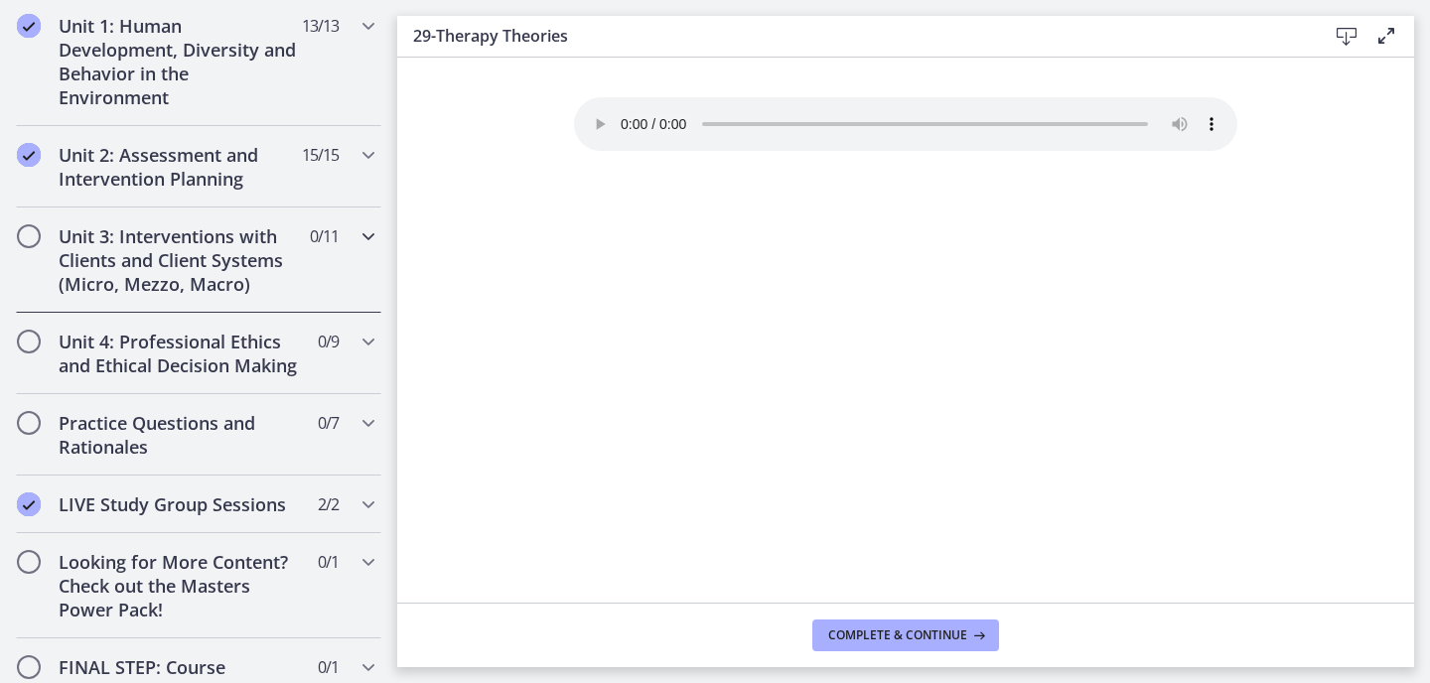
click at [182, 251] on h2 "Unit 3: Interventions with Clients and Client Systems (Micro, Mezzo, Macro)" at bounding box center [180, 260] width 242 height 72
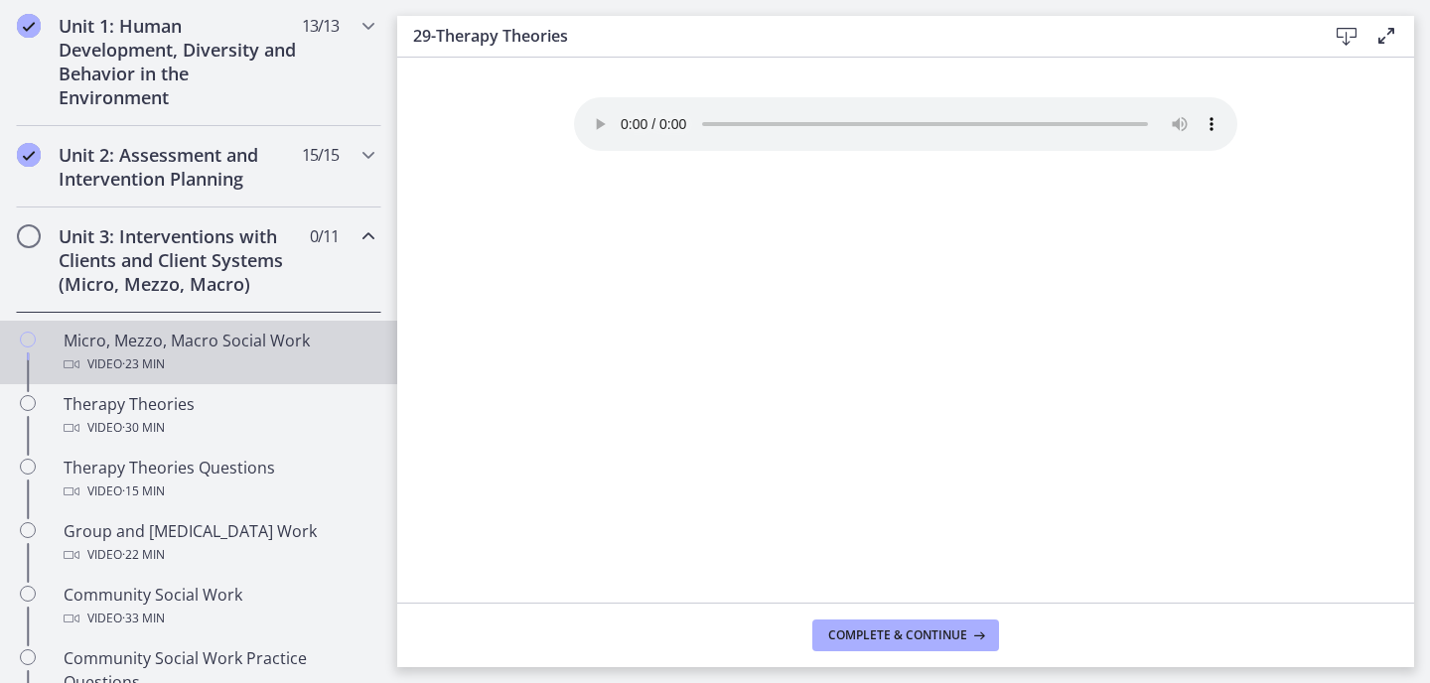
click at [162, 333] on div "Micro, Mezzo, Macro Social Work Video · 23 min" at bounding box center [219, 353] width 310 height 48
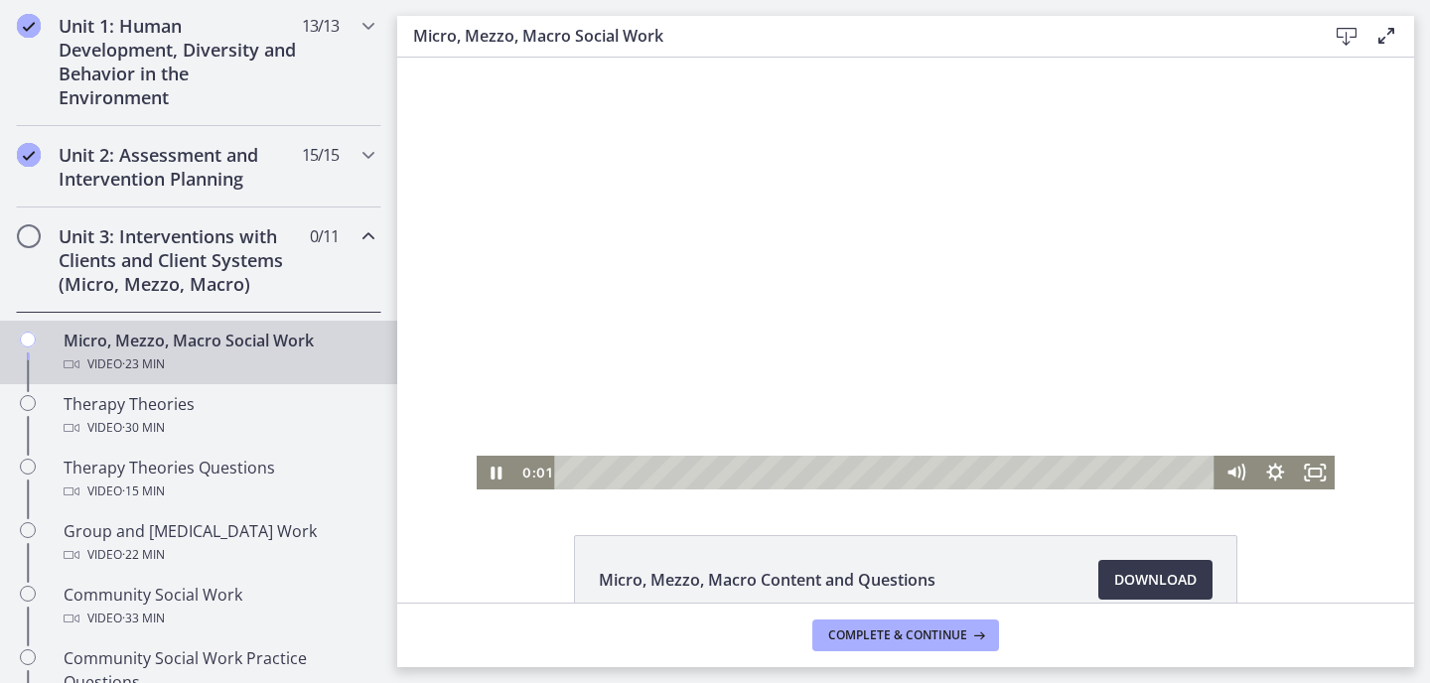
click at [730, 358] on div at bounding box center [906, 274] width 859 height 432
